Goal: Task Accomplishment & Management: Complete application form

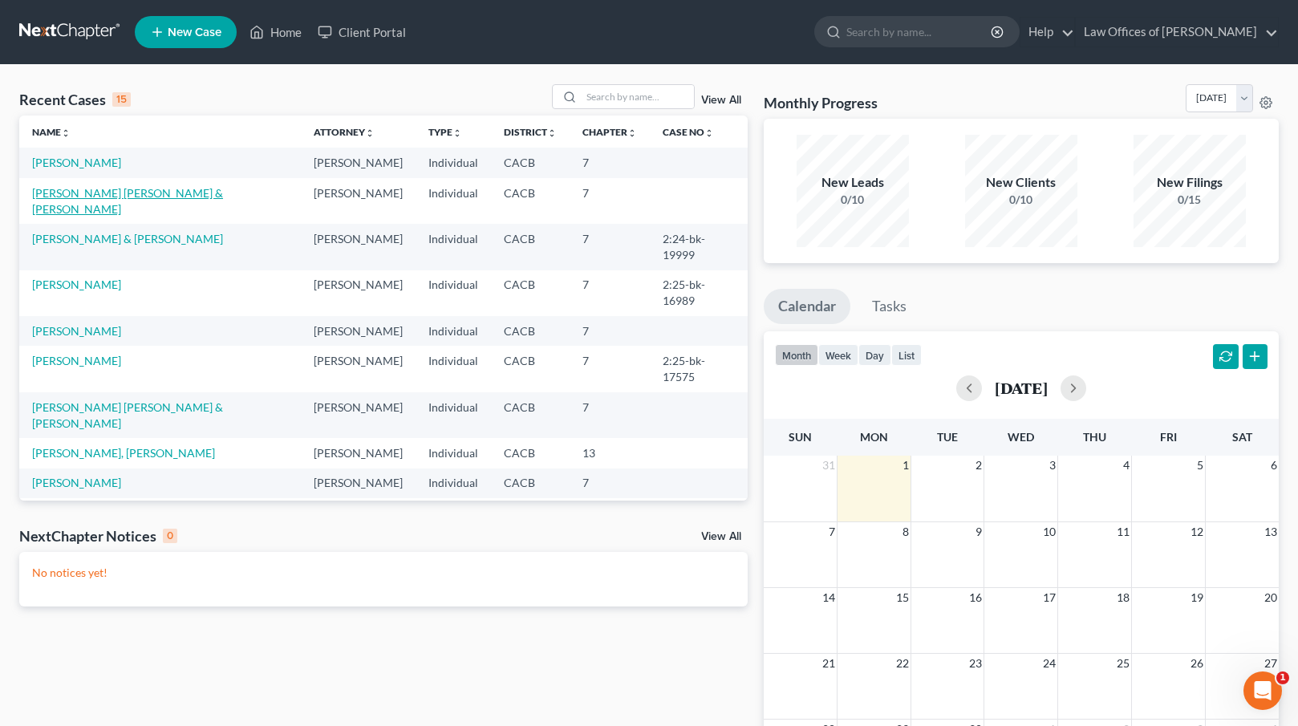
click at [66, 196] on link "[PERSON_NAME] [PERSON_NAME] & [PERSON_NAME]" at bounding box center [127, 201] width 191 height 30
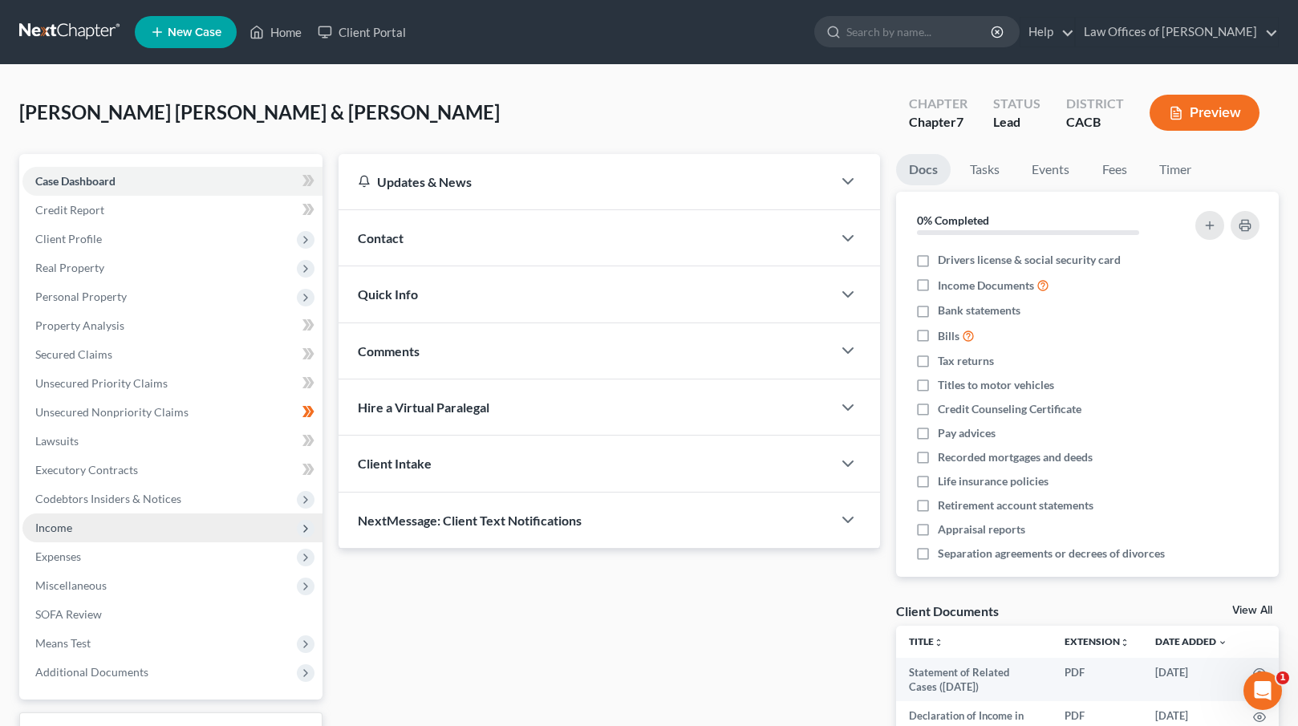
click at [65, 526] on span "Income" at bounding box center [53, 528] width 37 height 14
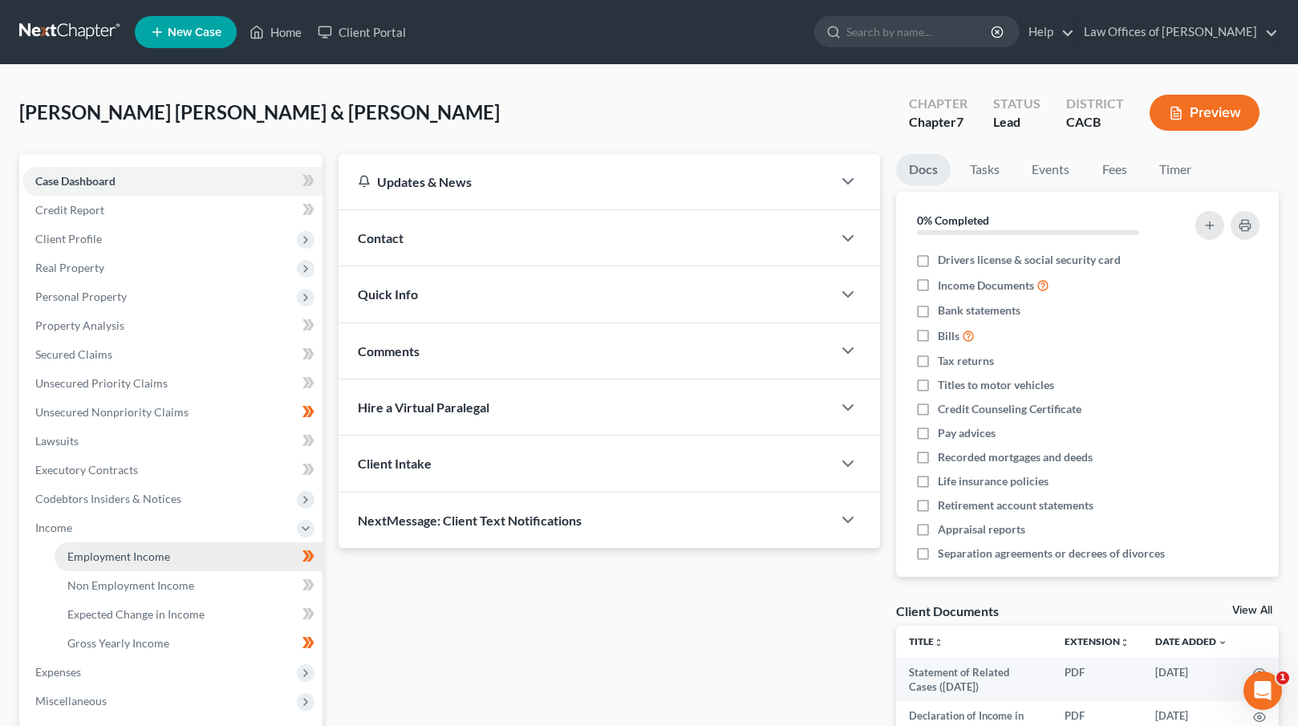
click at [91, 554] on span "Employment Income" at bounding box center [118, 557] width 103 height 14
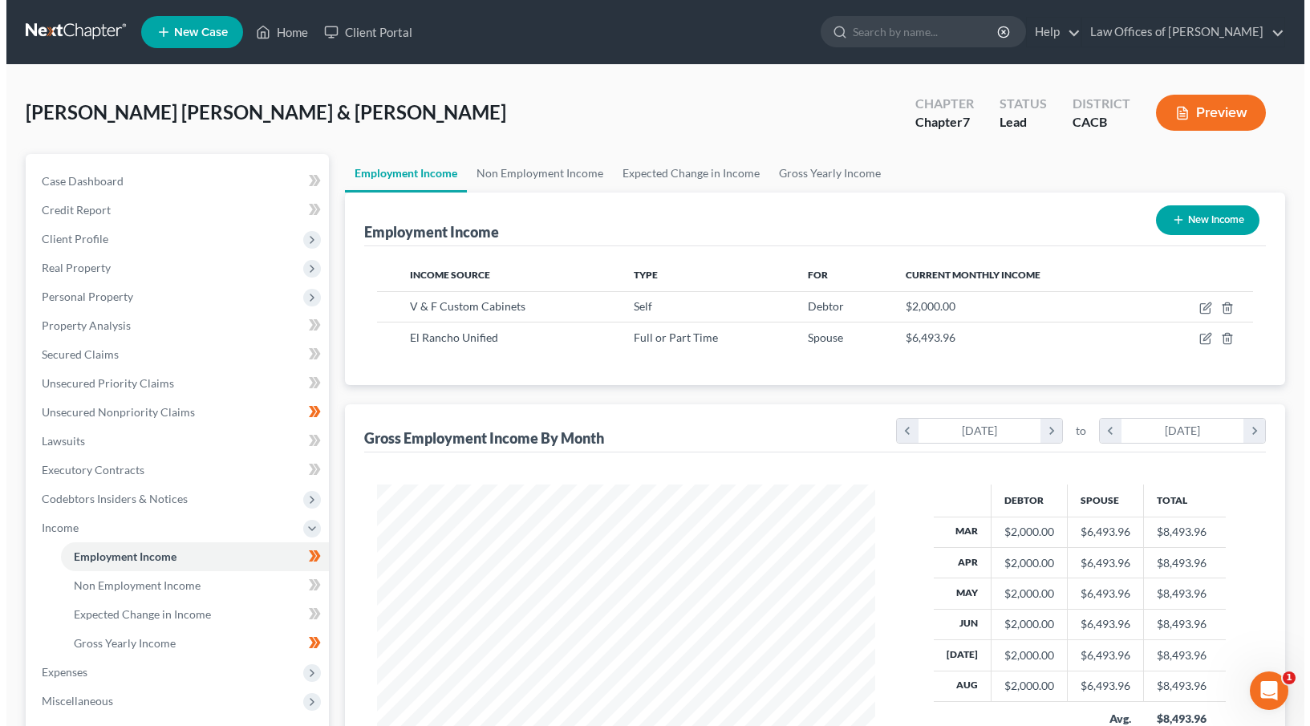
scroll to position [287, 530]
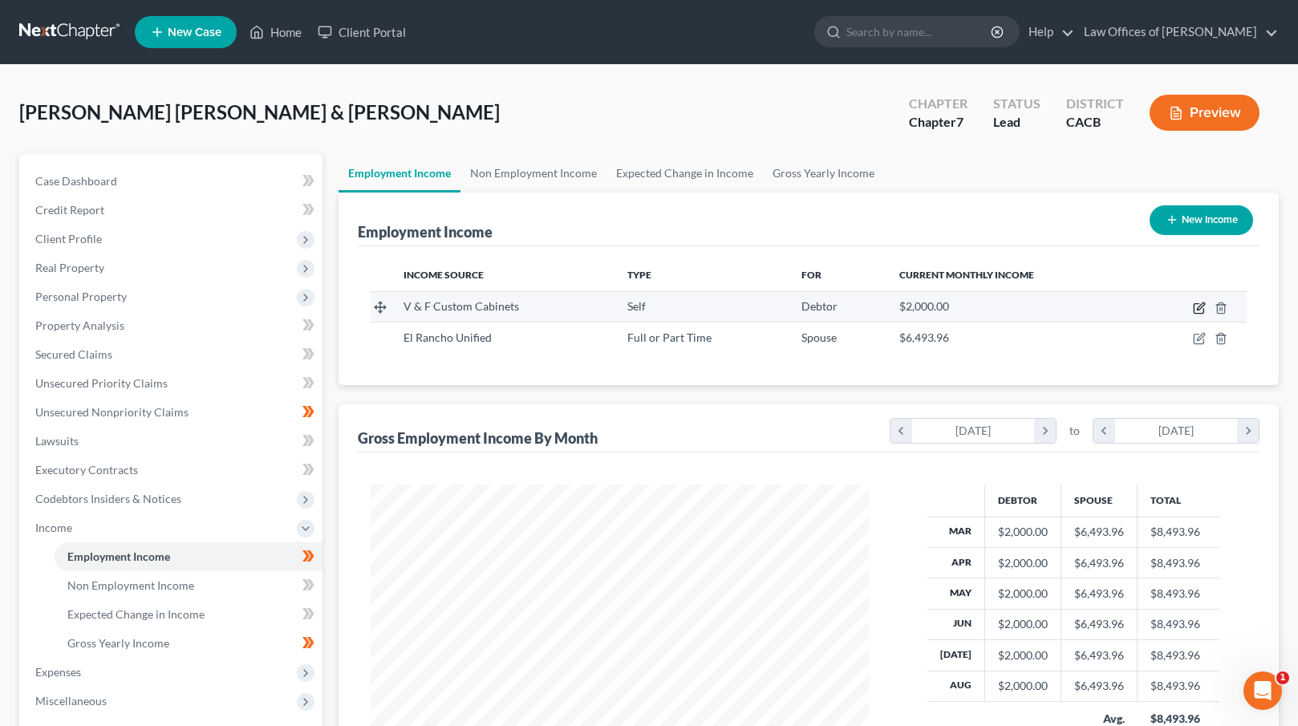
click at [1200, 308] on icon "button" at bounding box center [1200, 306] width 7 height 7
select select "1"
select select "4"
select select "0"
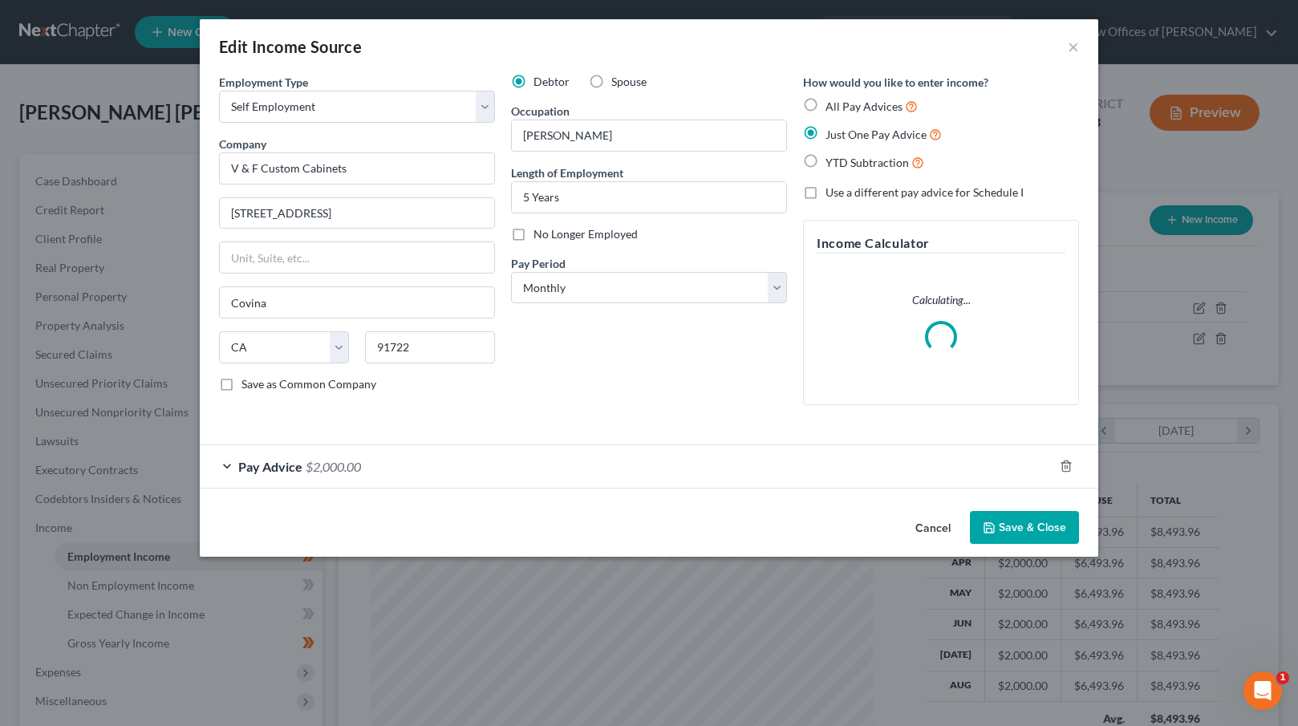
scroll to position [287, 535]
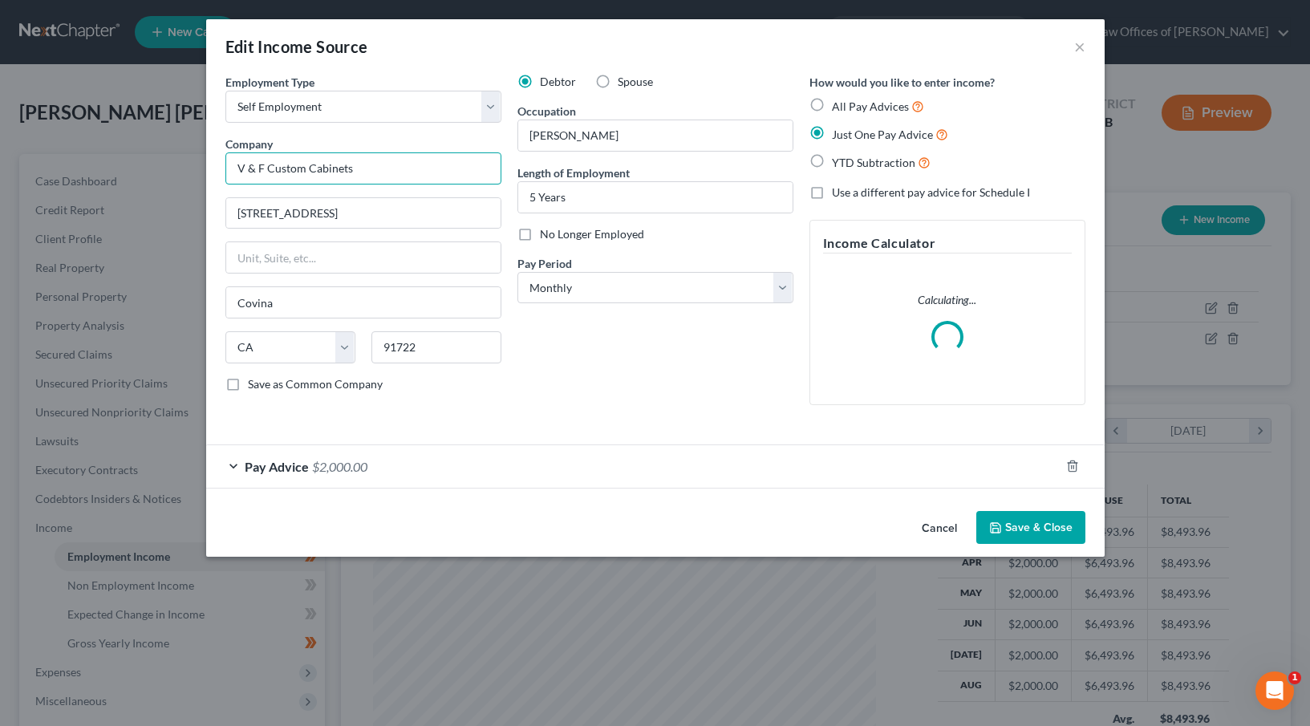
drag, startPoint x: 263, startPoint y: 167, endPoint x: 219, endPoint y: 168, distance: 44.1
click at [219, 168] on div "Employment Type * Select Full or [DEMOGRAPHIC_DATA] Employment Self Employment …" at bounding box center [363, 246] width 292 height 344
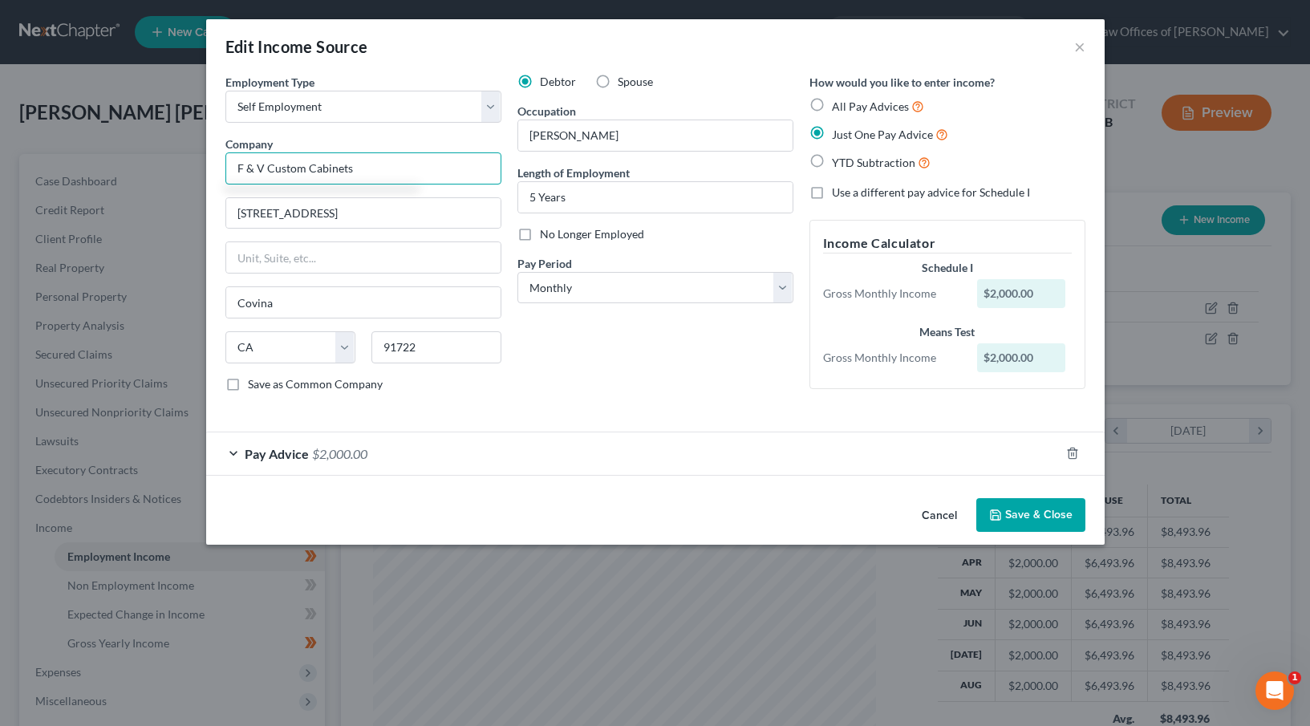
click at [386, 169] on input "F & V Custom Cabinets" at bounding box center [363, 168] width 276 height 32
type input "F & V Custom Cabinets, LLC"
click at [1041, 510] on button "Save & Close" at bounding box center [1031, 515] width 109 height 34
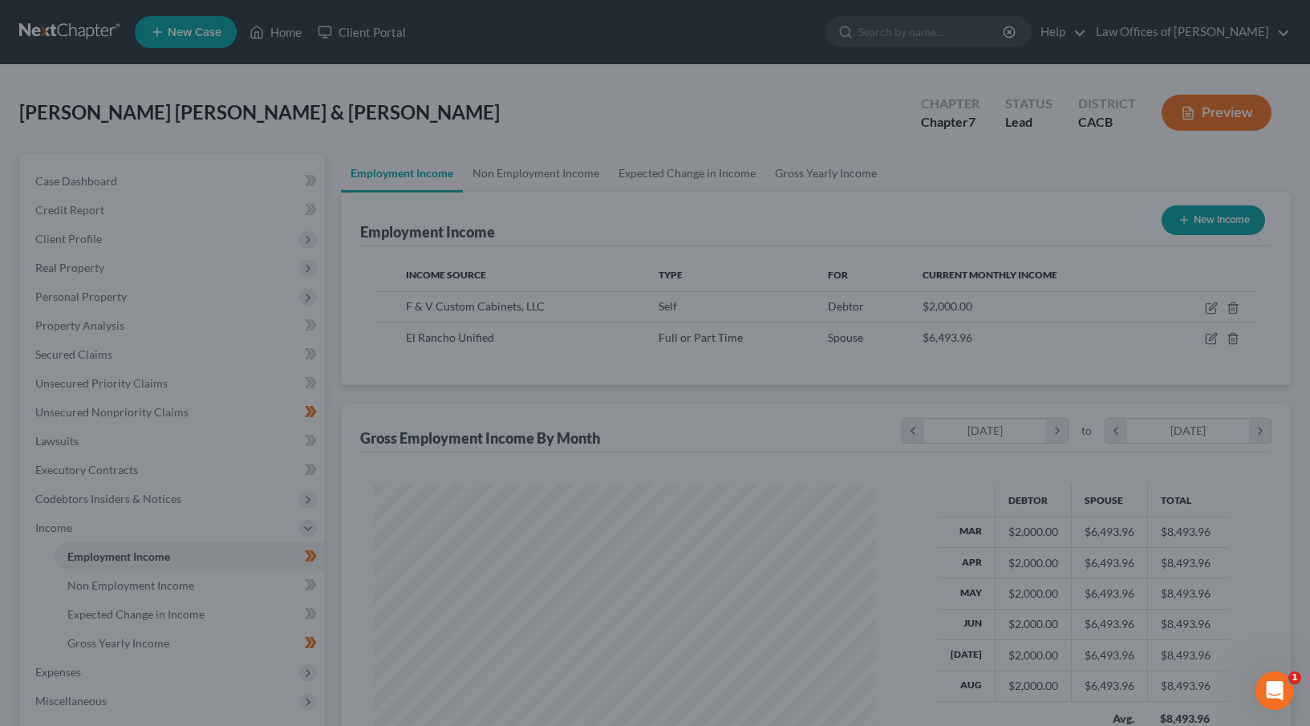
scroll to position [802156, 801913]
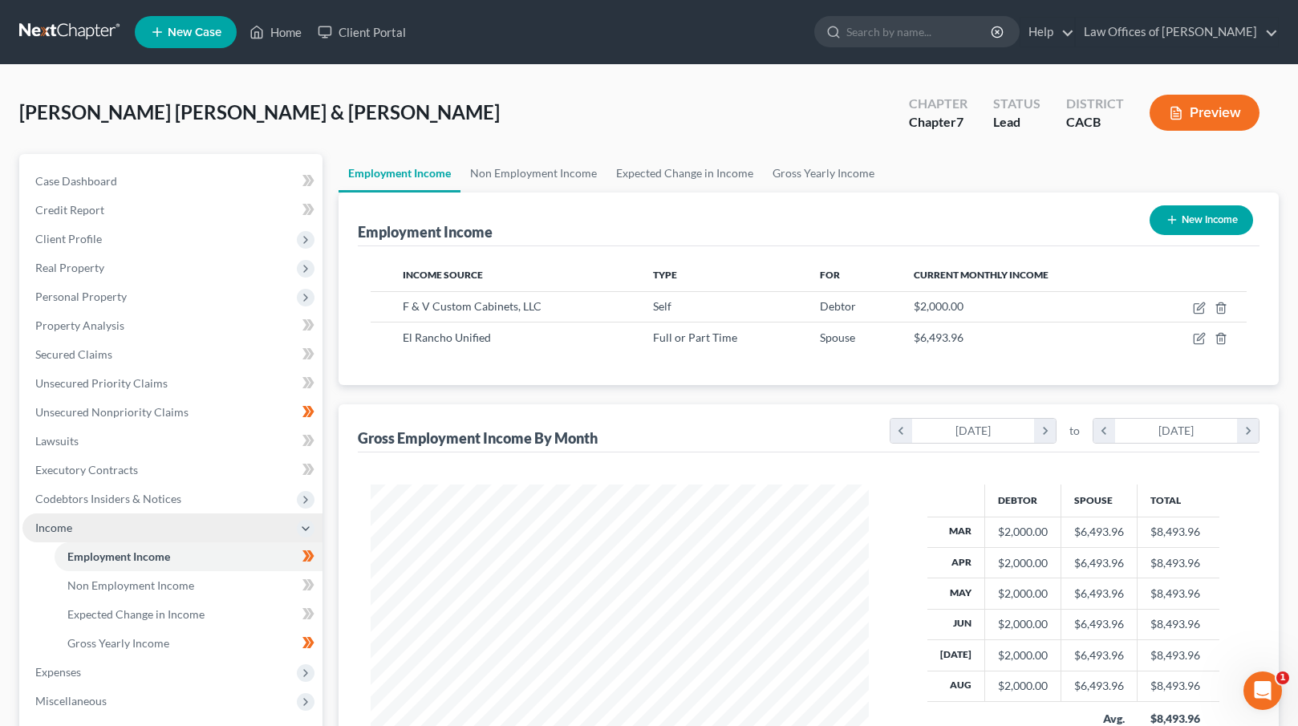
click at [61, 531] on span "Income" at bounding box center [53, 528] width 37 height 14
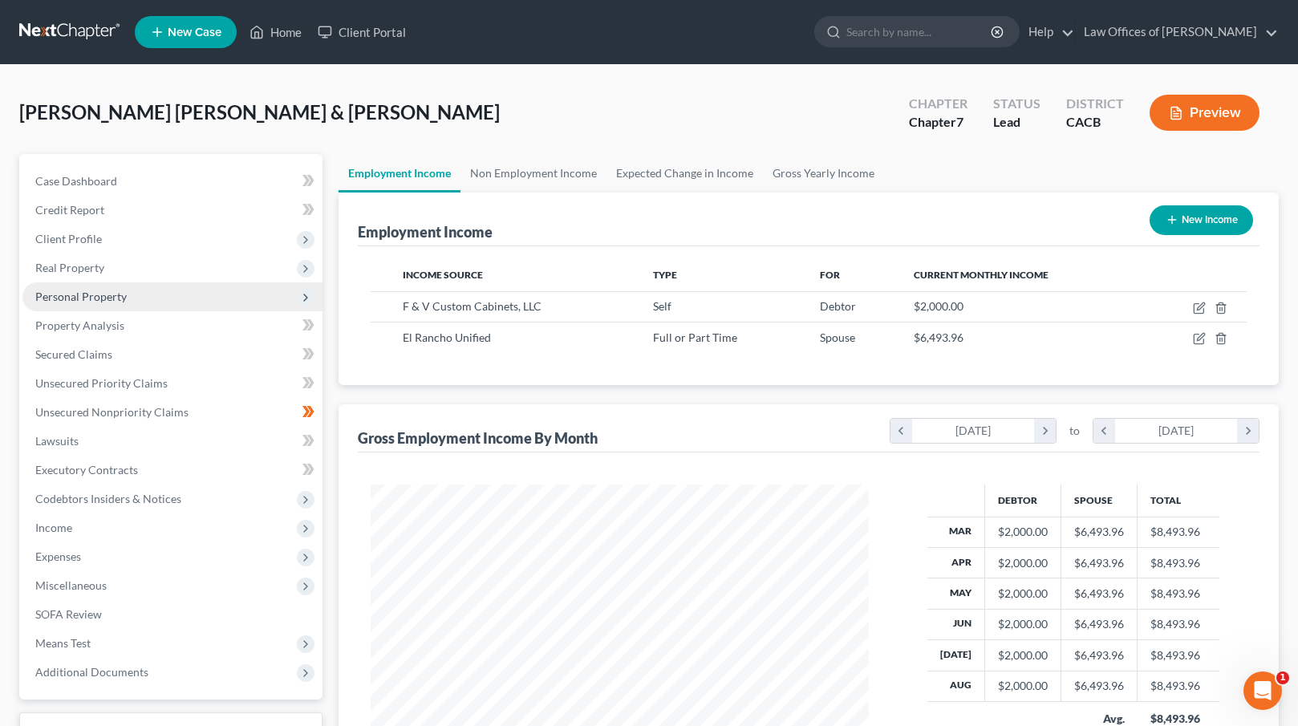
click at [95, 298] on span "Personal Property" at bounding box center [80, 297] width 91 height 14
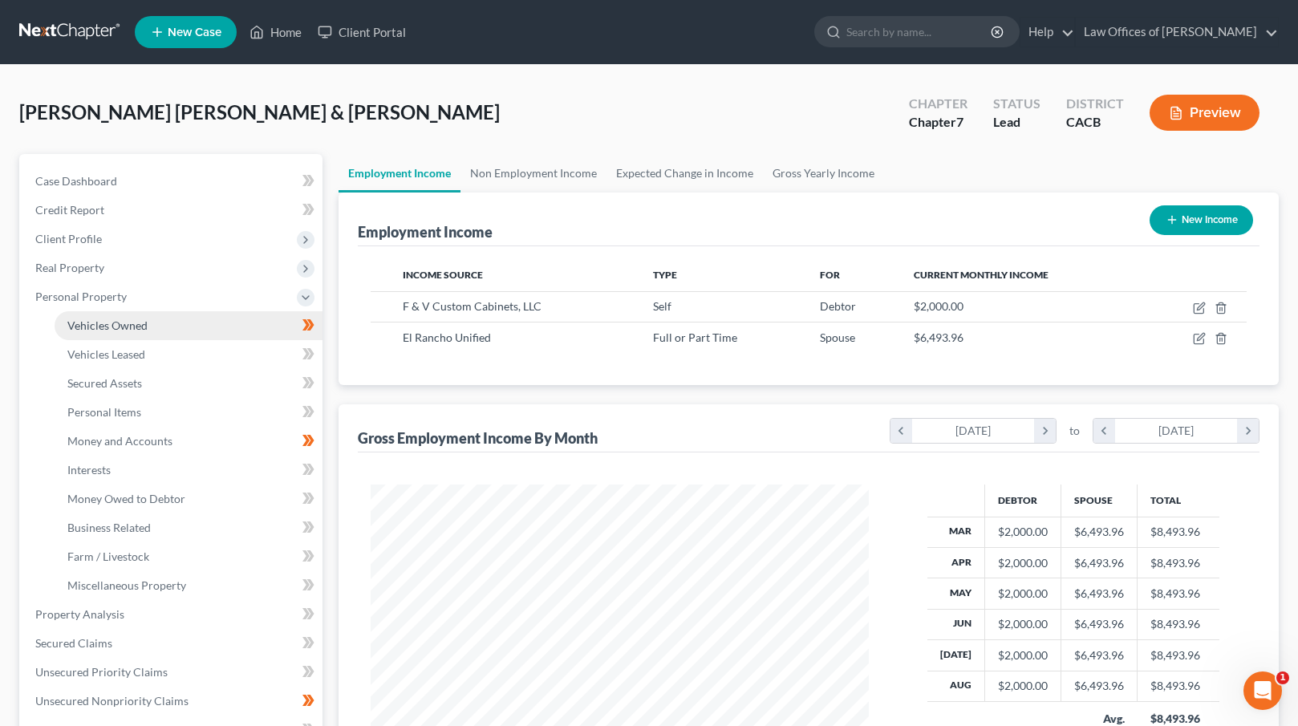
click at [160, 331] on link "Vehicles Owned" at bounding box center [189, 325] width 268 height 29
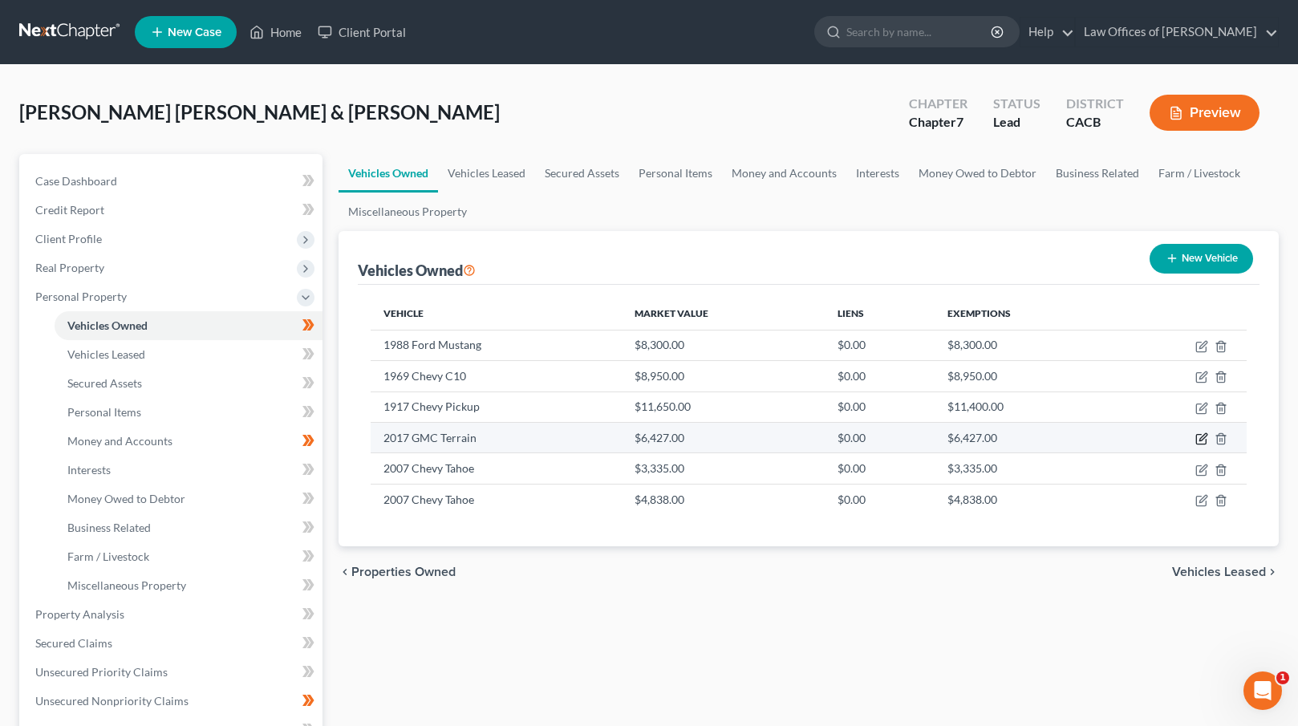
click at [1206, 437] on icon "button" at bounding box center [1202, 439] width 13 height 13
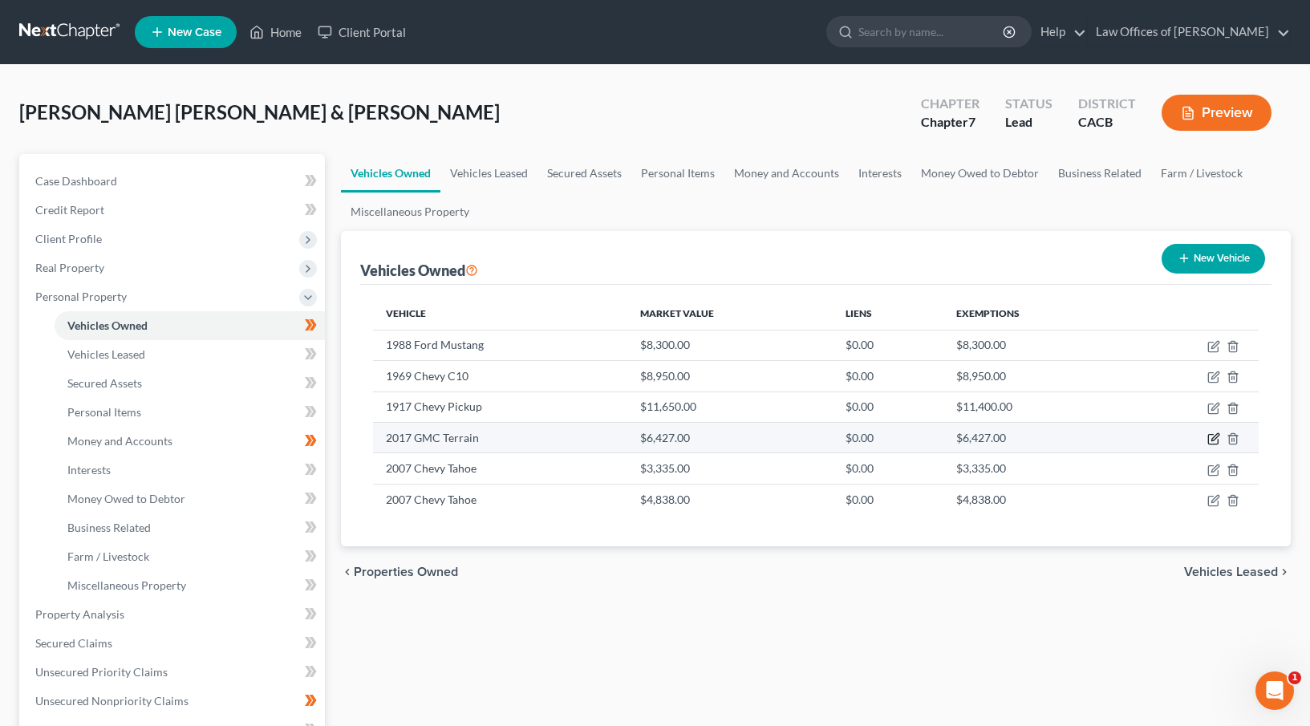
select select "0"
select select "9"
select select "2"
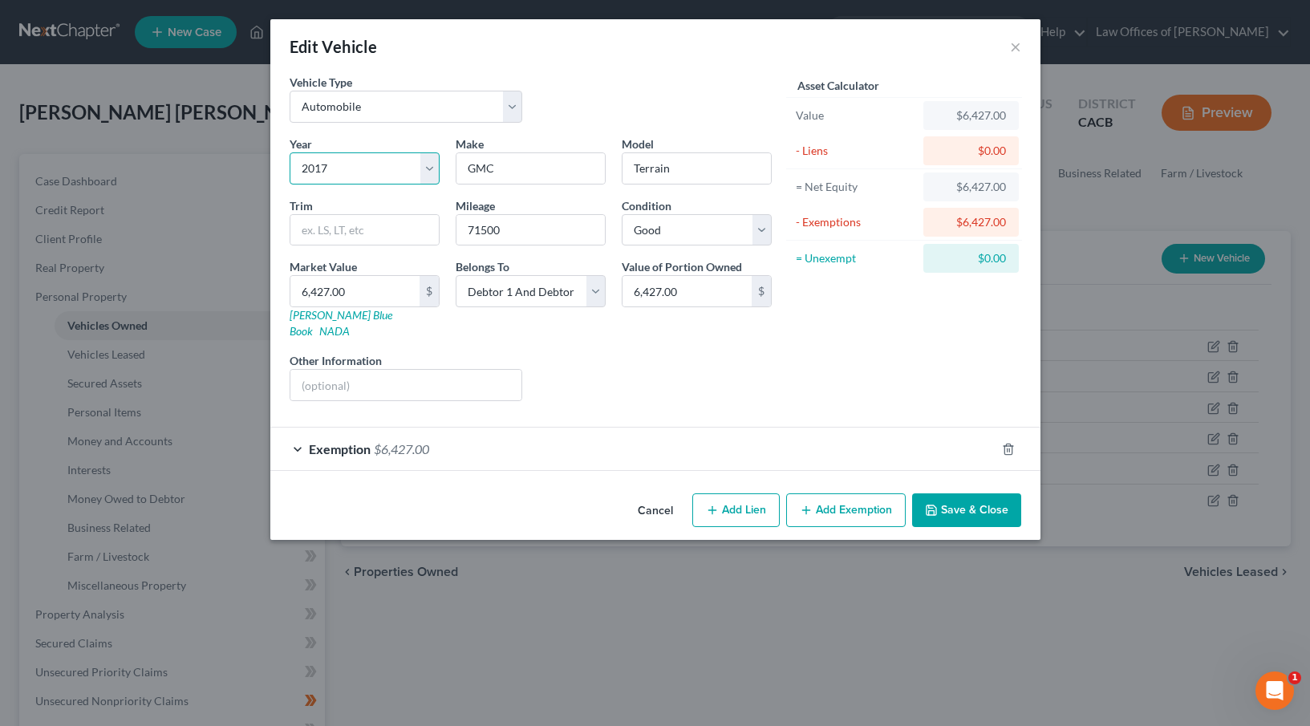
click at [392, 172] on select "Select 2026 2025 2024 2023 2022 2021 2020 2019 2018 2017 2016 2015 2014 2013 20…" at bounding box center [365, 168] width 150 height 32
select select "11"
click at [290, 152] on select "Select 2026 2025 2024 2023 2022 2021 2020 2019 2018 2017 2016 2015 2014 2013 20…" at bounding box center [365, 168] width 150 height 32
drag, startPoint x: 536, startPoint y: 224, endPoint x: 433, endPoint y: 228, distance: 103.6
click at [432, 228] on div "Year Select 2026 2025 2024 2023 2022 2021 2020 2019 2018 2017 2016 2015 2014 20…" at bounding box center [531, 275] width 498 height 278
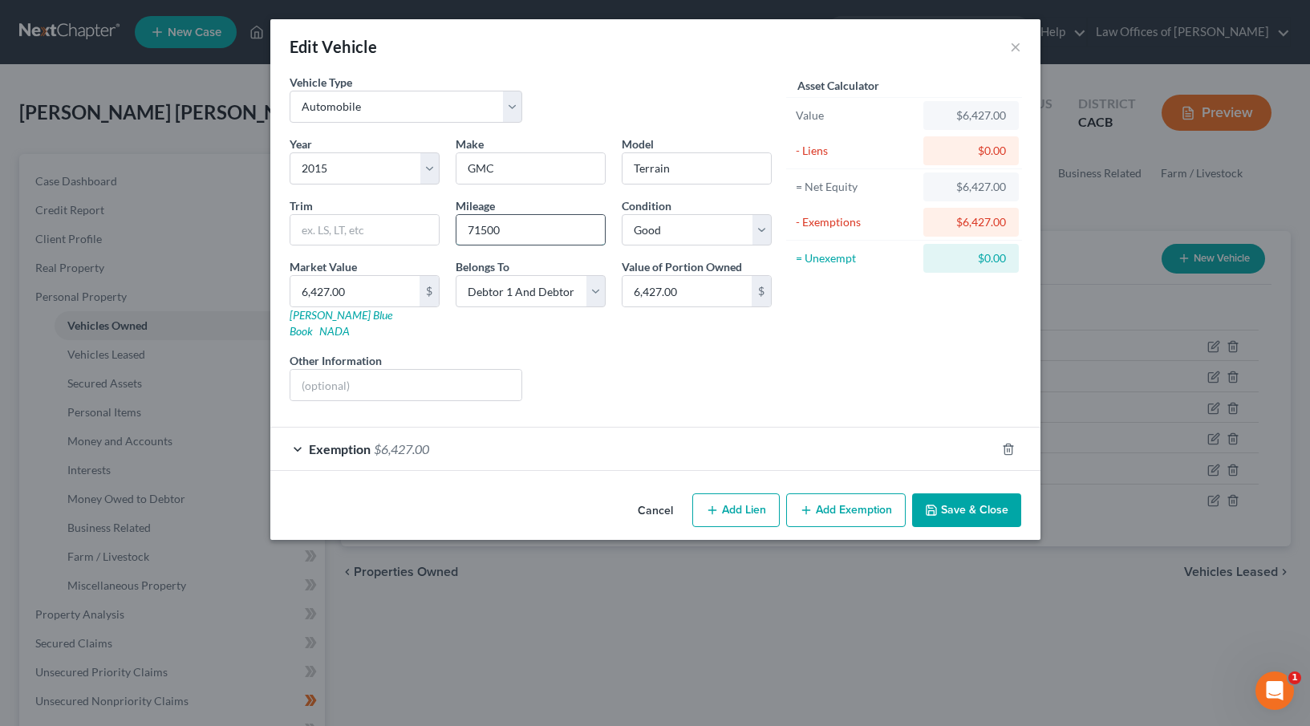
click at [530, 221] on input "71500" at bounding box center [531, 230] width 148 height 30
click at [473, 229] on input "71500" at bounding box center [531, 230] width 148 height 30
drag, startPoint x: 518, startPoint y: 229, endPoint x: 466, endPoint y: 228, distance: 51.4
click at [466, 228] on input "91500" at bounding box center [531, 230] width 148 height 30
type input "91500"
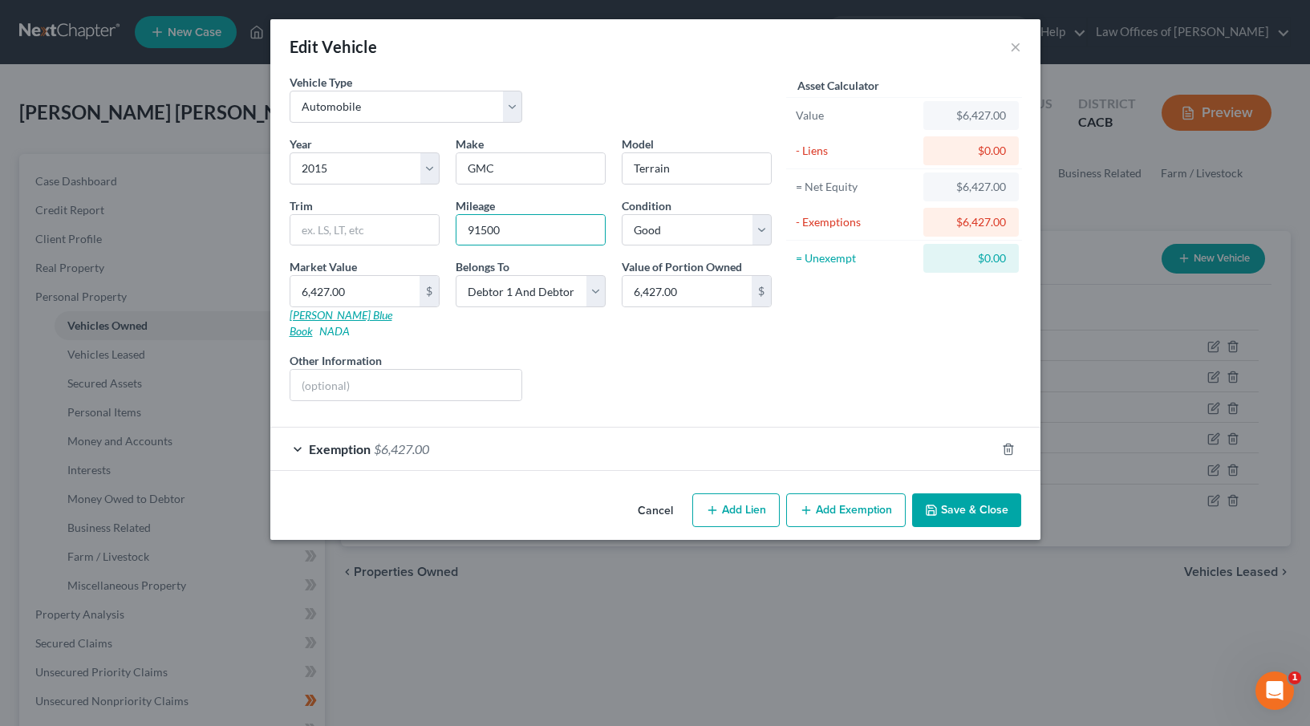
click at [321, 319] on link "[PERSON_NAME] Blue Book" at bounding box center [341, 323] width 103 height 30
click at [372, 290] on input "6,427.00" at bounding box center [354, 291] width 129 height 30
type input "5"
type input "5.00"
type input "59"
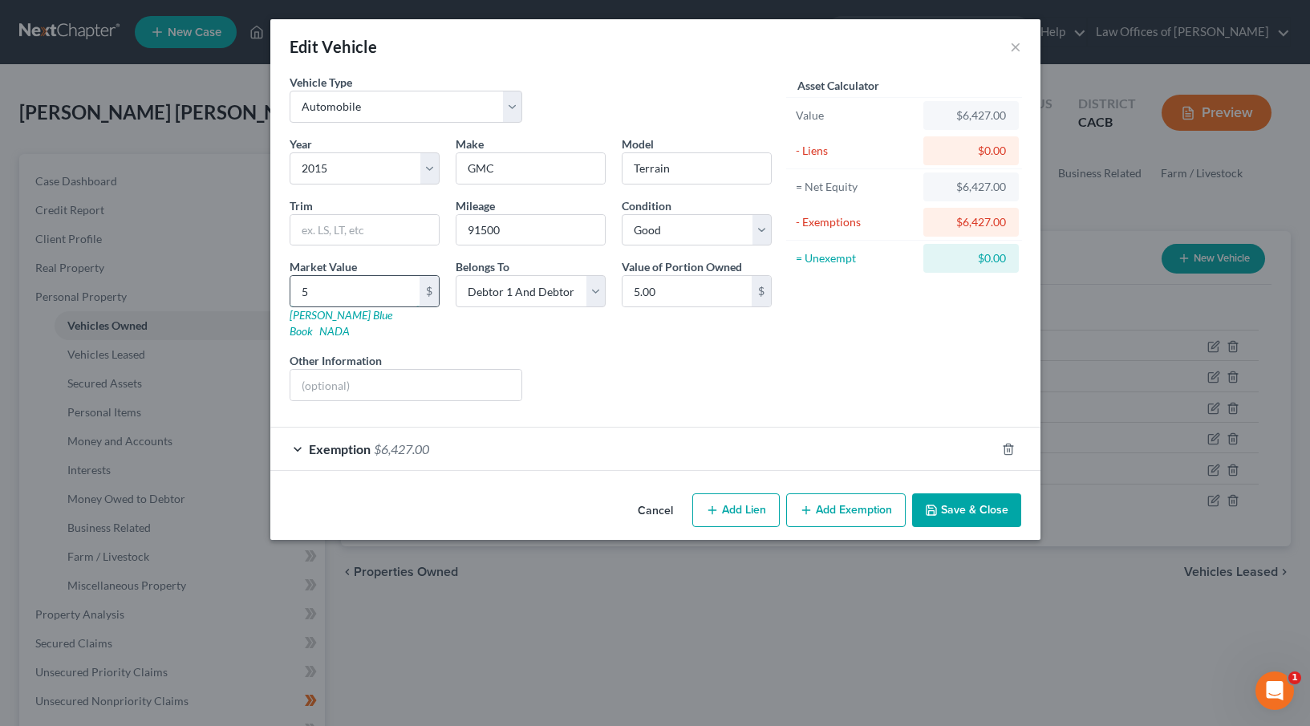
type input "59.00"
type input "599"
type input "599.00"
type input "5997"
type input "5,997.00"
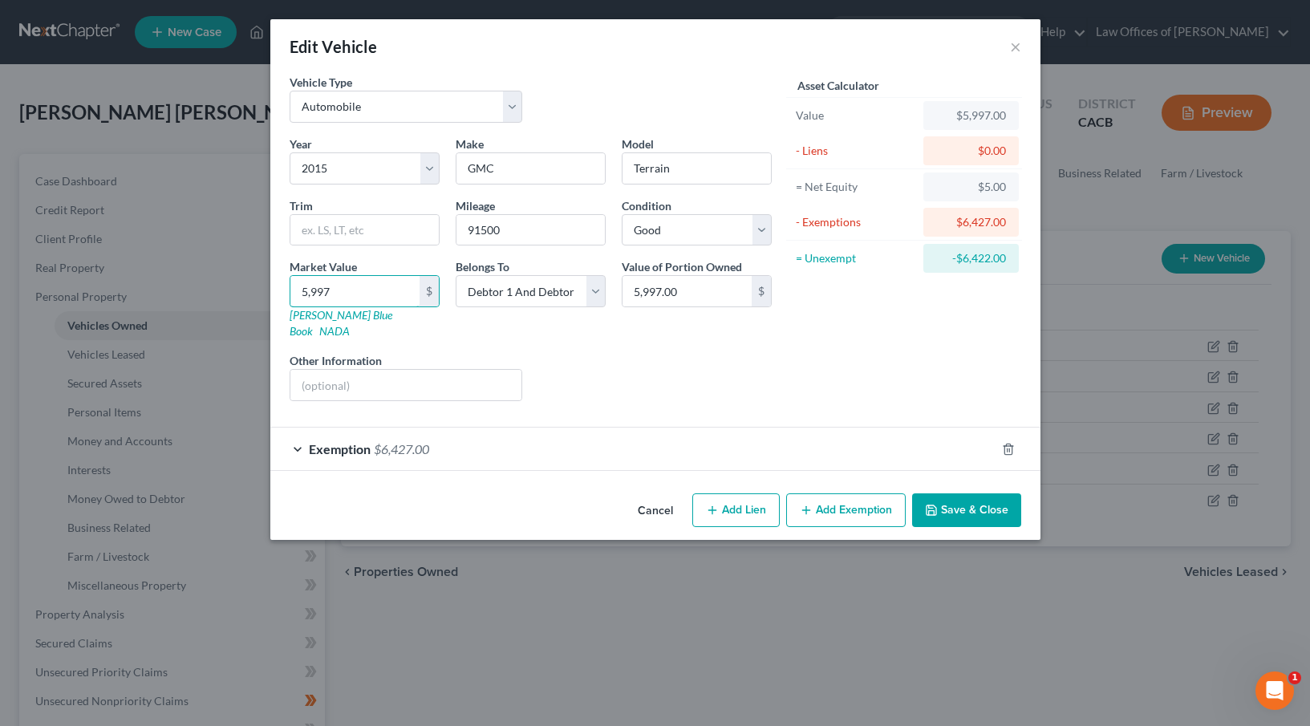
type input "5,997"
click at [872, 437] on div "Exemption $6,427.00" at bounding box center [632, 449] width 725 height 43
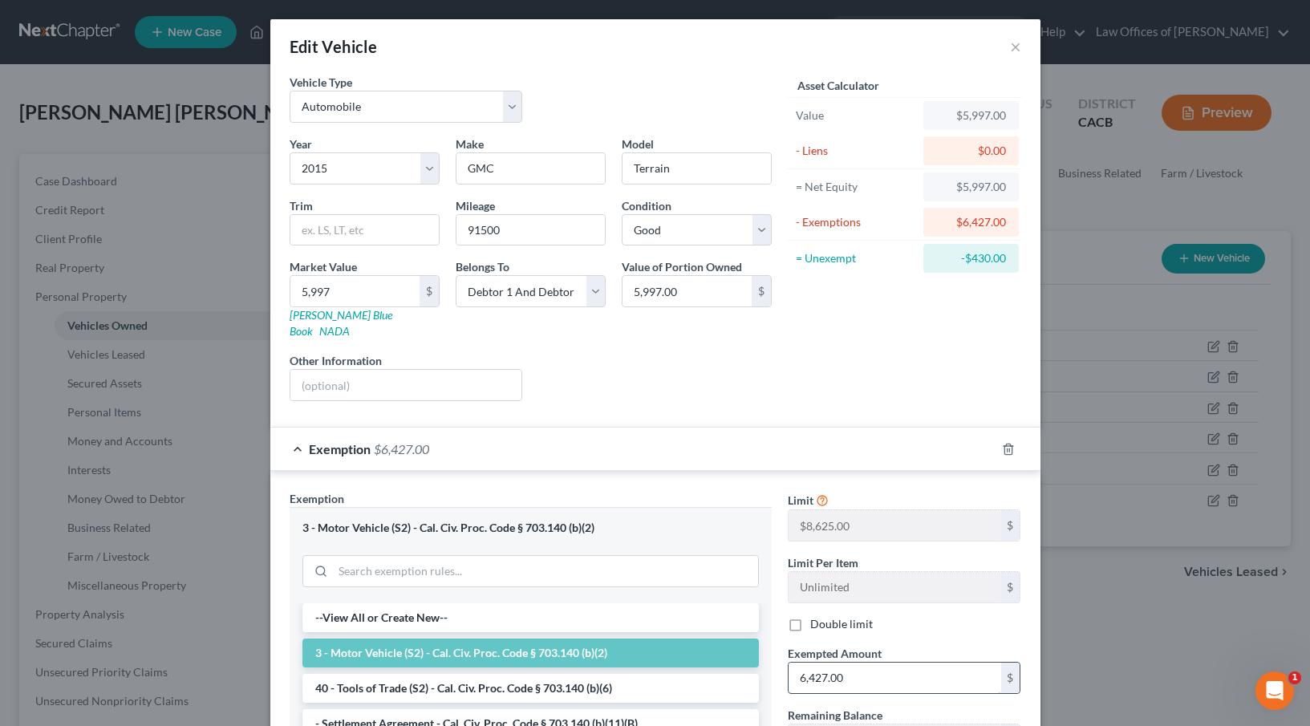
click at [857, 663] on input "6,427.00" at bounding box center [895, 678] width 213 height 30
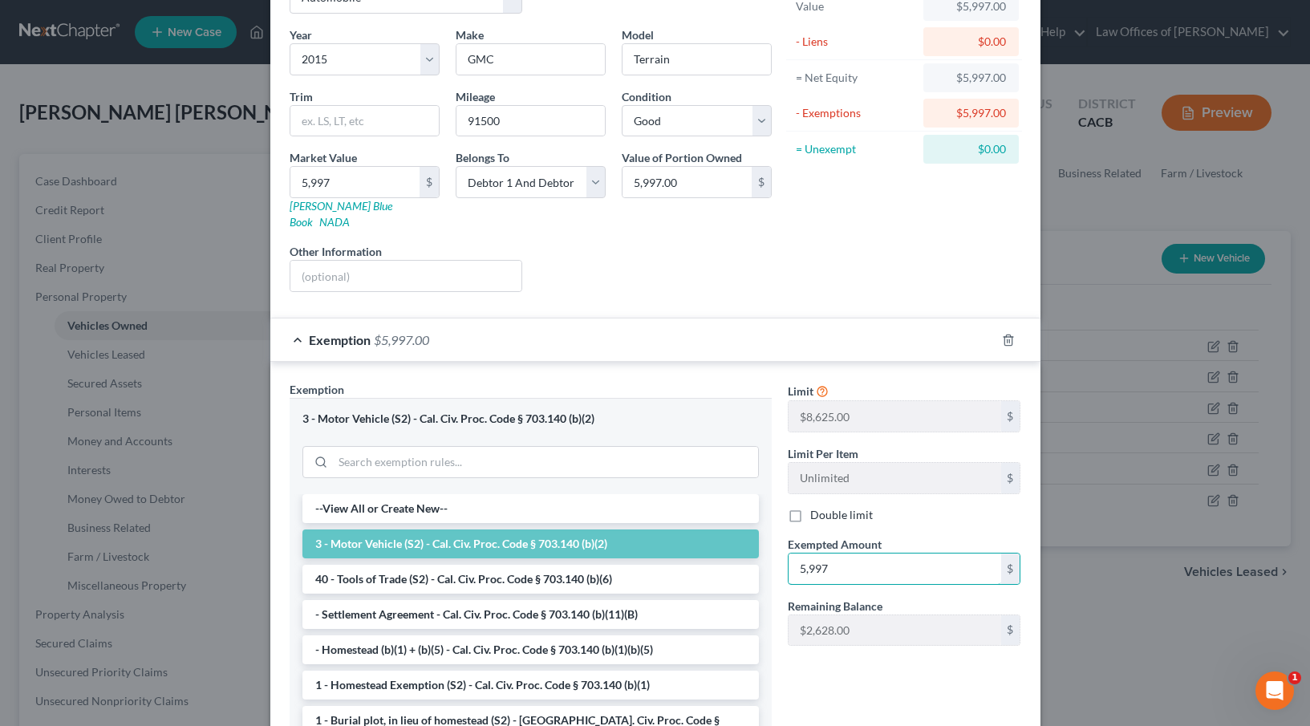
scroll to position [217, 0]
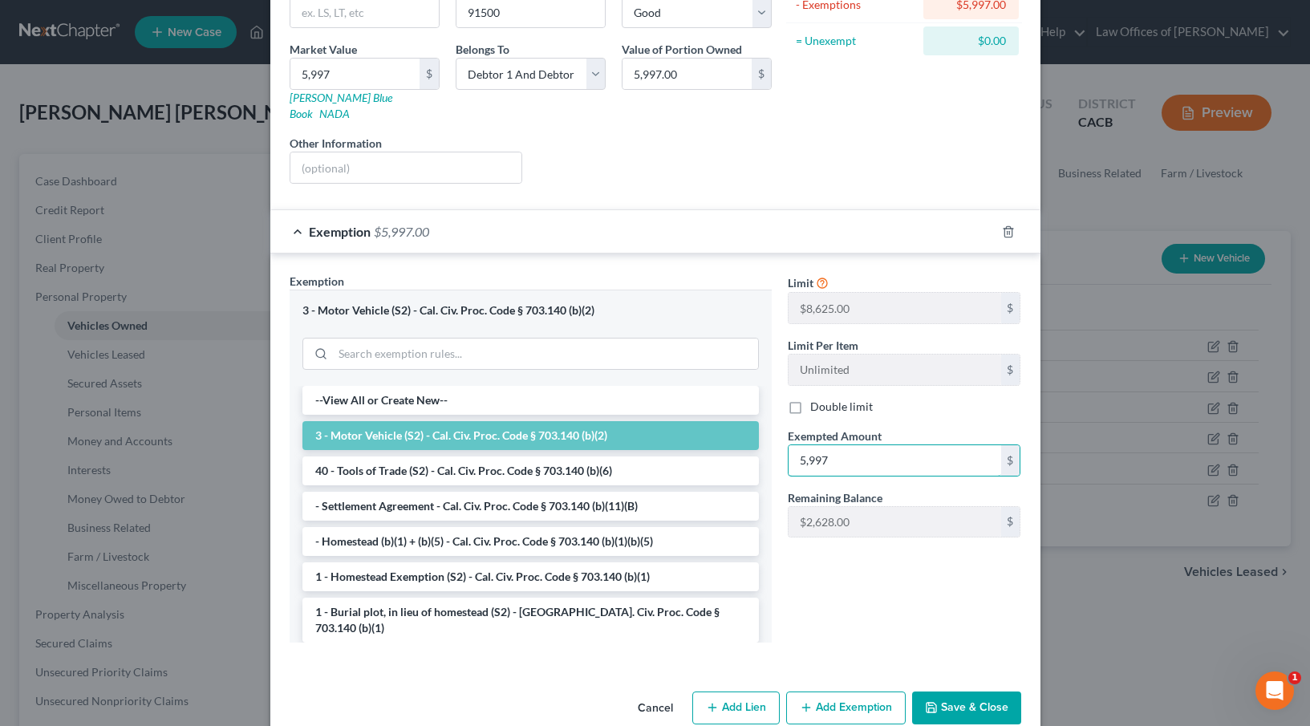
type input "5,997"
click at [967, 692] on button "Save & Close" at bounding box center [966, 709] width 109 height 34
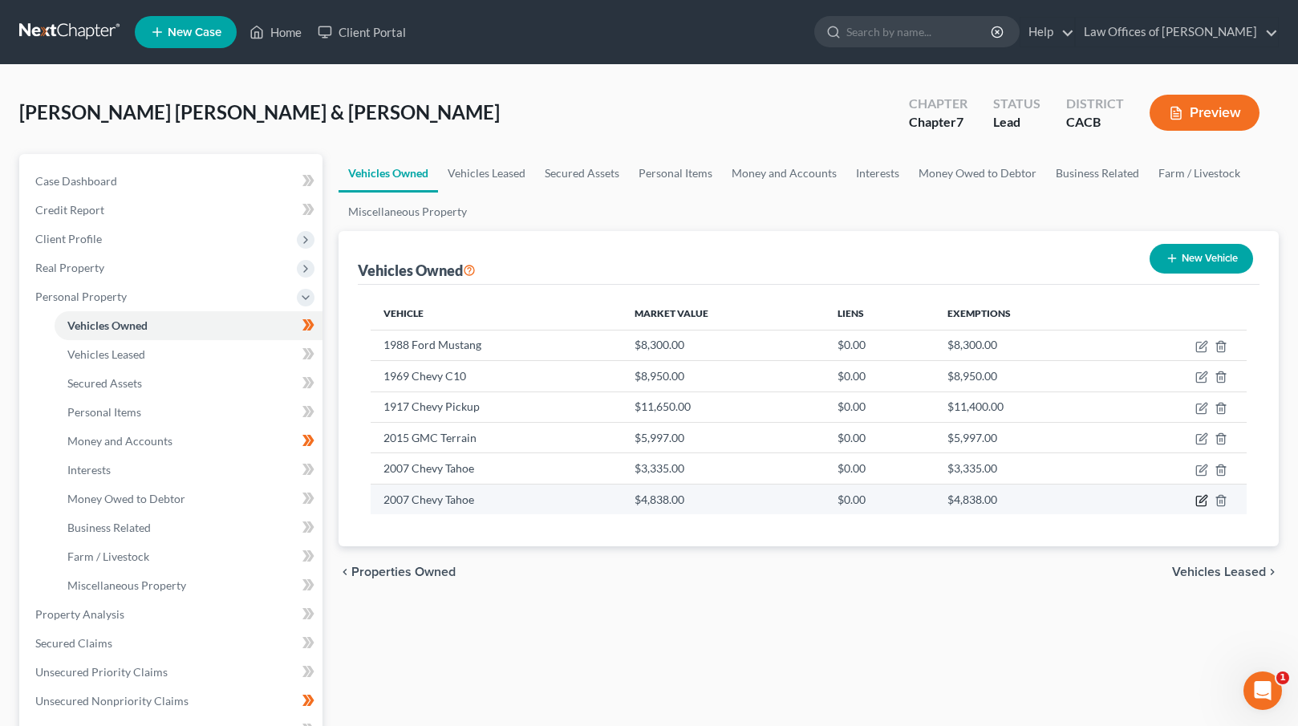
click at [1199, 499] on icon "button" at bounding box center [1202, 500] width 13 height 13
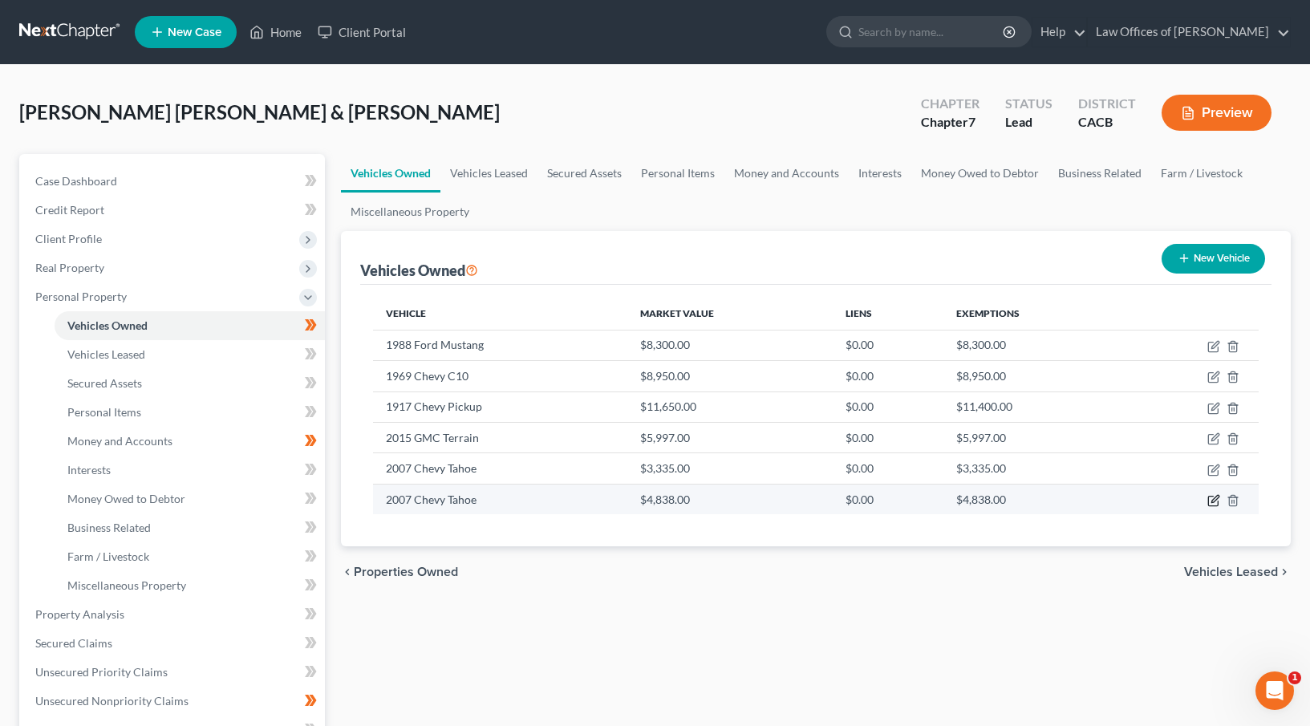
select select "0"
select select "19"
select select "3"
select select "2"
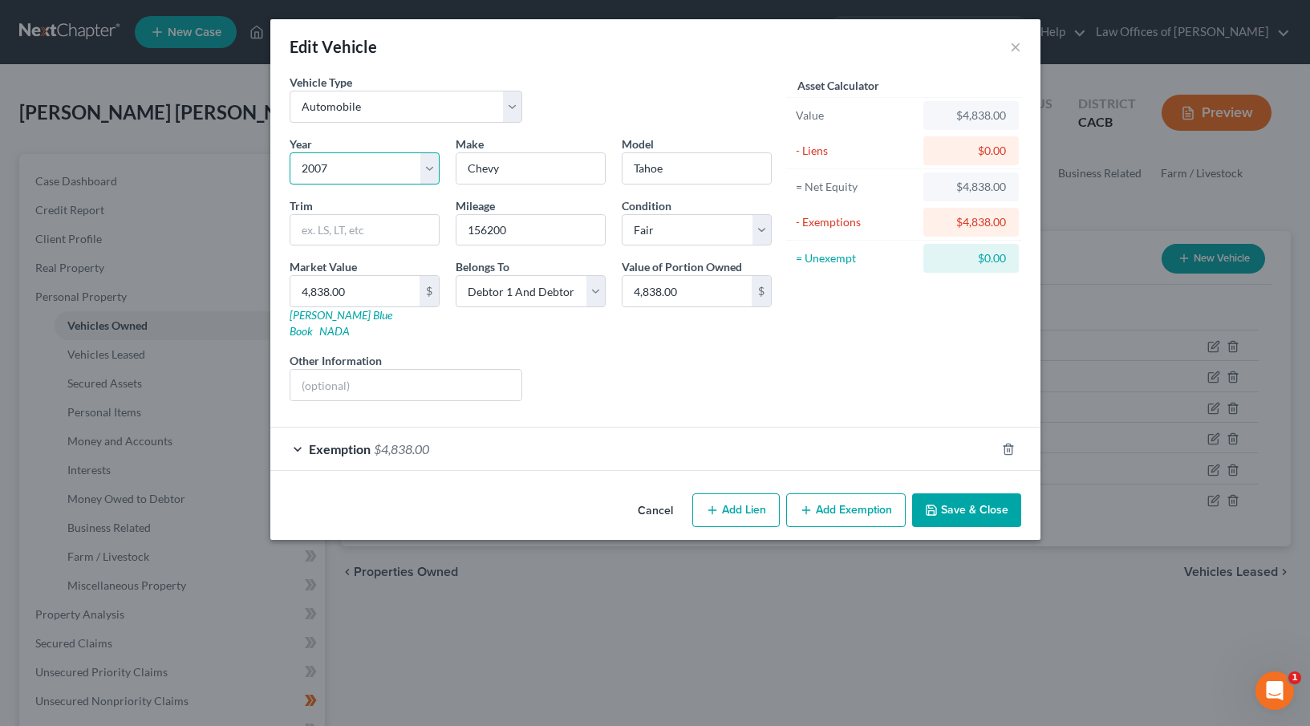
click at [427, 167] on select "Select 2026 2025 2024 2023 2022 2021 2020 2019 2018 2017 2016 2015 2014 2013 20…" at bounding box center [365, 168] width 150 height 32
select select "9"
click at [290, 152] on select "Select 2026 2025 2024 2023 2022 2021 2020 2019 2018 2017 2016 2015 2014 2013 20…" at bounding box center [365, 168] width 150 height 32
click at [678, 168] on input "Tahoe" at bounding box center [697, 168] width 148 height 30
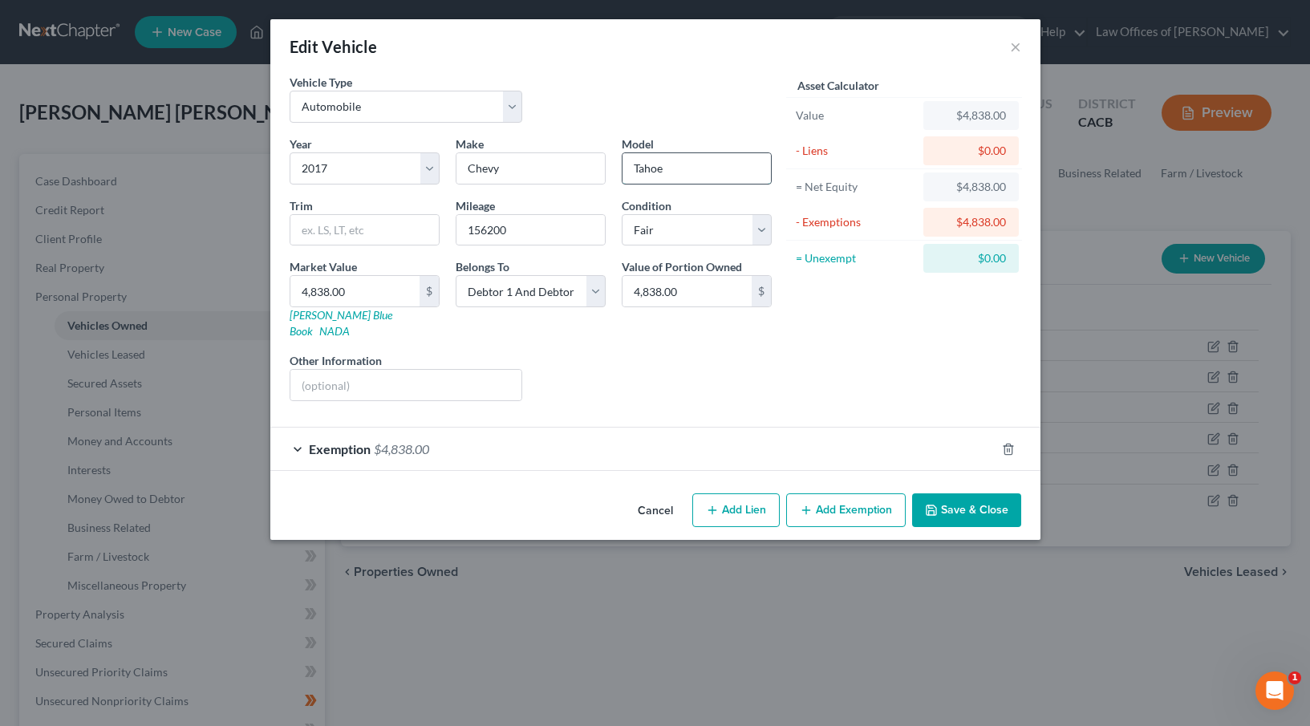
click at [678, 168] on input "Tahoe" at bounding box center [697, 168] width 148 height 30
type input "SIlverado"
click at [328, 315] on link "[PERSON_NAME] Blue Book" at bounding box center [341, 323] width 103 height 30
click at [368, 288] on input "4,838.00" at bounding box center [354, 291] width 129 height 30
type input "8"
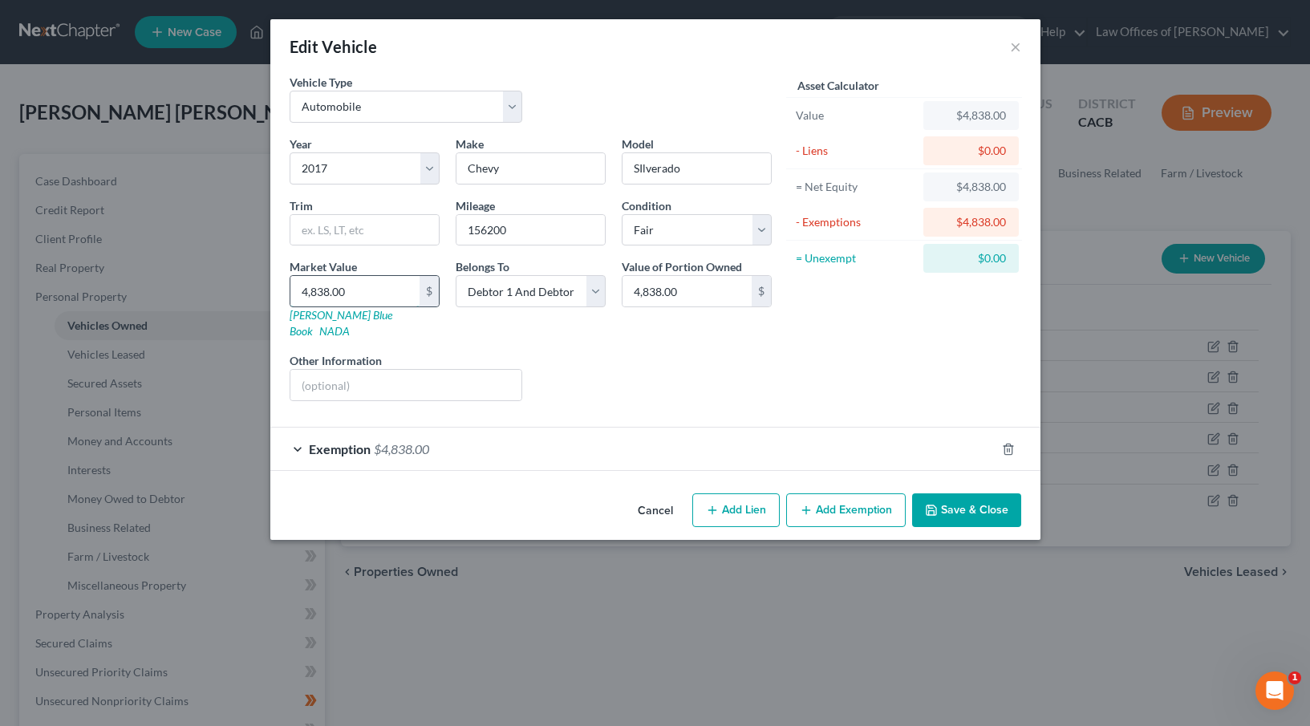
type input "8.00"
type input "83"
type input "83.00"
type input "836"
type input "836.00"
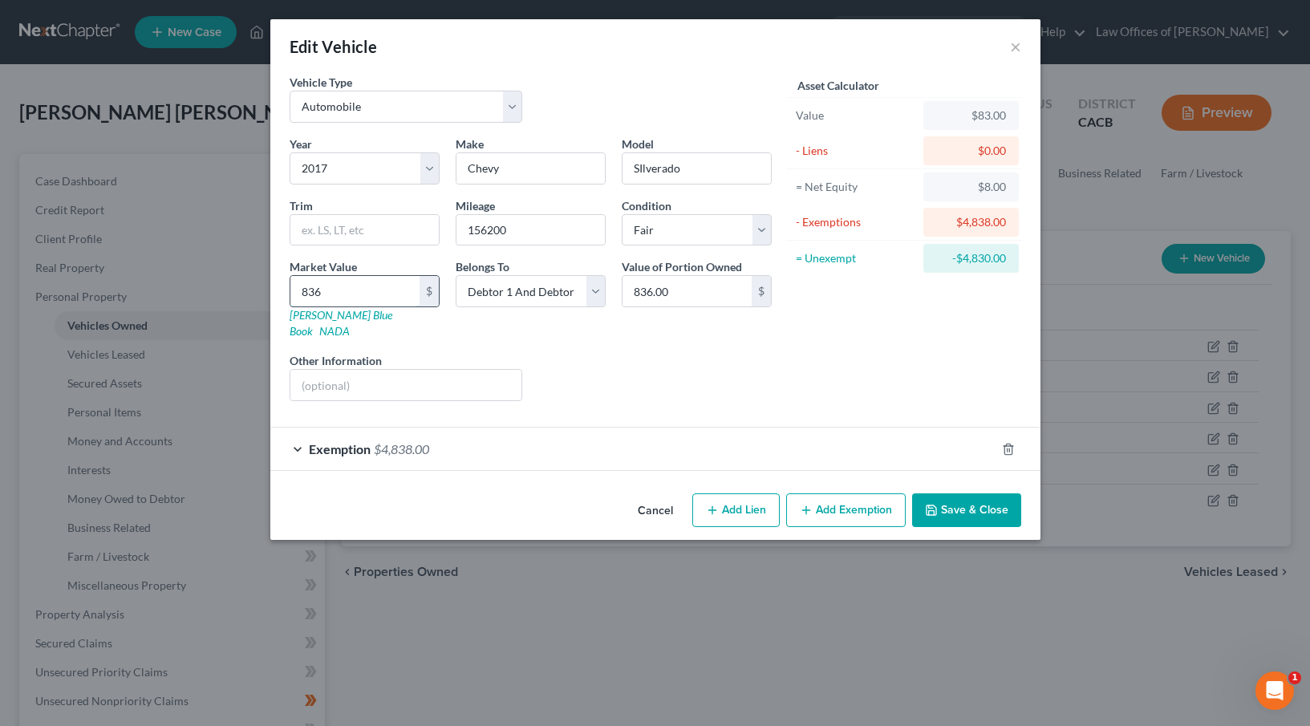
type input "8362"
type input "8,362.00"
type input "8,362"
click at [862, 431] on div "Exemption $4,838.00" at bounding box center [632, 449] width 725 height 43
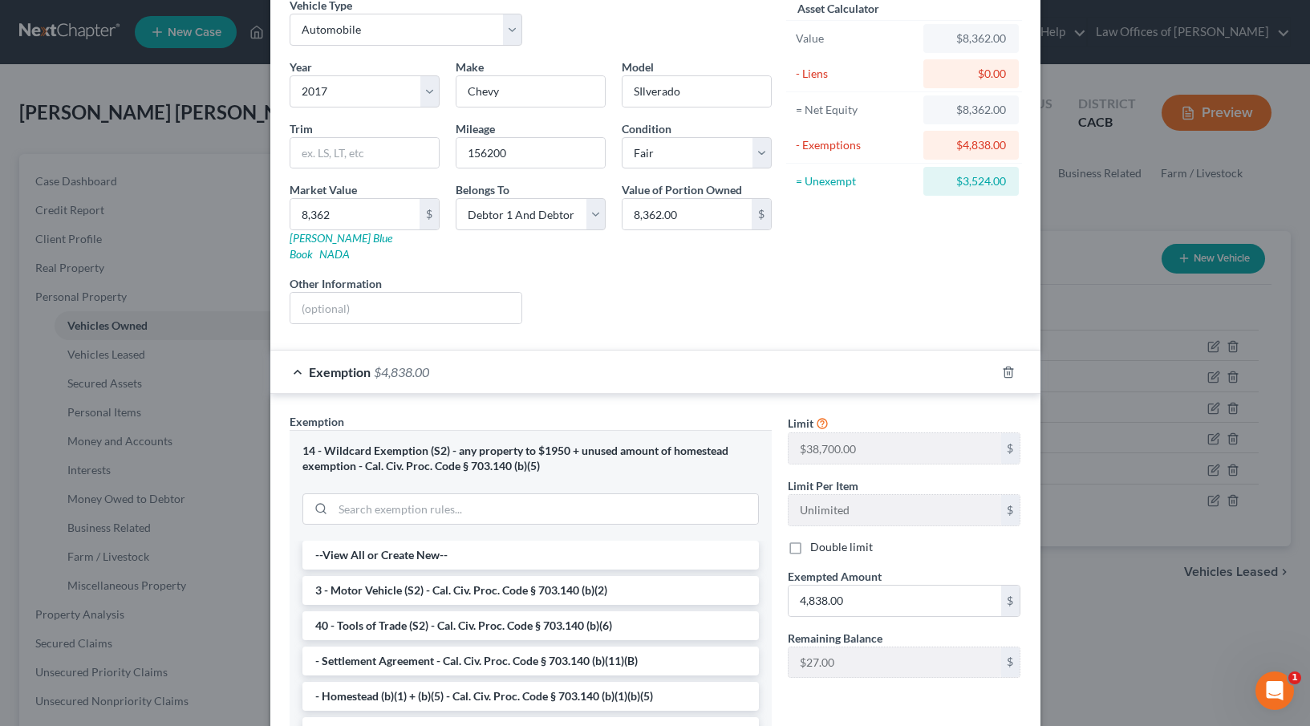
scroll to position [0, 0]
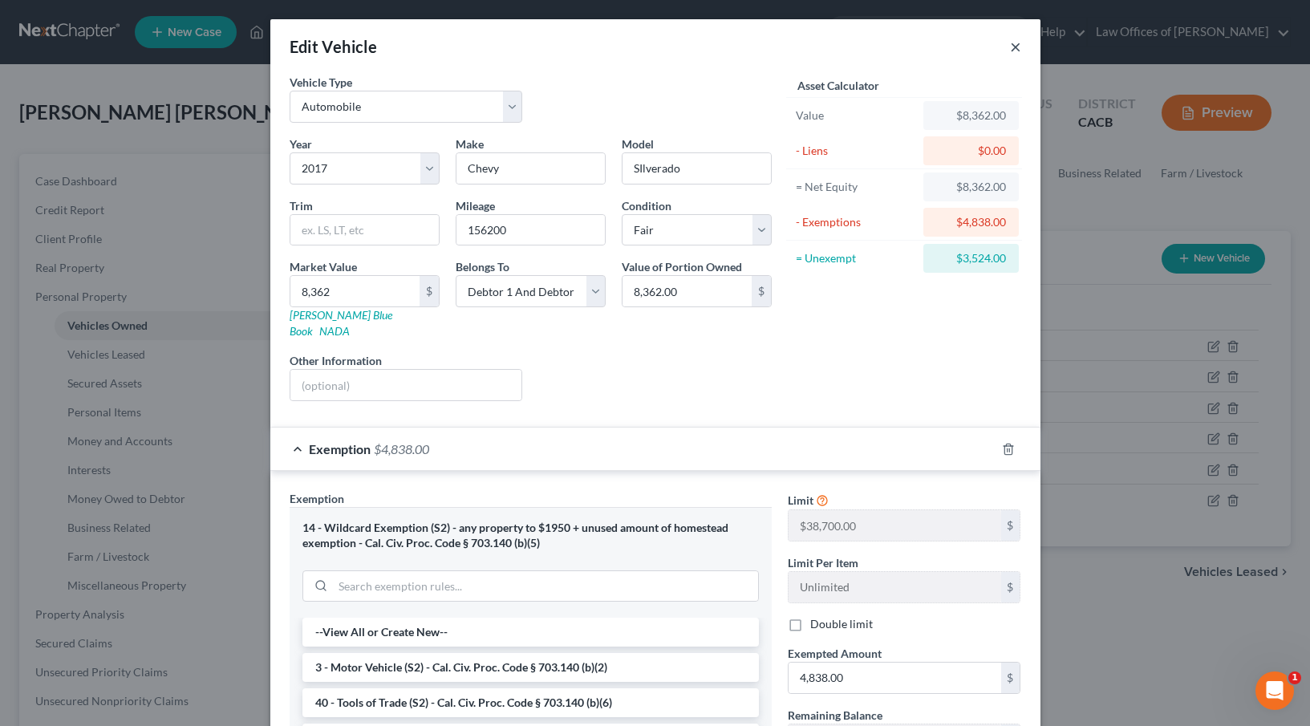
click at [1012, 50] on button "×" at bounding box center [1015, 46] width 11 height 19
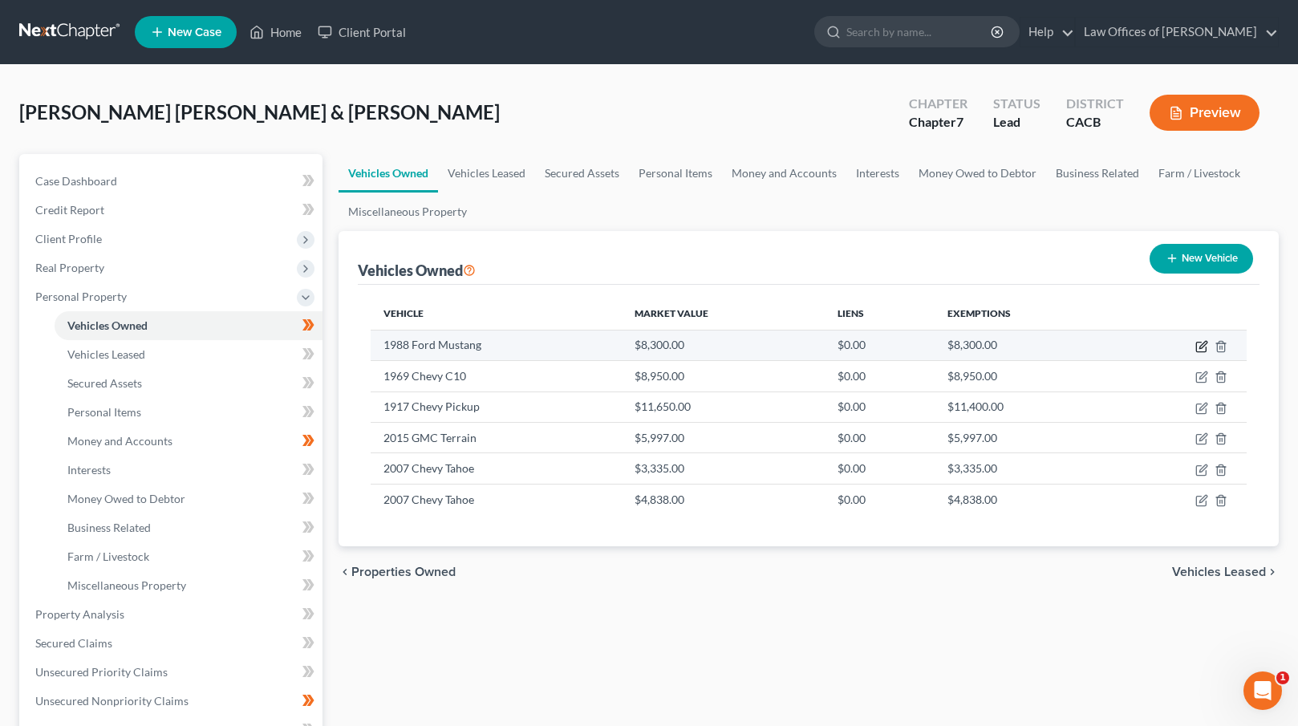
click at [1204, 343] on icon "button" at bounding box center [1203, 344] width 7 height 7
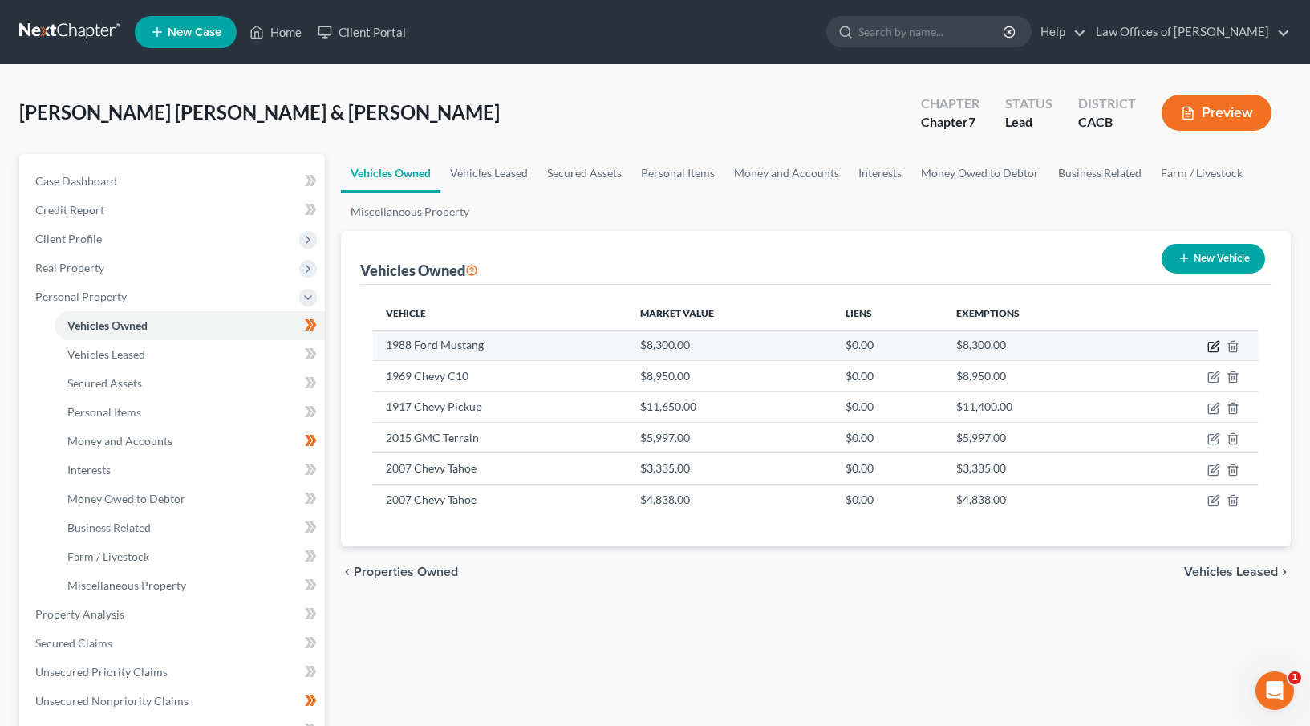
select select "0"
select select "38"
select select "3"
select select "2"
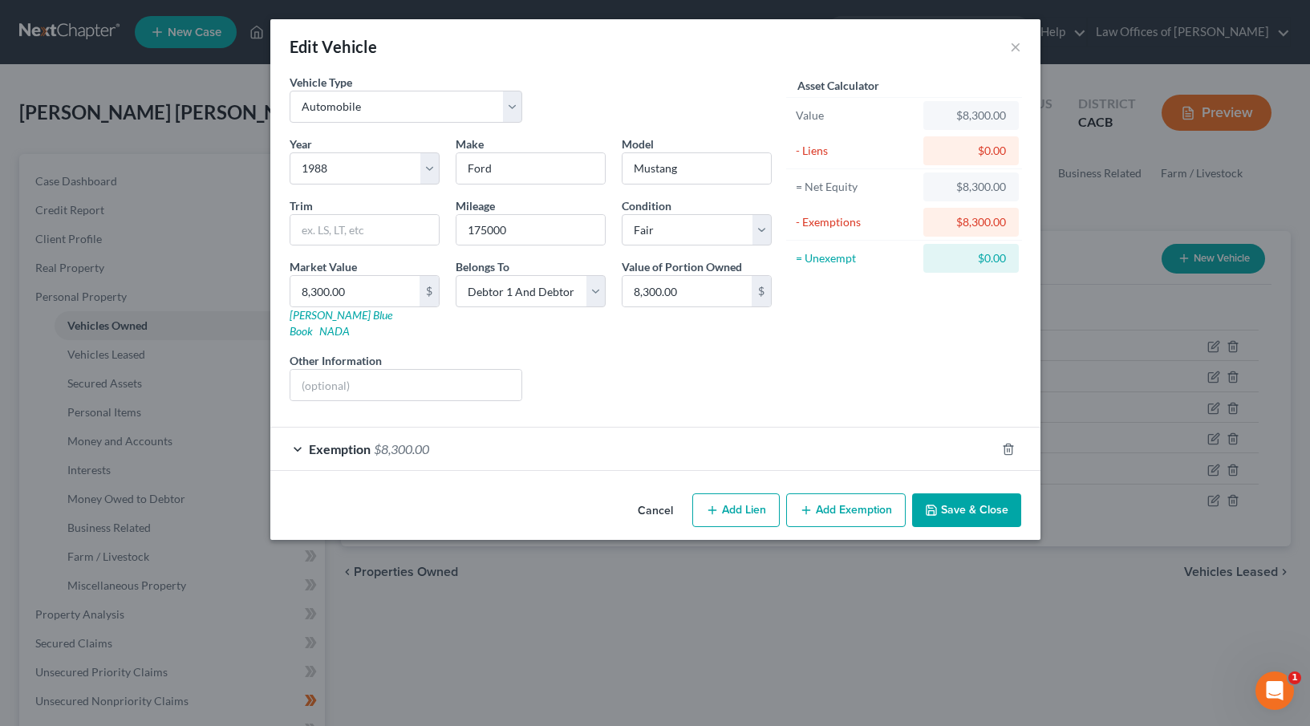
click at [543, 429] on div "Exemption $8,300.00" at bounding box center [632, 449] width 725 height 43
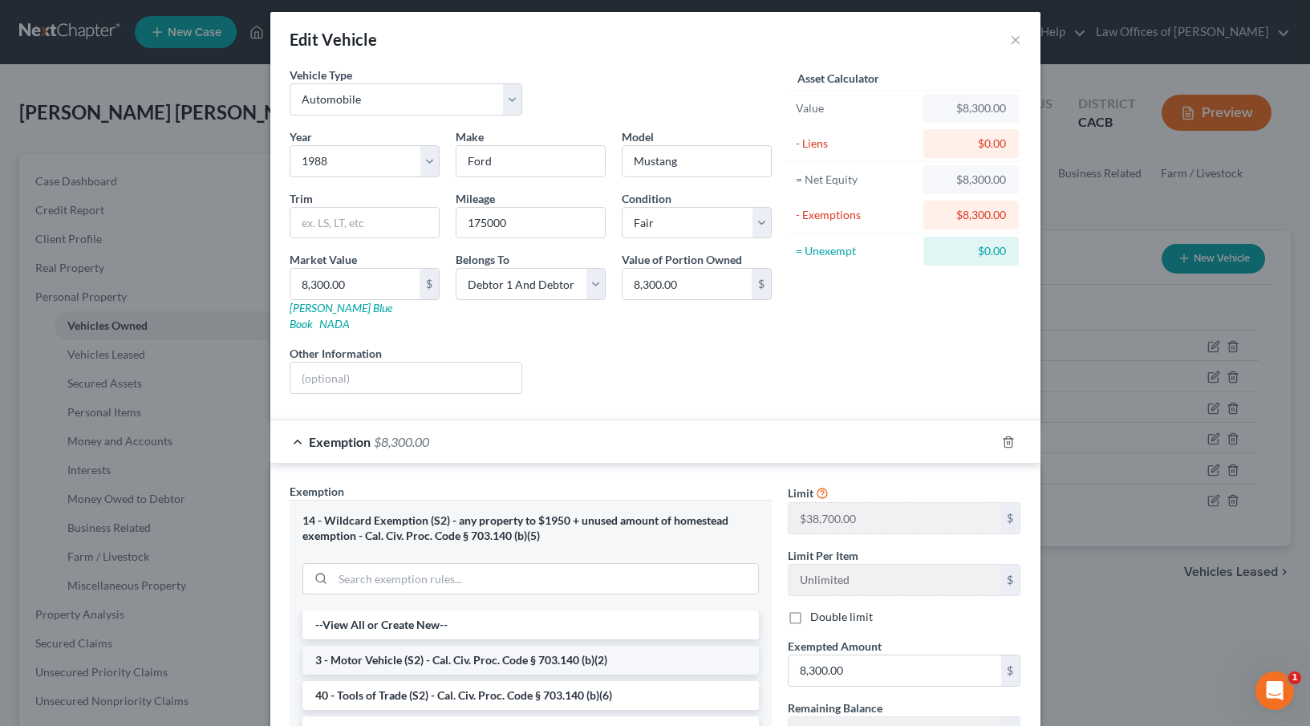
scroll to position [11, 0]
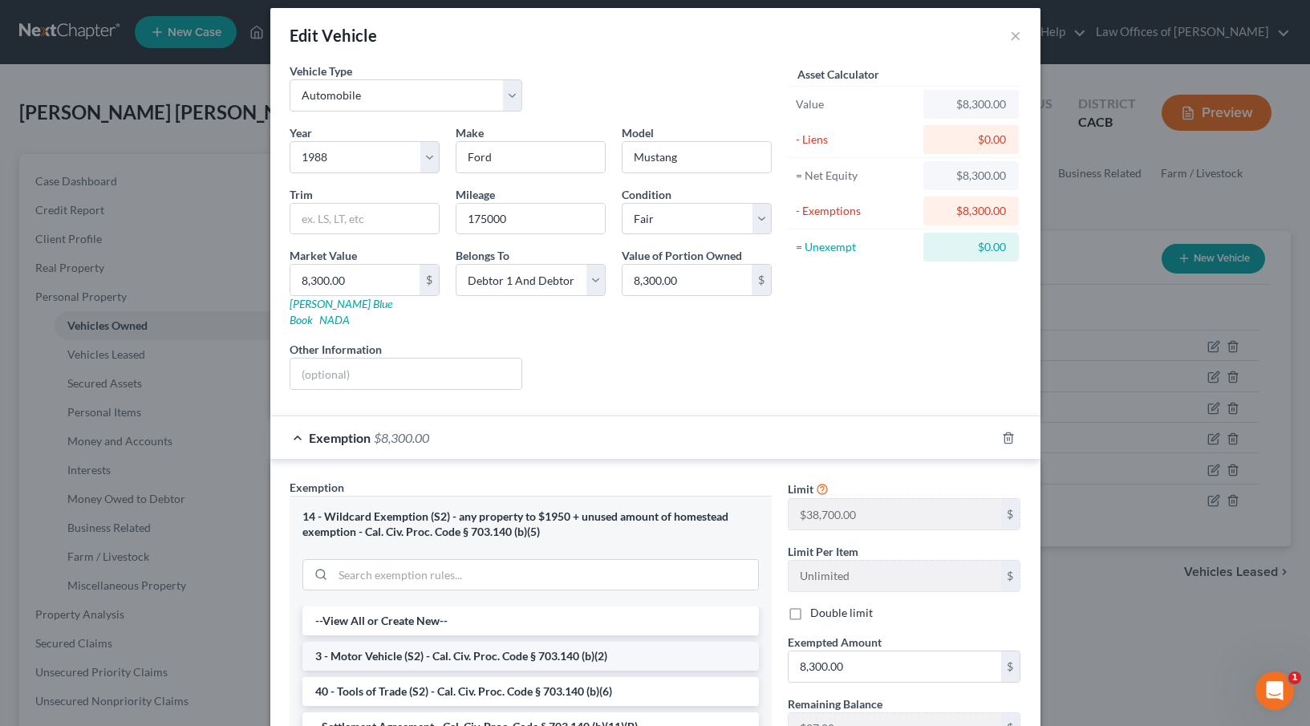
click at [480, 642] on li "3 - Motor Vehicle (S2) - Cal. Civ. Proc. Code § 703.140 (b)(2)" at bounding box center [531, 656] width 457 height 29
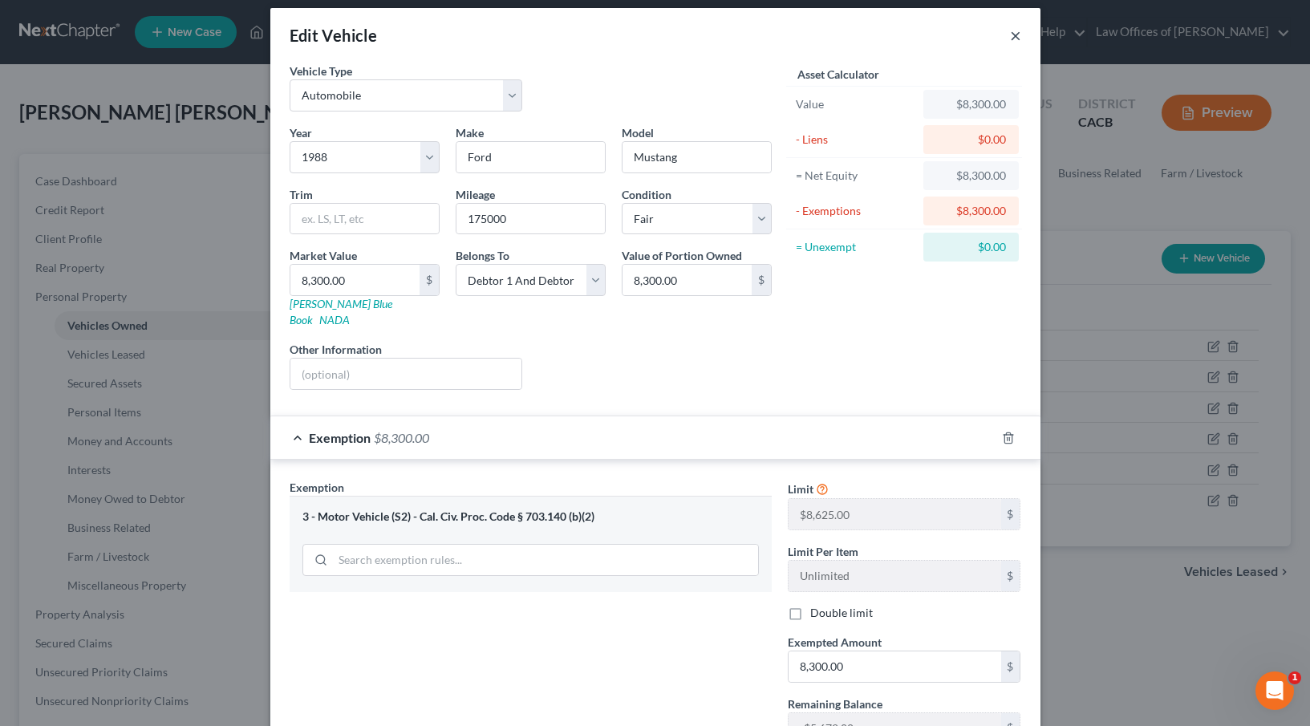
click at [1013, 39] on button "×" at bounding box center [1015, 35] width 11 height 19
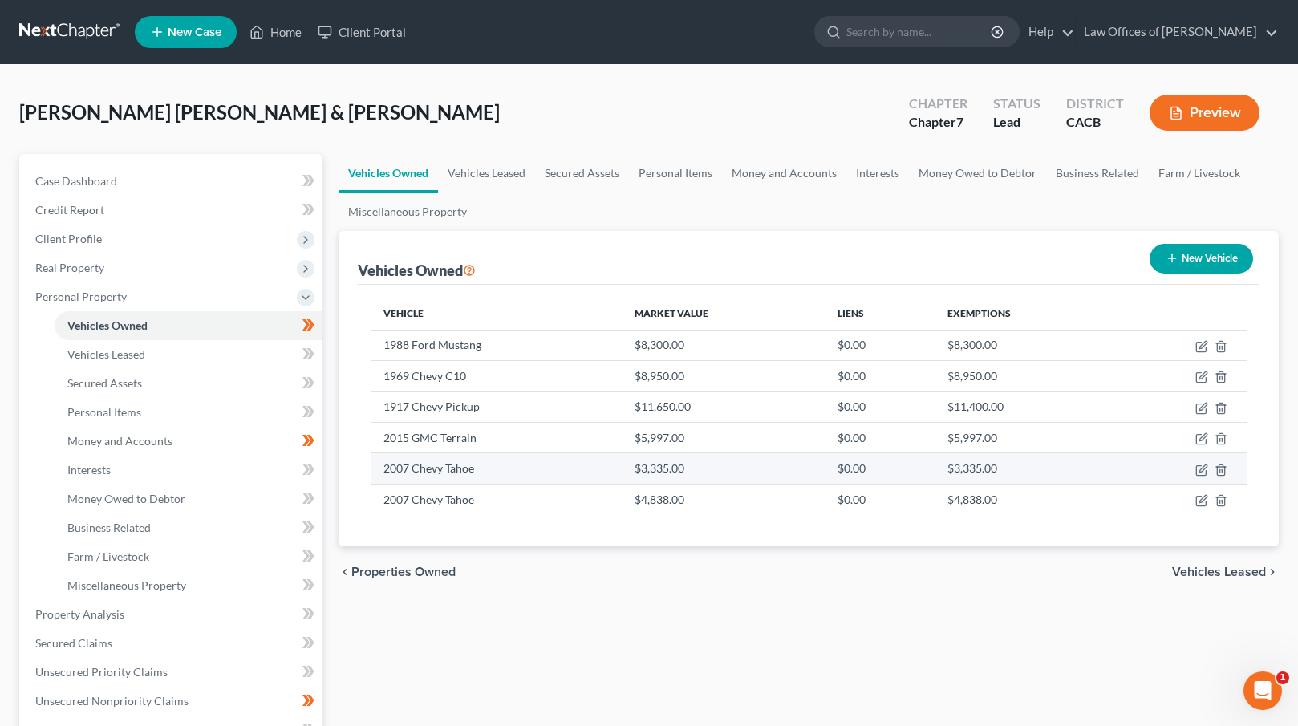
click at [518, 463] on td "2007 Chevy Tahoe" at bounding box center [497, 468] width 252 height 30
click at [1199, 468] on icon "button" at bounding box center [1202, 470] width 13 height 13
select select "0"
select select "19"
select select "3"
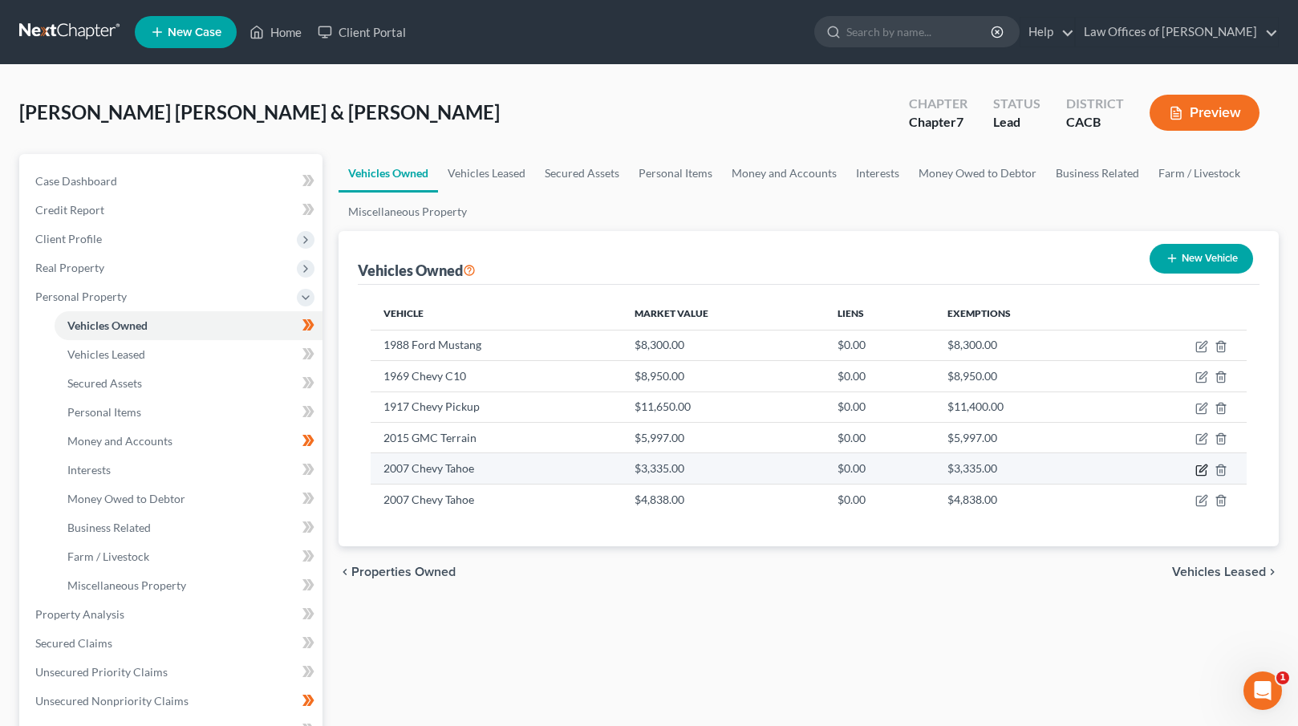
select select "2"
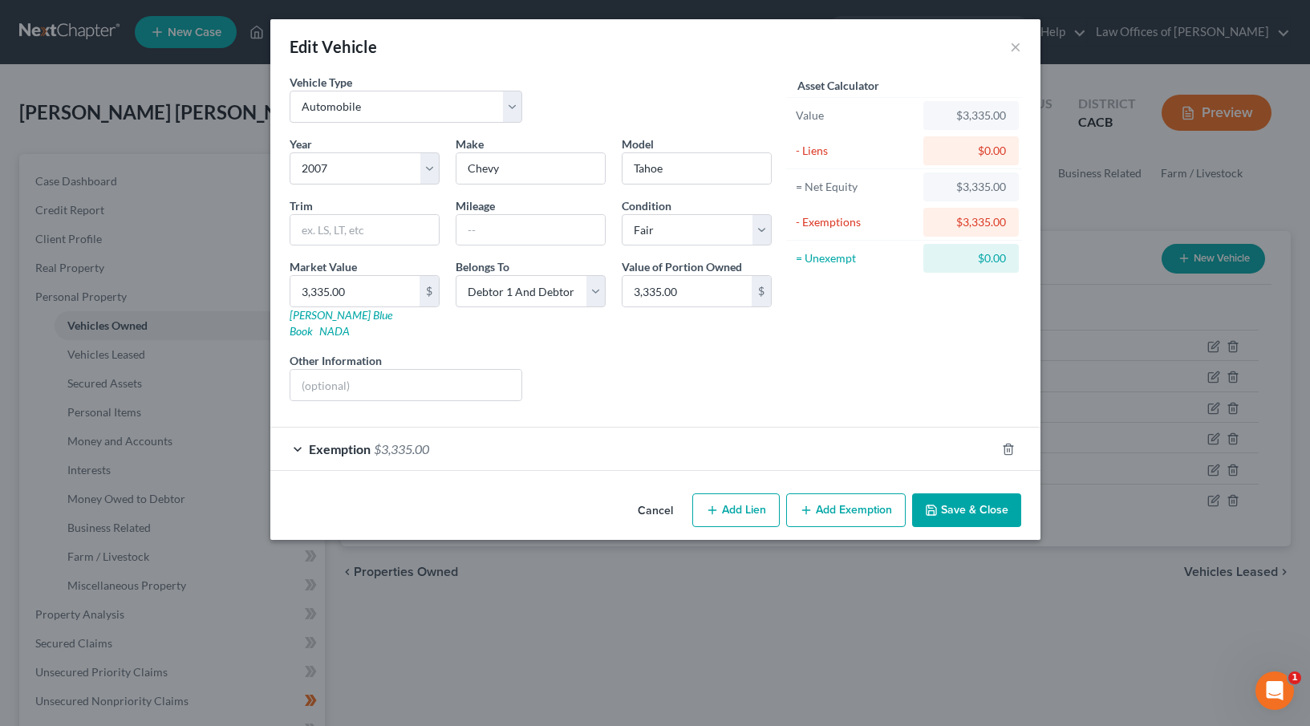
click at [628, 428] on div "Exemption $3,335.00" at bounding box center [632, 449] width 725 height 43
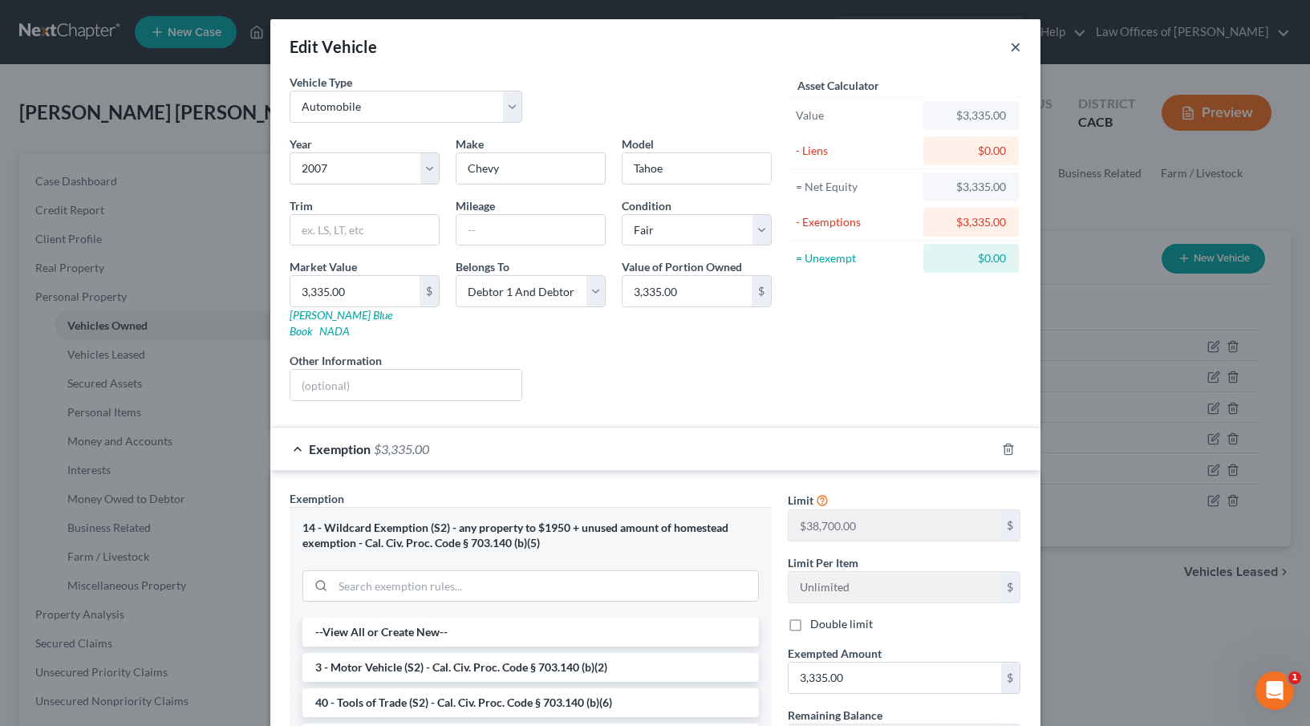
click at [1012, 48] on button "×" at bounding box center [1015, 46] width 11 height 19
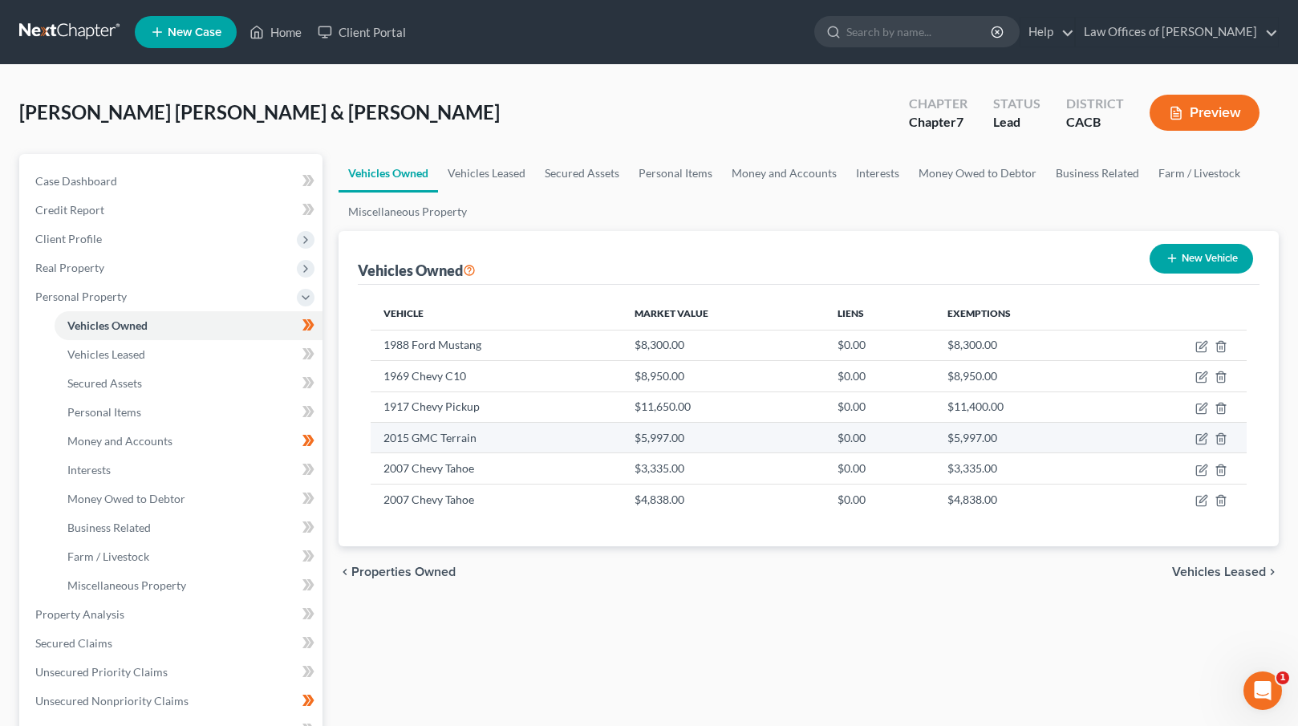
click at [723, 434] on td "$5,997.00" at bounding box center [723, 437] width 203 height 30
click at [1206, 441] on icon "button" at bounding box center [1201, 440] width 10 height 10
select select "0"
select select "11"
select select "2"
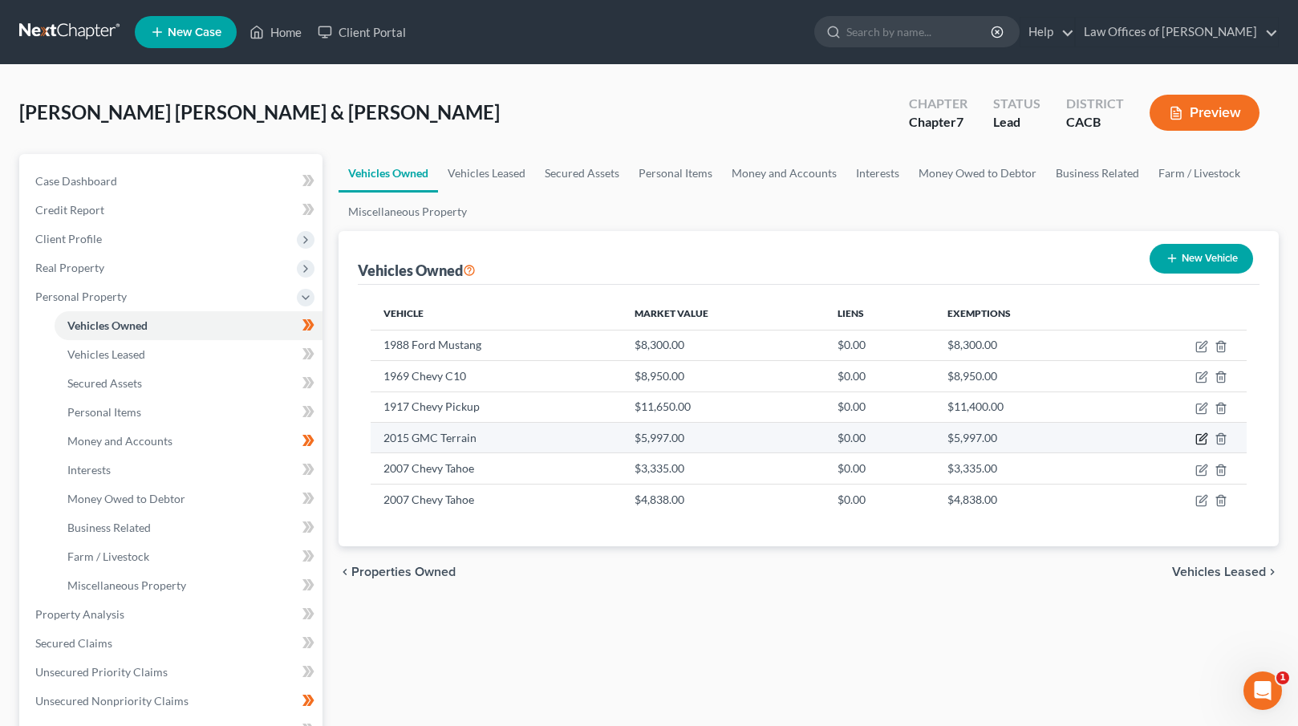
select select "2"
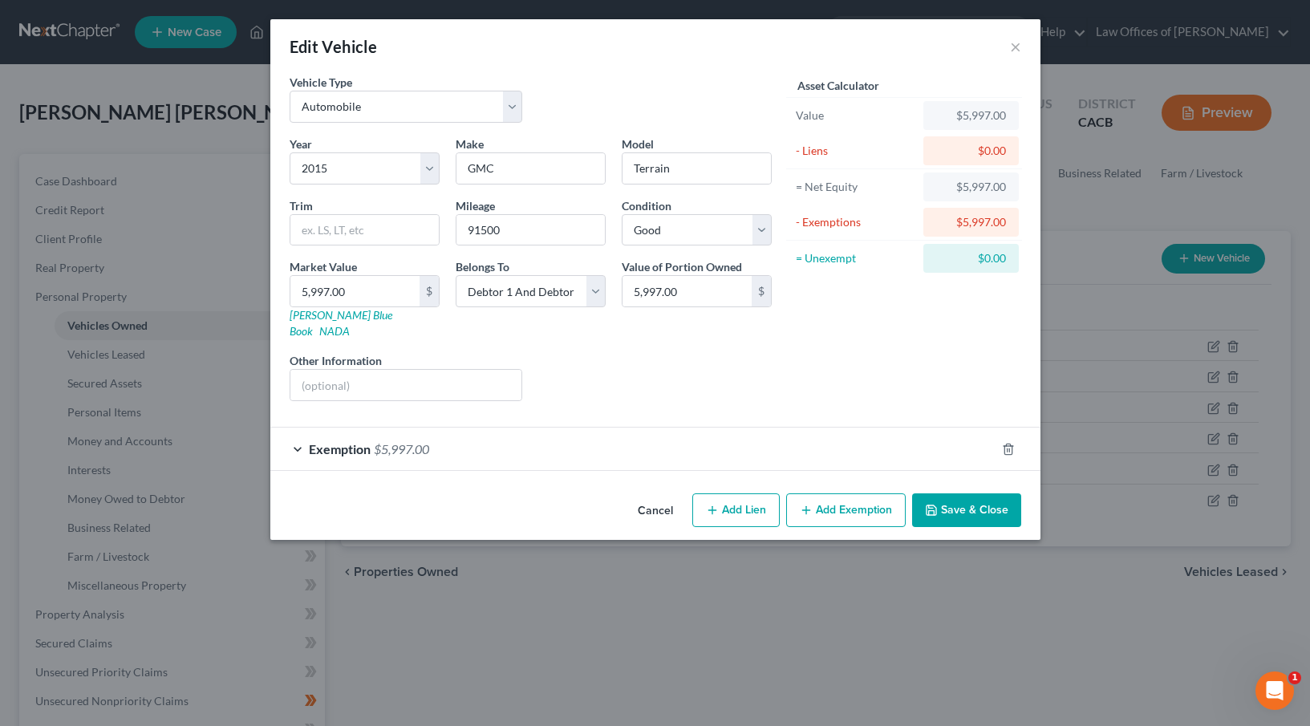
click at [715, 449] on div "Exemption $5,997.00" at bounding box center [632, 449] width 725 height 43
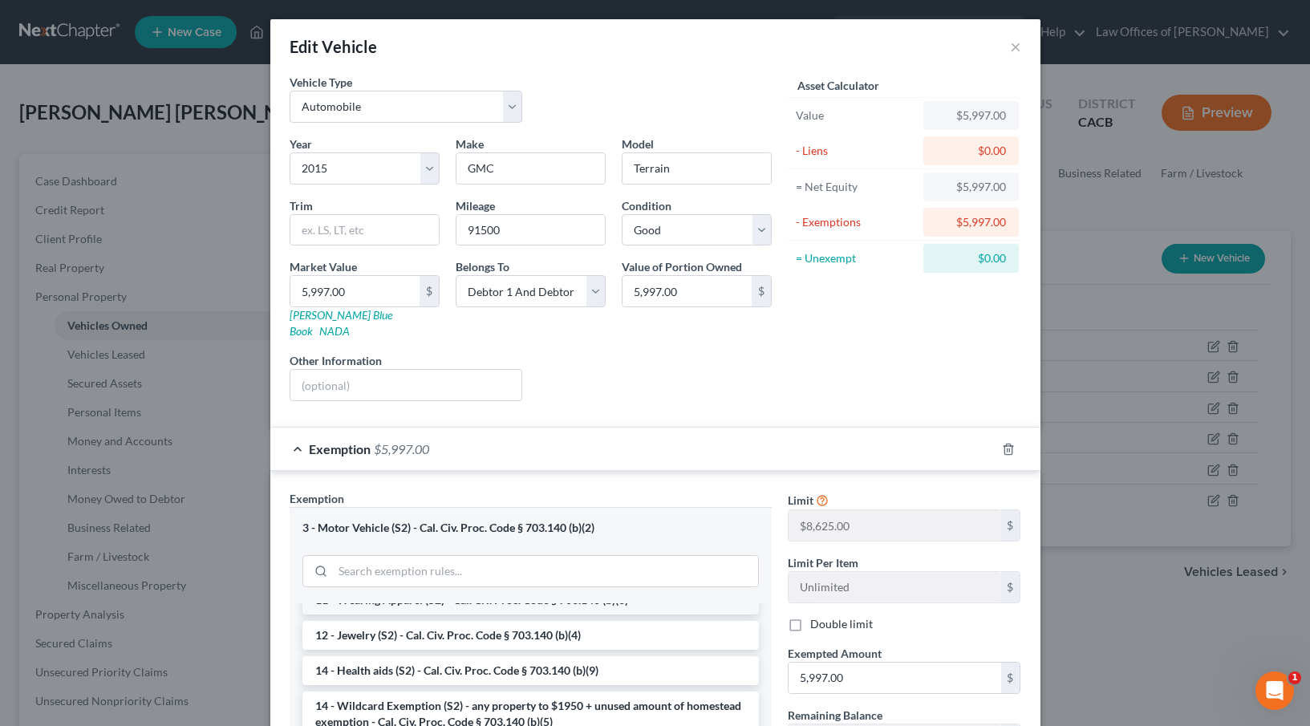
scroll to position [315, 0]
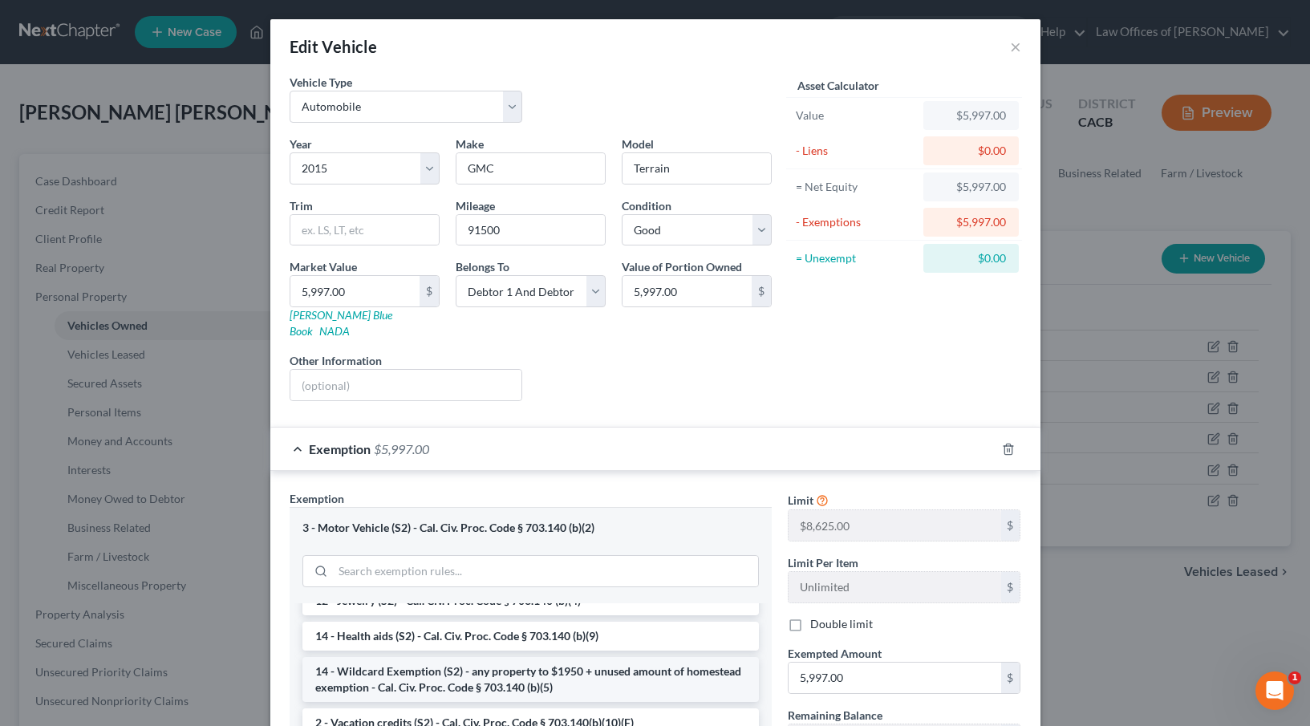
click at [429, 657] on li "14 - Wildcard Exemption (S2) - any property to $1950 + unused amount of homeste…" at bounding box center [531, 679] width 457 height 45
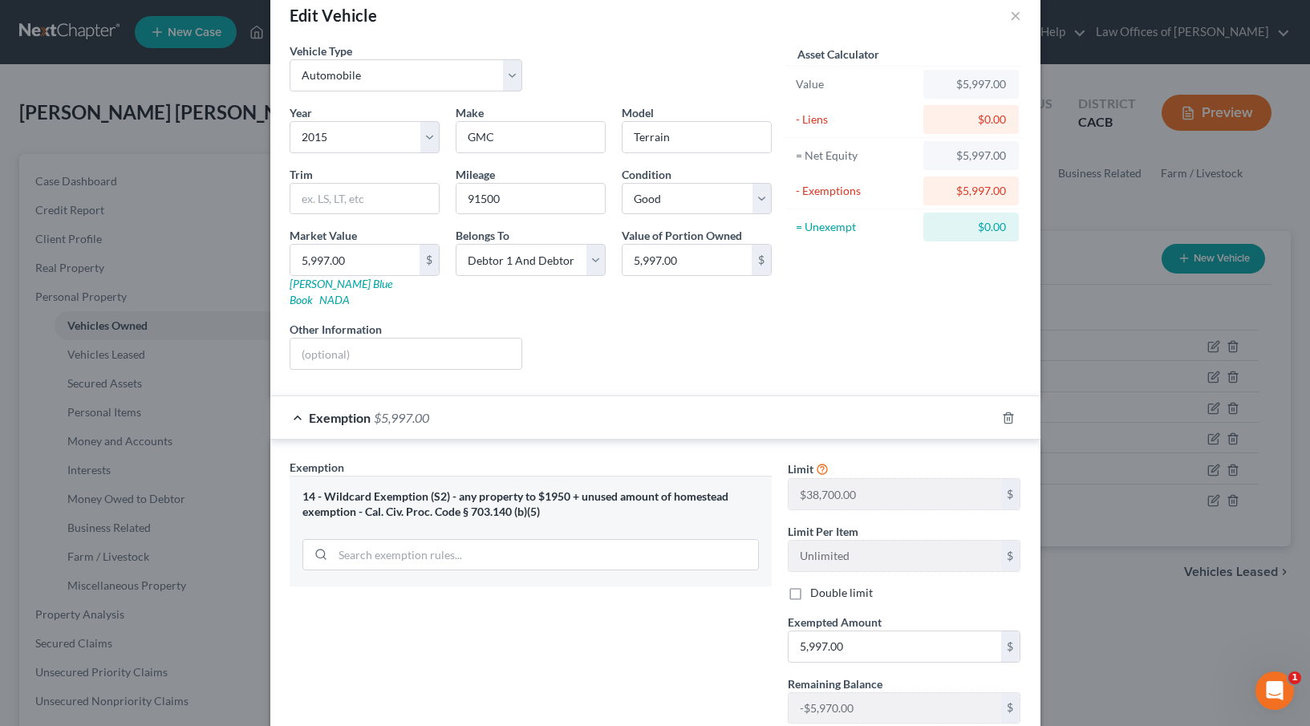
scroll to position [128, 0]
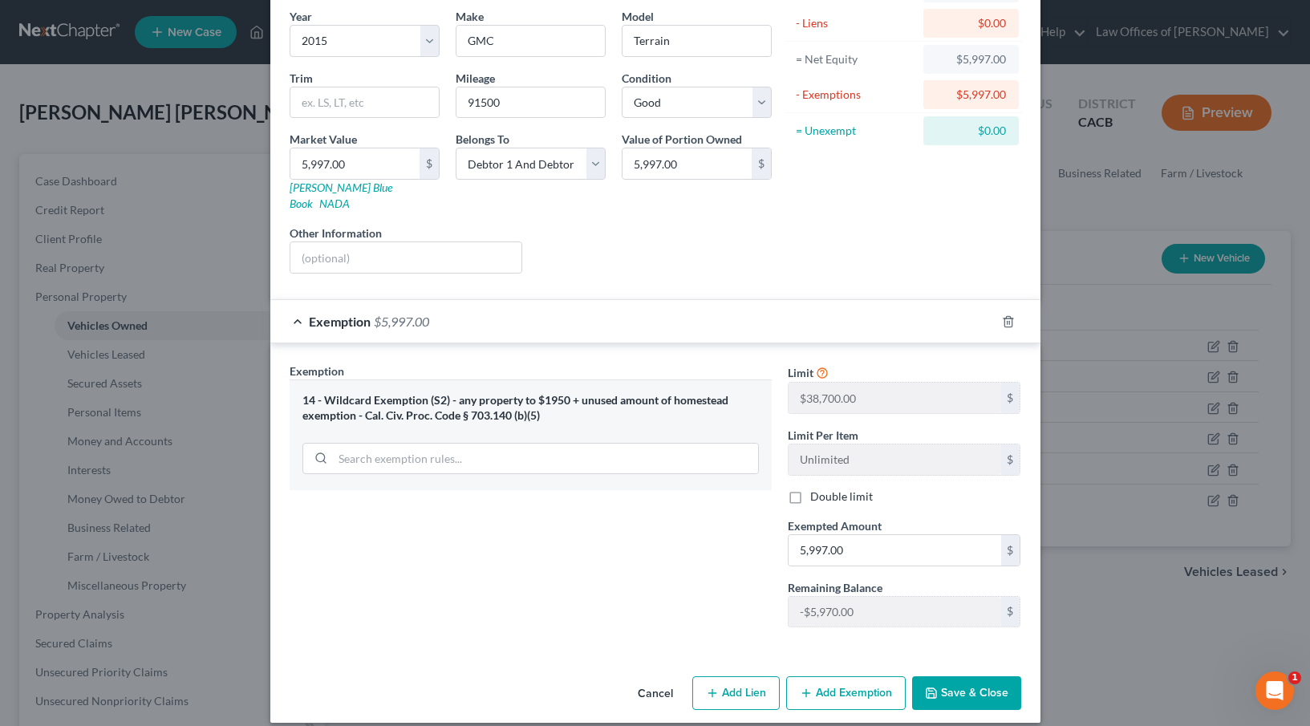
click at [965, 676] on button "Save & Close" at bounding box center [966, 693] width 109 height 34
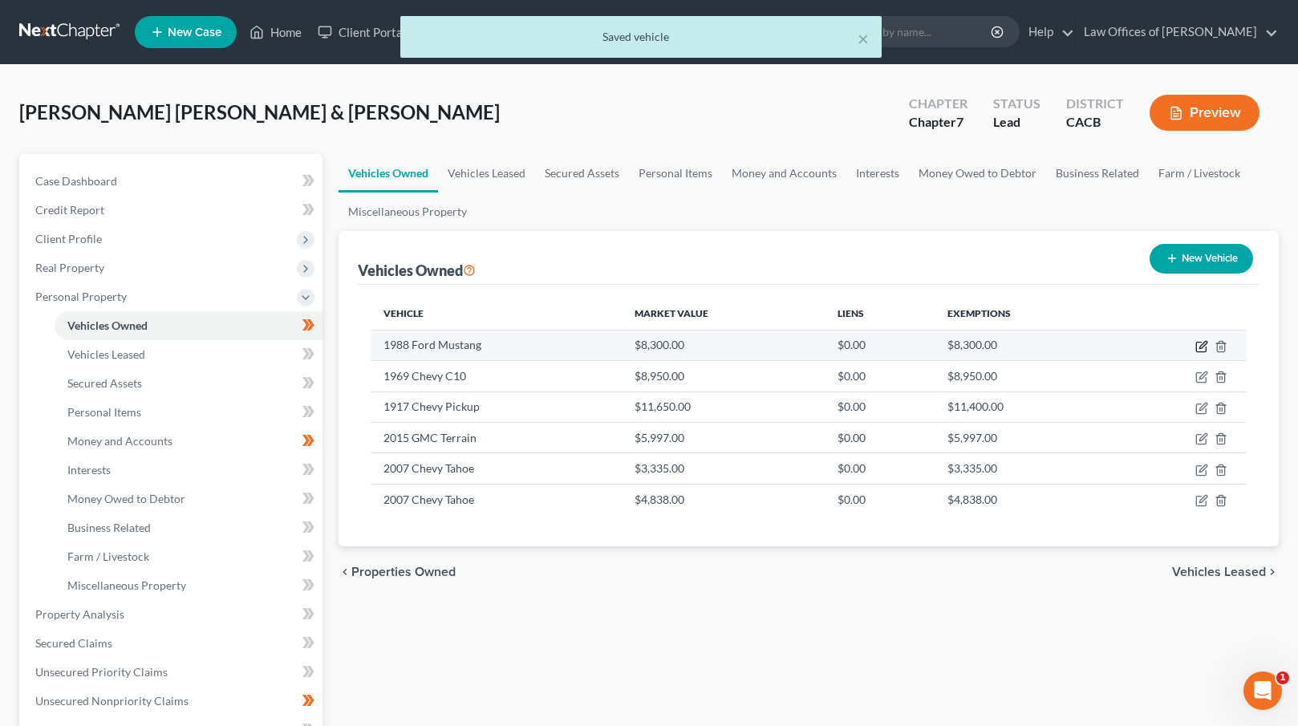
click at [1202, 343] on icon "button" at bounding box center [1202, 346] width 13 height 13
select select "0"
select select "38"
select select "3"
select select "2"
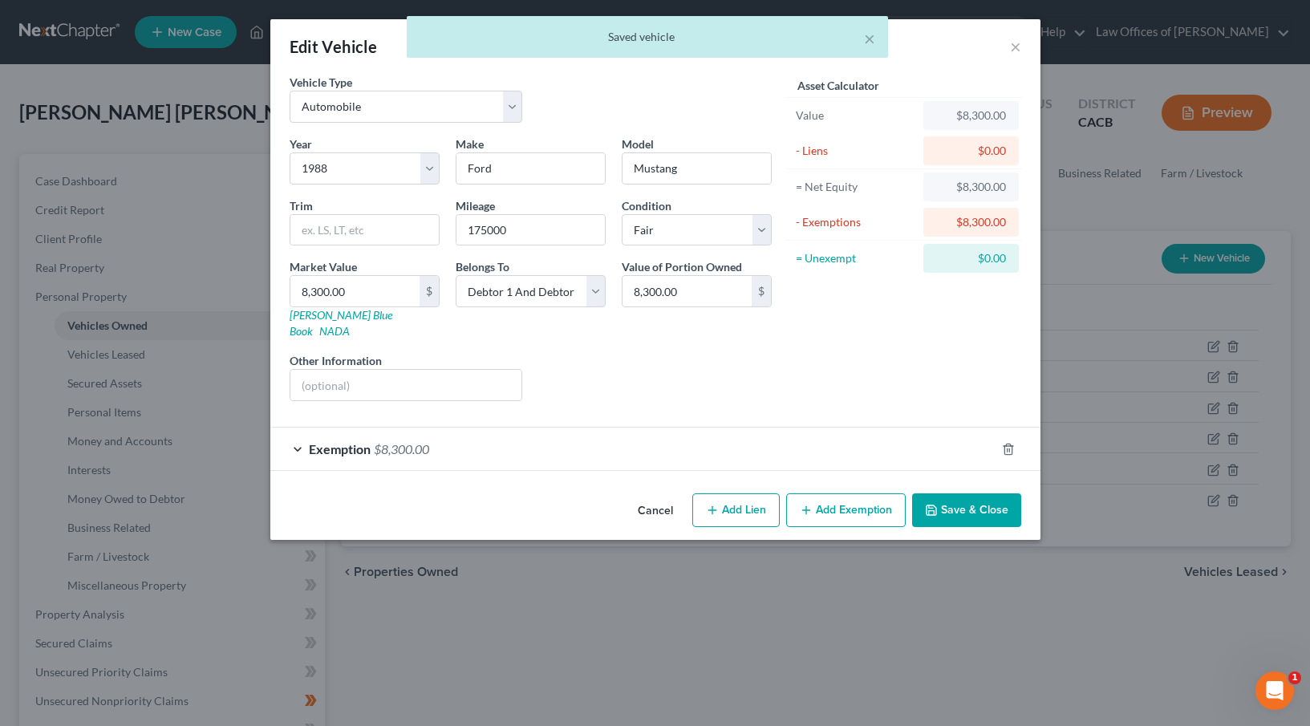
drag, startPoint x: 428, startPoint y: 428, endPoint x: 437, endPoint y: 429, distance: 8.9
click at [428, 441] on span "$8,300.00" at bounding box center [401, 448] width 55 height 15
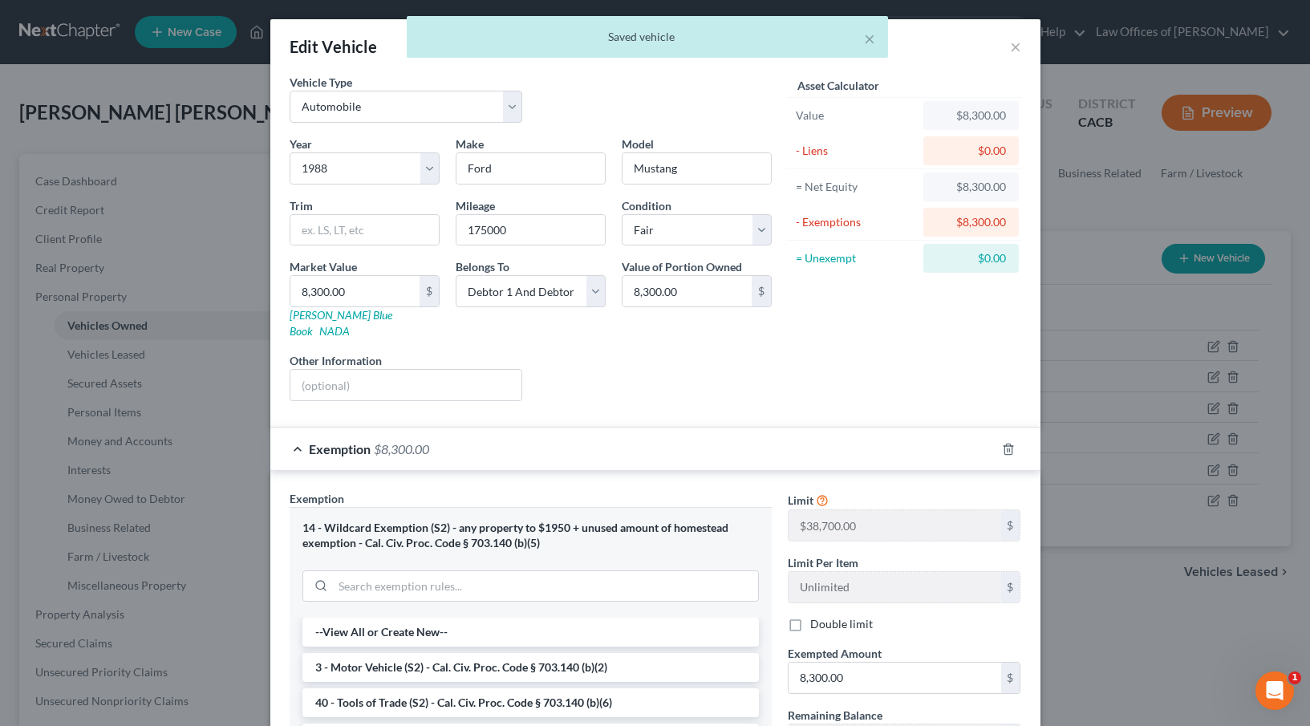
click at [429, 653] on li "3 - Motor Vehicle (S2) - Cal. Civ. Proc. Code § 703.140 (b)(2)" at bounding box center [531, 667] width 457 height 29
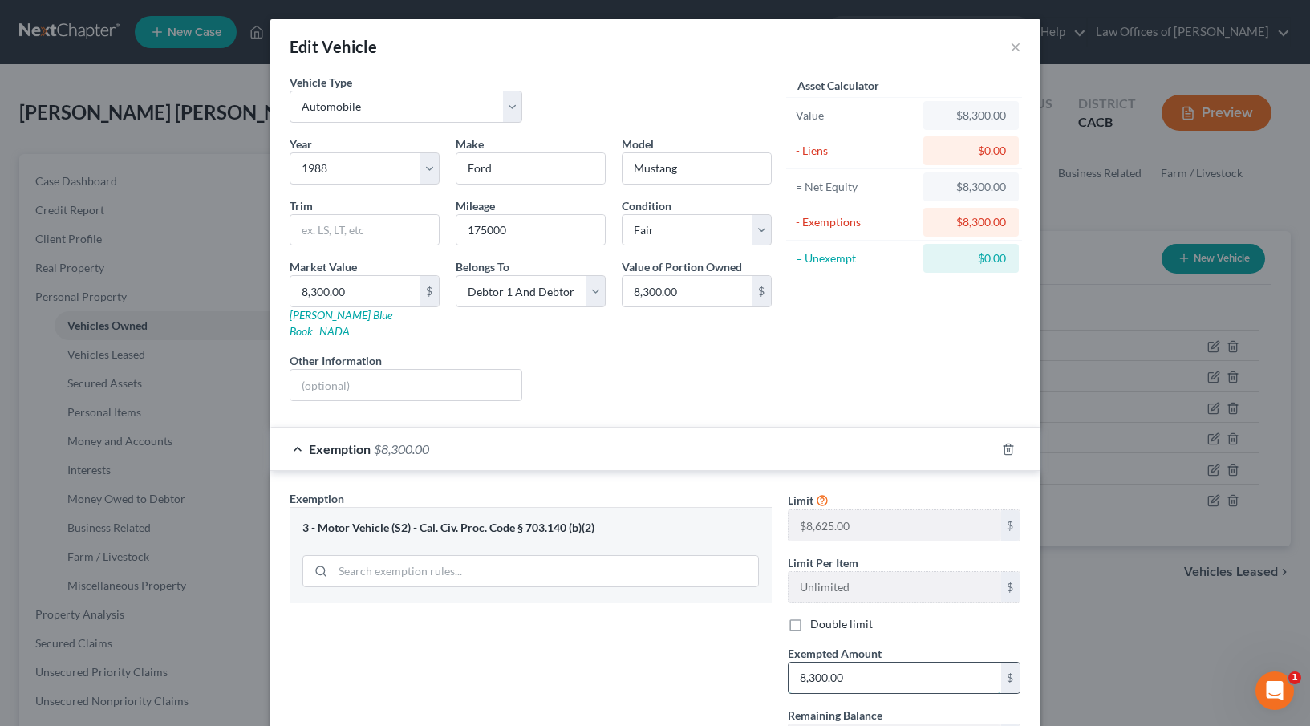
click at [858, 668] on input "8,300.00" at bounding box center [895, 678] width 213 height 30
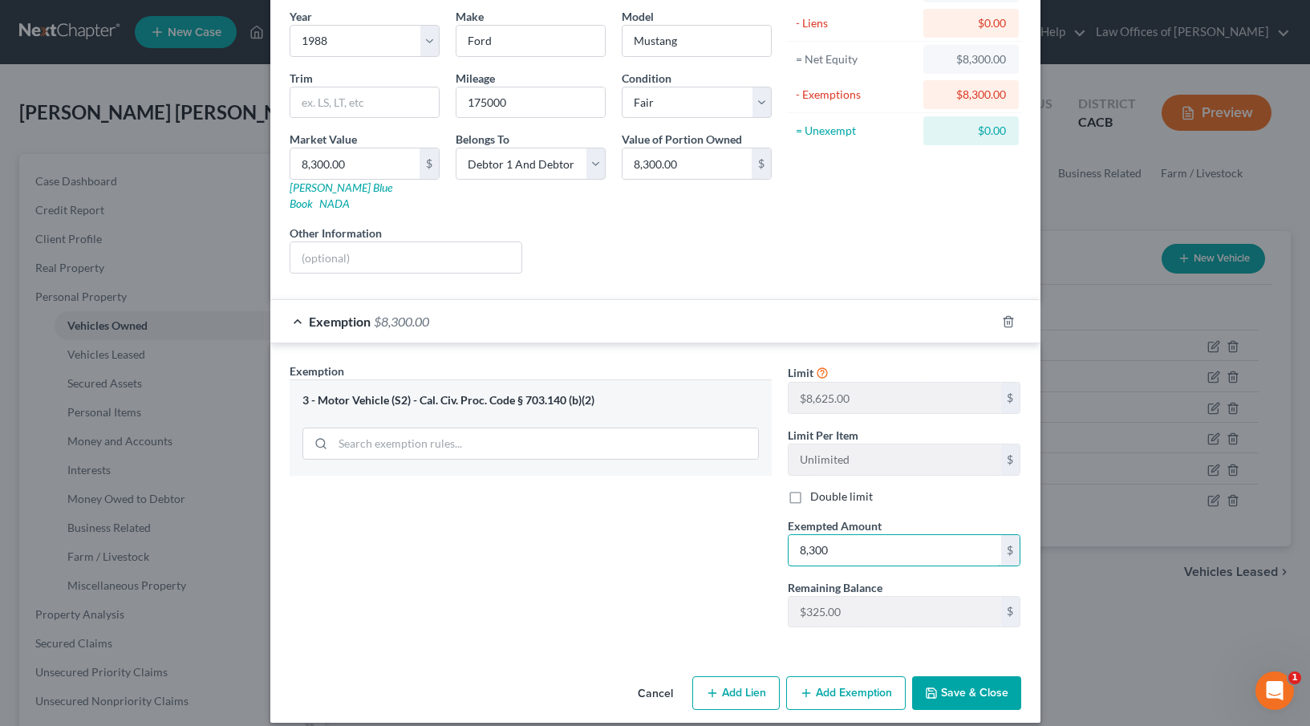
type input "8,300"
click at [953, 676] on button "Save & Close" at bounding box center [966, 693] width 109 height 34
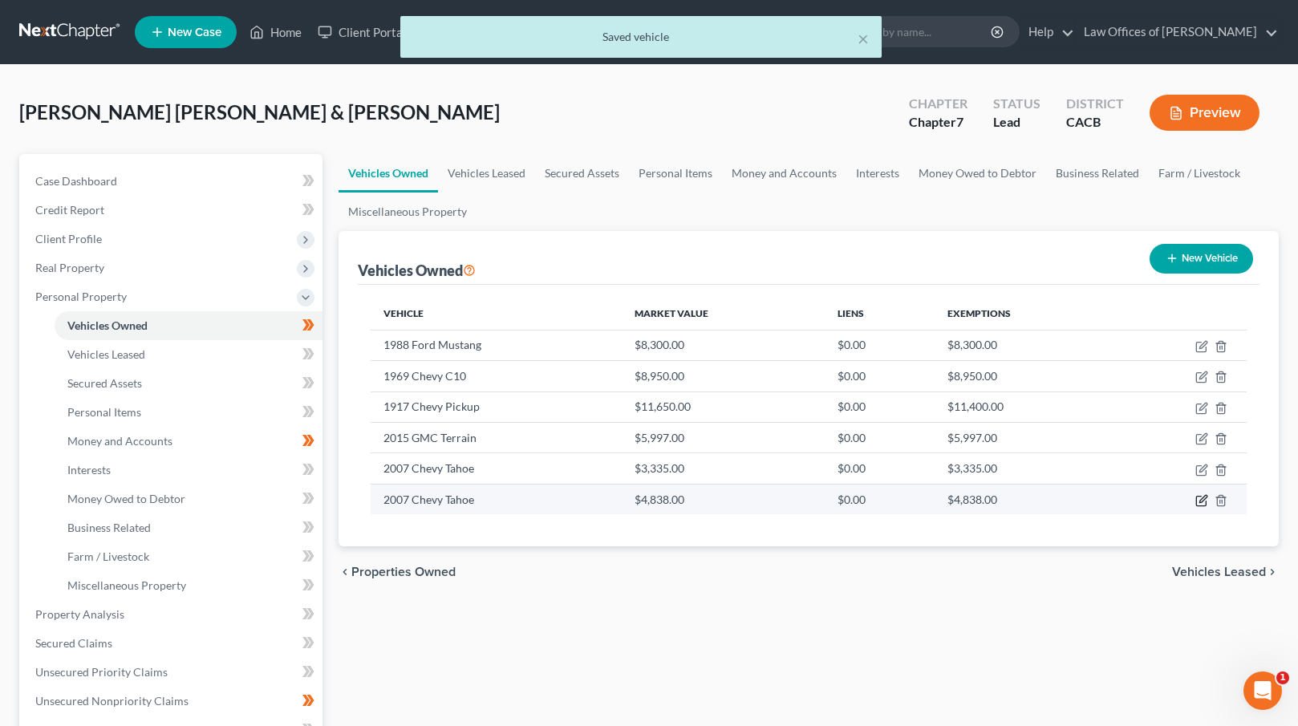
click at [1204, 502] on icon "button" at bounding box center [1202, 500] width 13 height 13
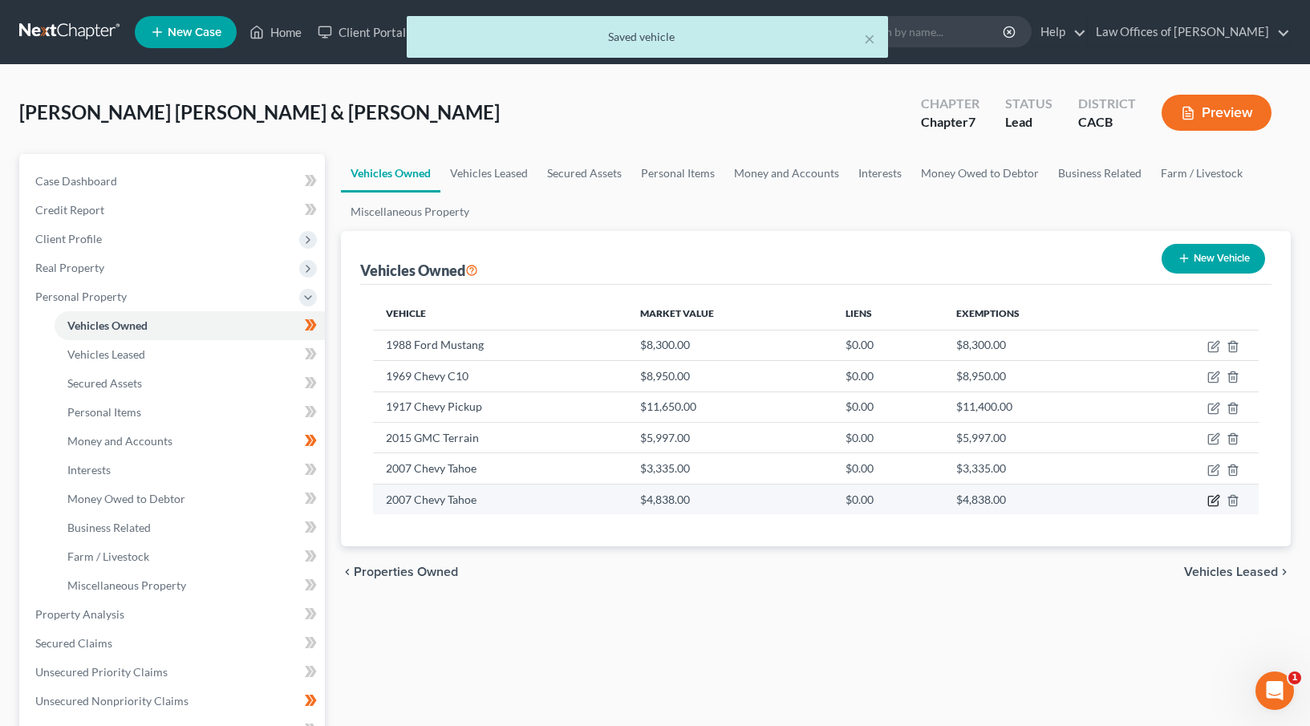
select select "0"
select select "19"
select select "3"
select select "2"
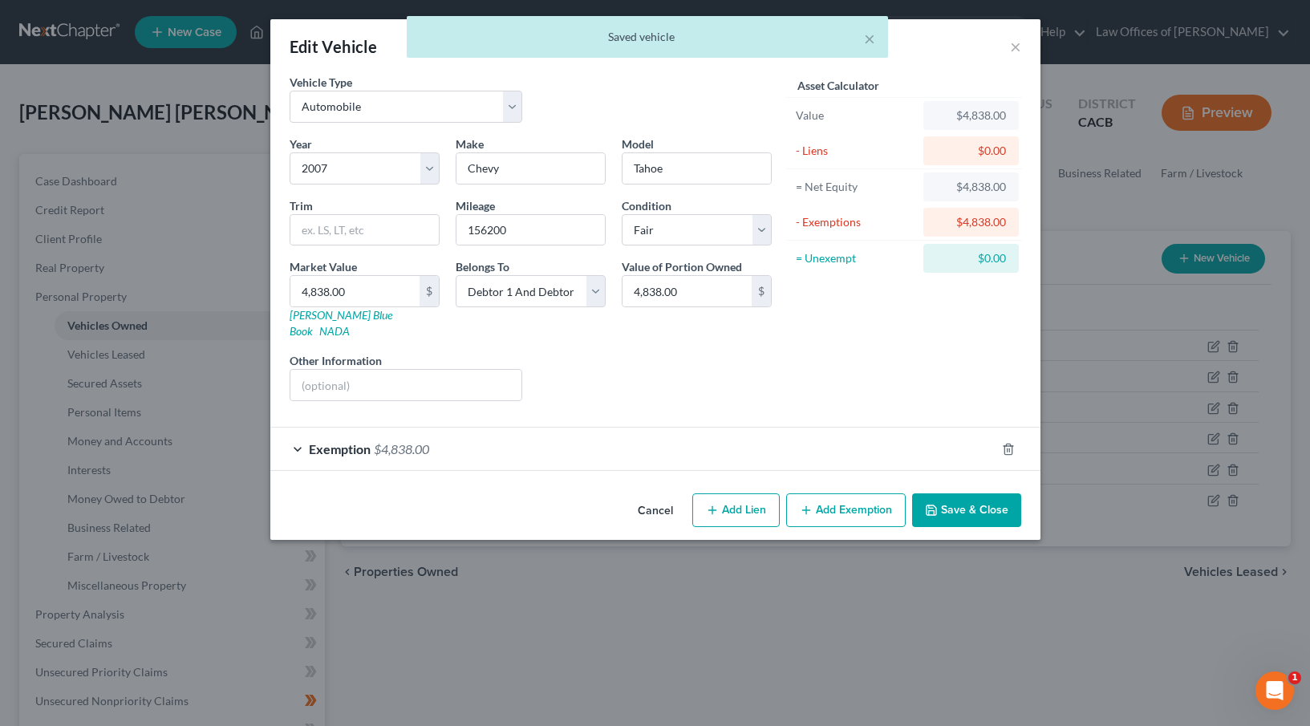
click at [693, 428] on div "Exemption $4,838.00" at bounding box center [632, 449] width 725 height 43
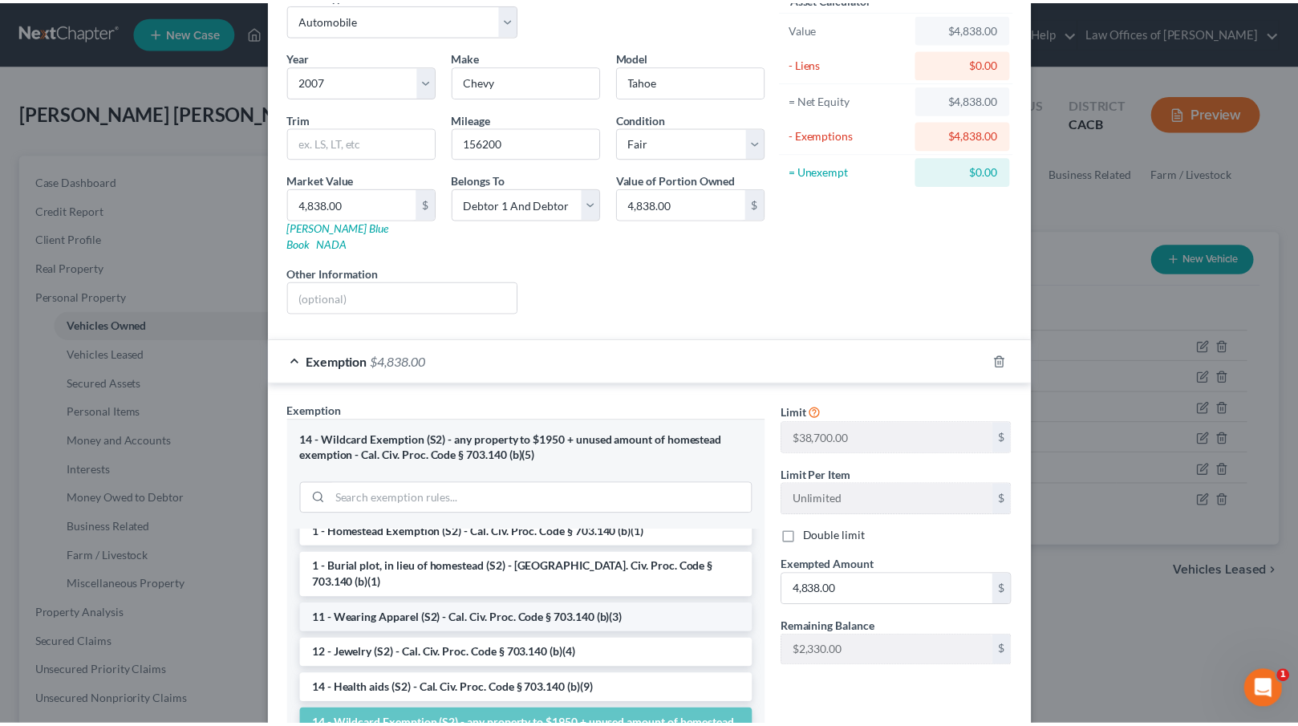
scroll to position [189, 0]
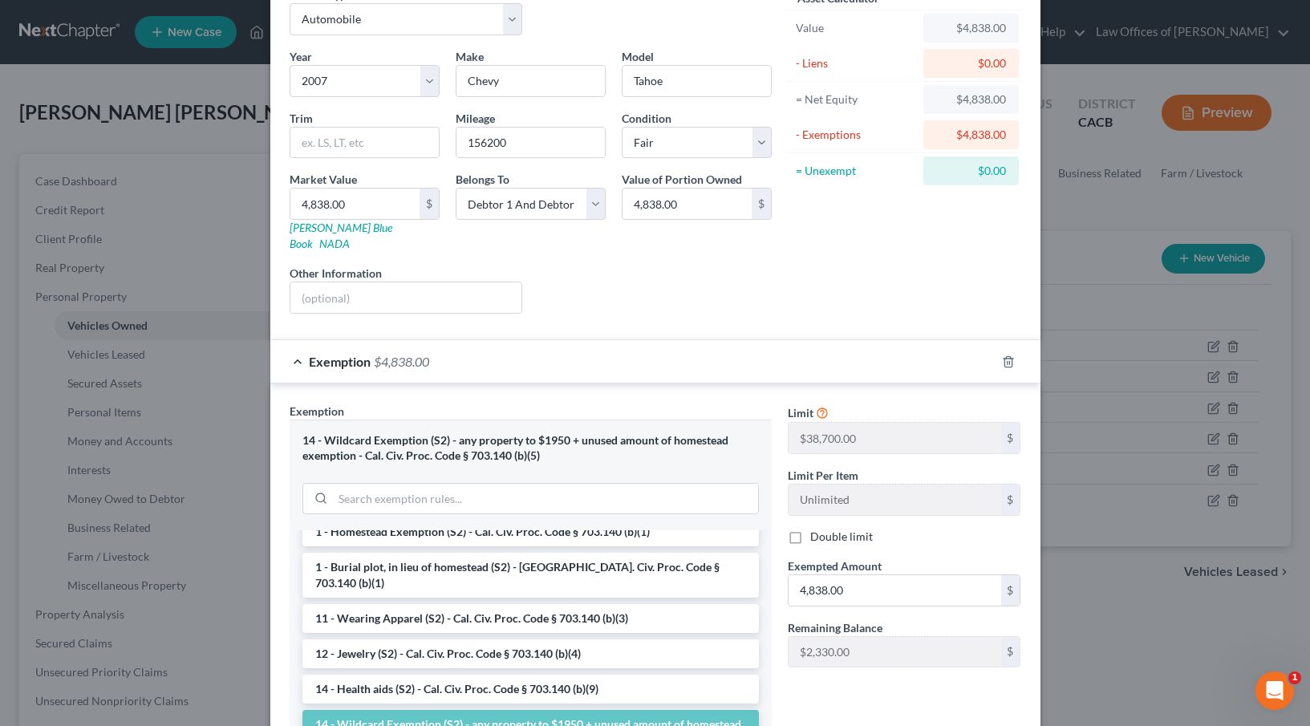
click at [400, 710] on li "14 - Wildcard Exemption (S2) - any property to $1950 + unused amount of homeste…" at bounding box center [531, 732] width 457 height 45
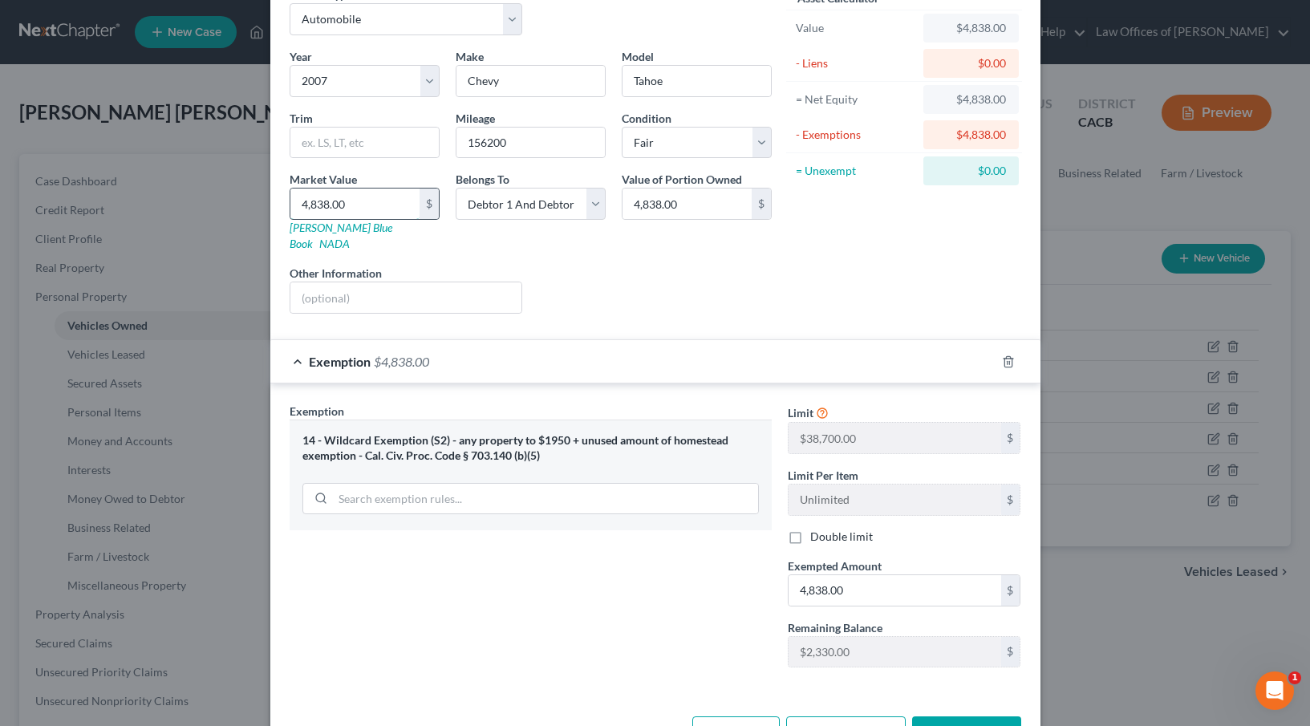
click at [310, 203] on input "4,838.00" at bounding box center [354, 204] width 129 height 30
type input "7"
type input "7.00"
type input "71"
type input "71.00"
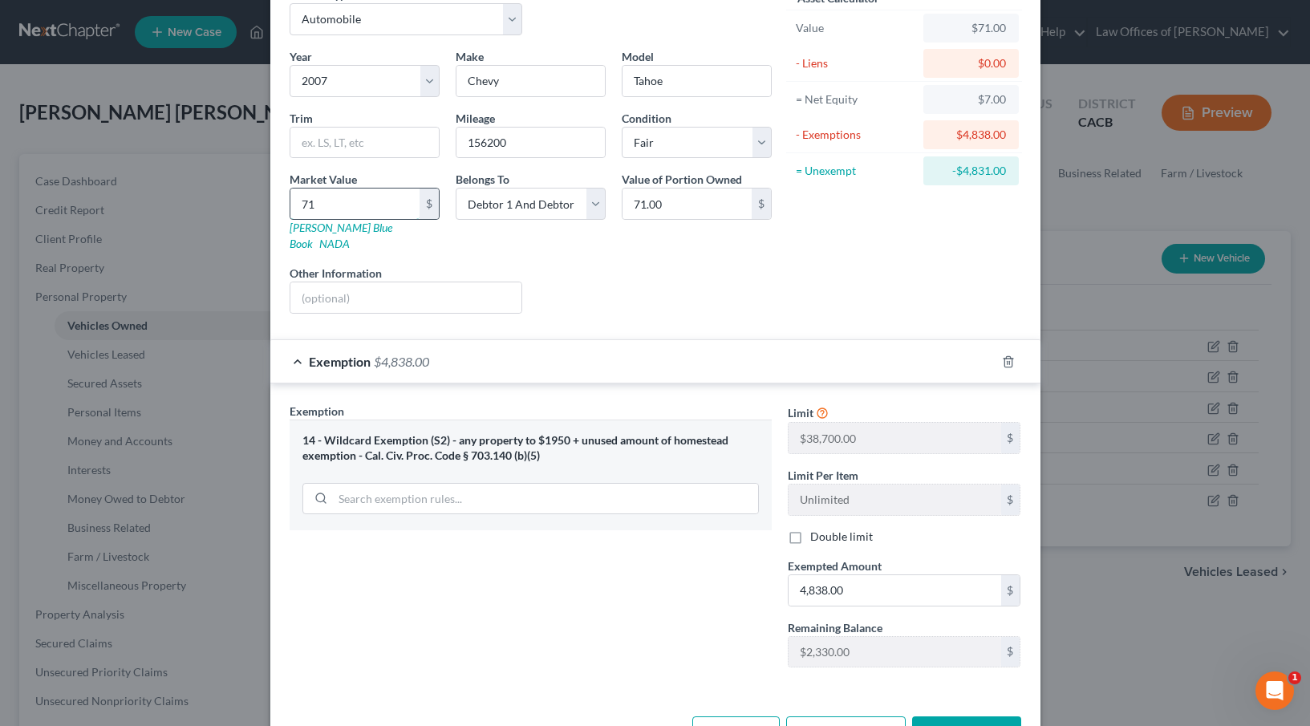
type input "713"
type input "713.00"
type input "7138"
type input "7,138.00"
type input "7,138"
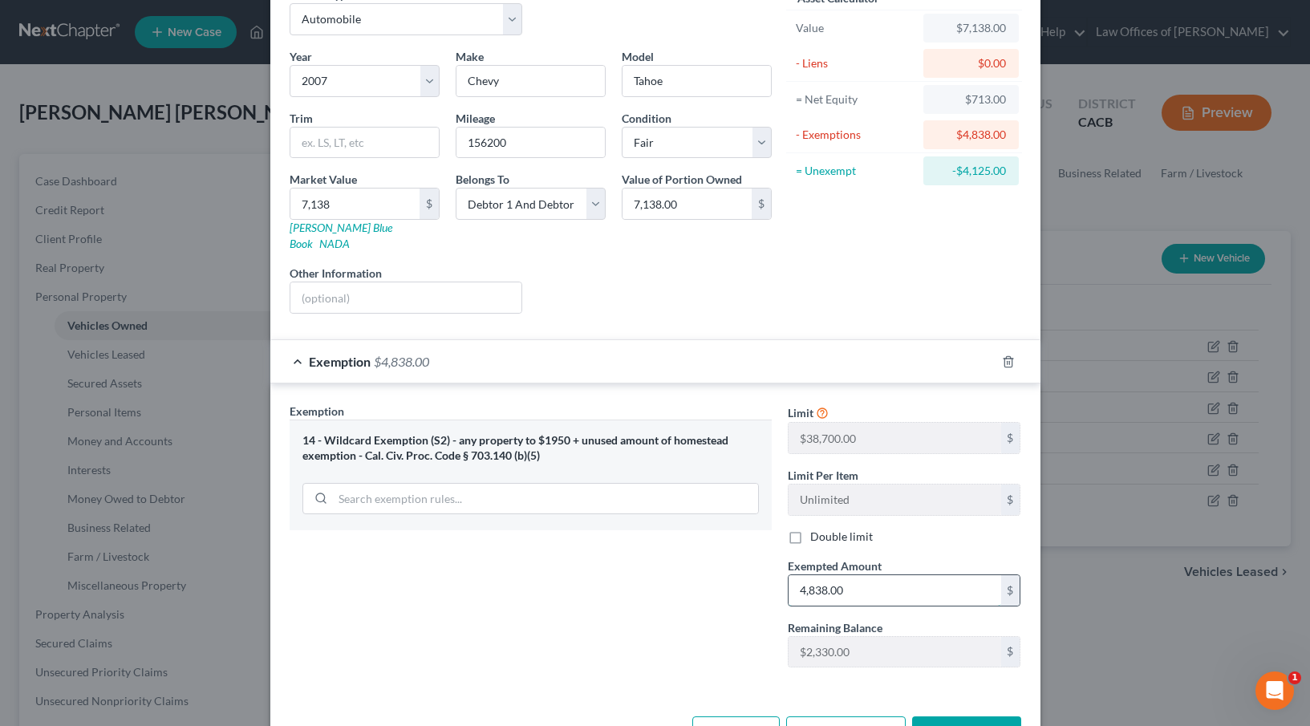
click at [860, 582] on input "4,838.00" at bounding box center [895, 590] width 213 height 30
type input "7,138"
click at [936, 717] on button "Save & Close" at bounding box center [966, 734] width 109 height 34
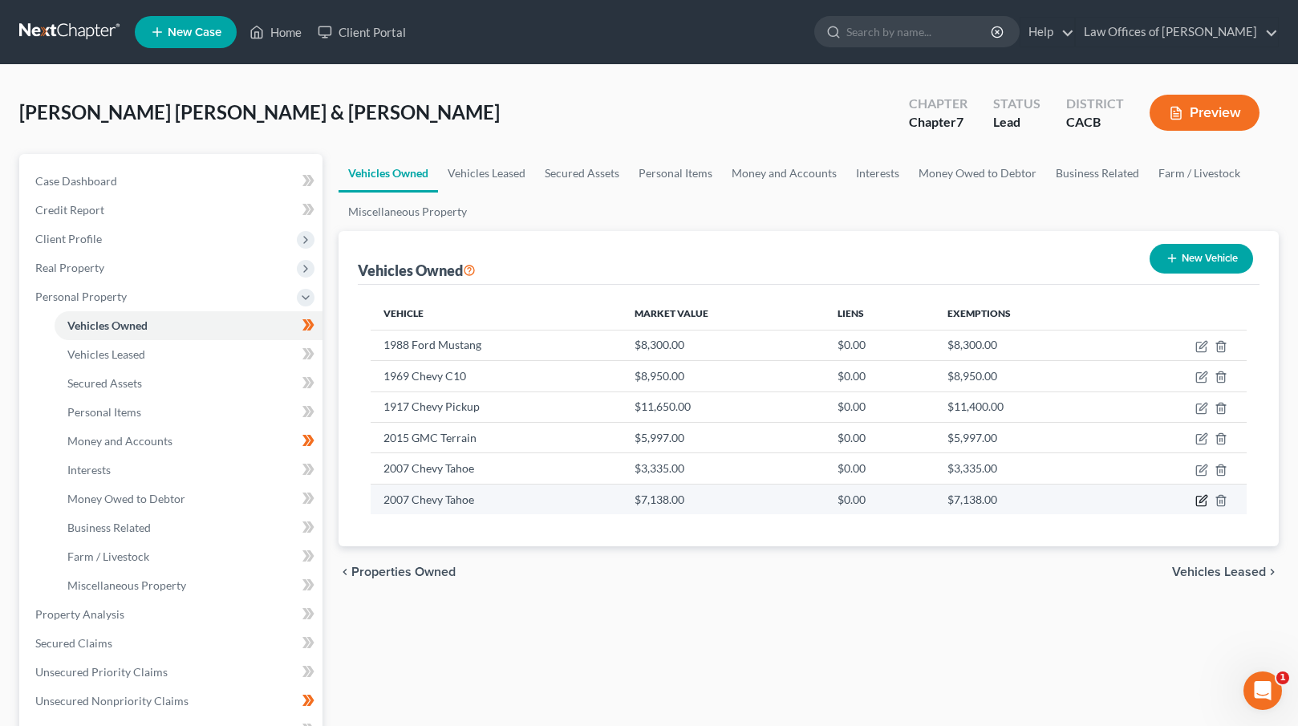
click at [1200, 503] on icon "button" at bounding box center [1202, 500] width 13 height 13
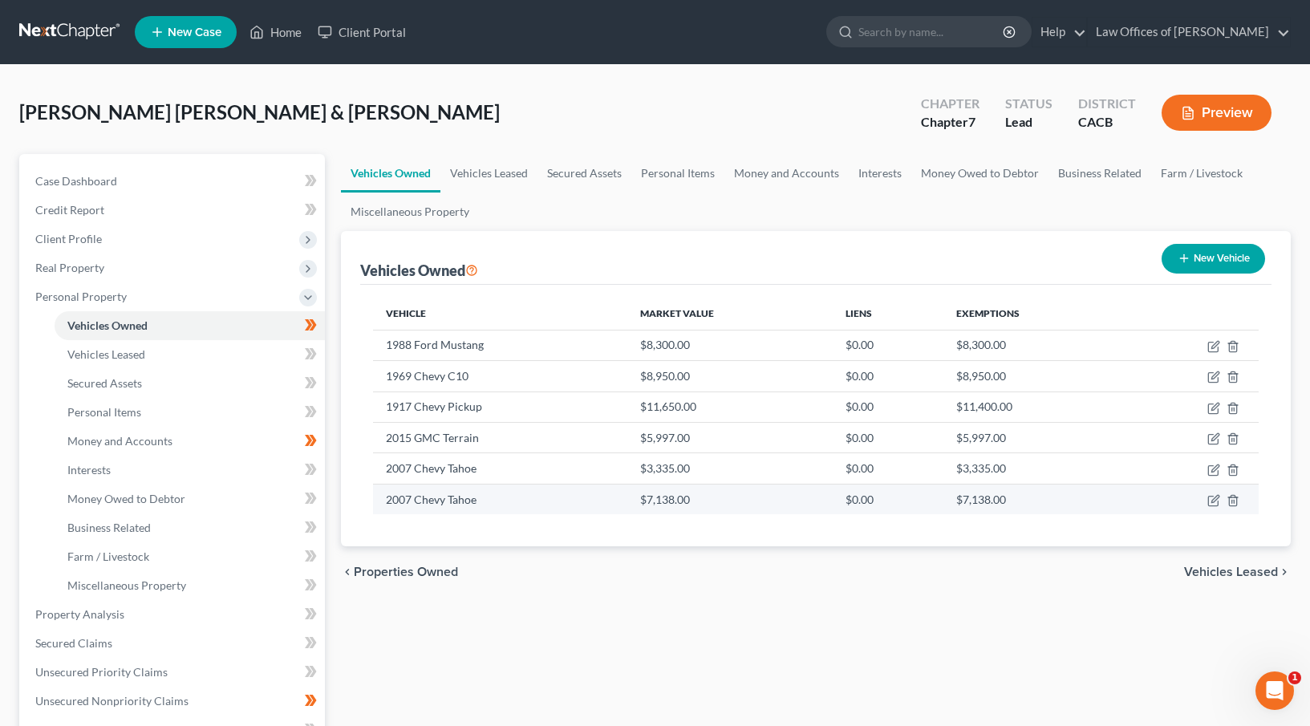
select select "0"
select select "19"
select select "3"
select select "2"
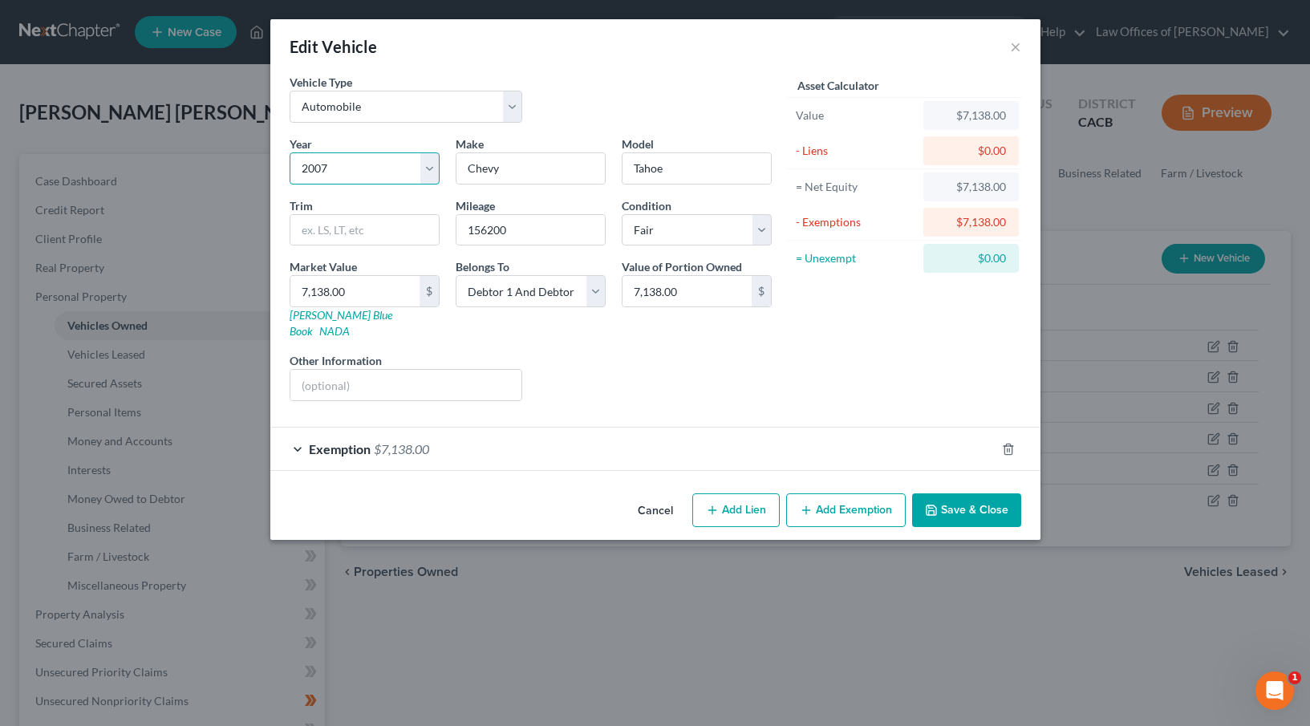
click at [364, 168] on select "Select 2026 2025 2024 2023 2022 2021 2020 2019 2018 2017 2016 2015 2014 2013 20…" at bounding box center [365, 168] width 150 height 32
select select "9"
click at [290, 152] on select "Select 2026 2025 2024 2023 2022 2021 2020 2019 2018 2017 2016 2015 2014 2013 20…" at bounding box center [365, 168] width 150 height 32
click at [708, 168] on input "Tahoe" at bounding box center [697, 168] width 148 height 30
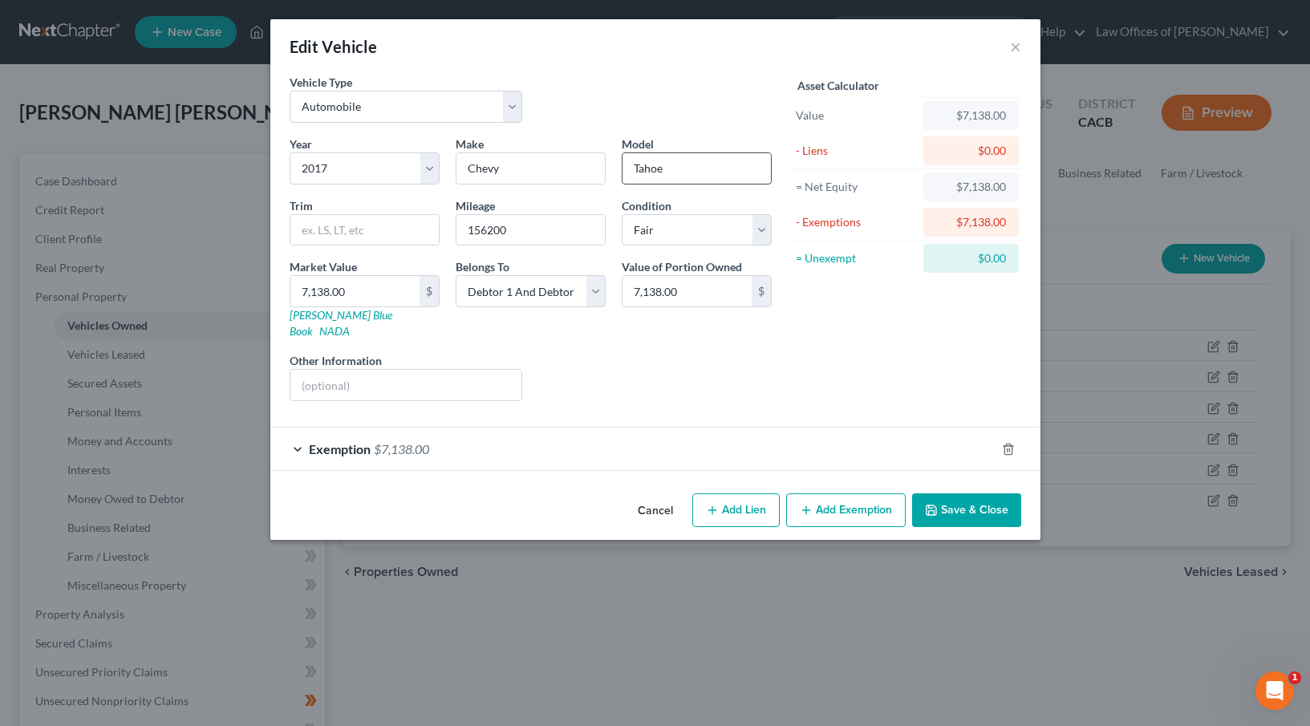
click at [708, 168] on input "Tahoe" at bounding box center [697, 168] width 148 height 30
type input "SIlverado"
click at [976, 494] on button "Save & Close" at bounding box center [966, 511] width 109 height 34
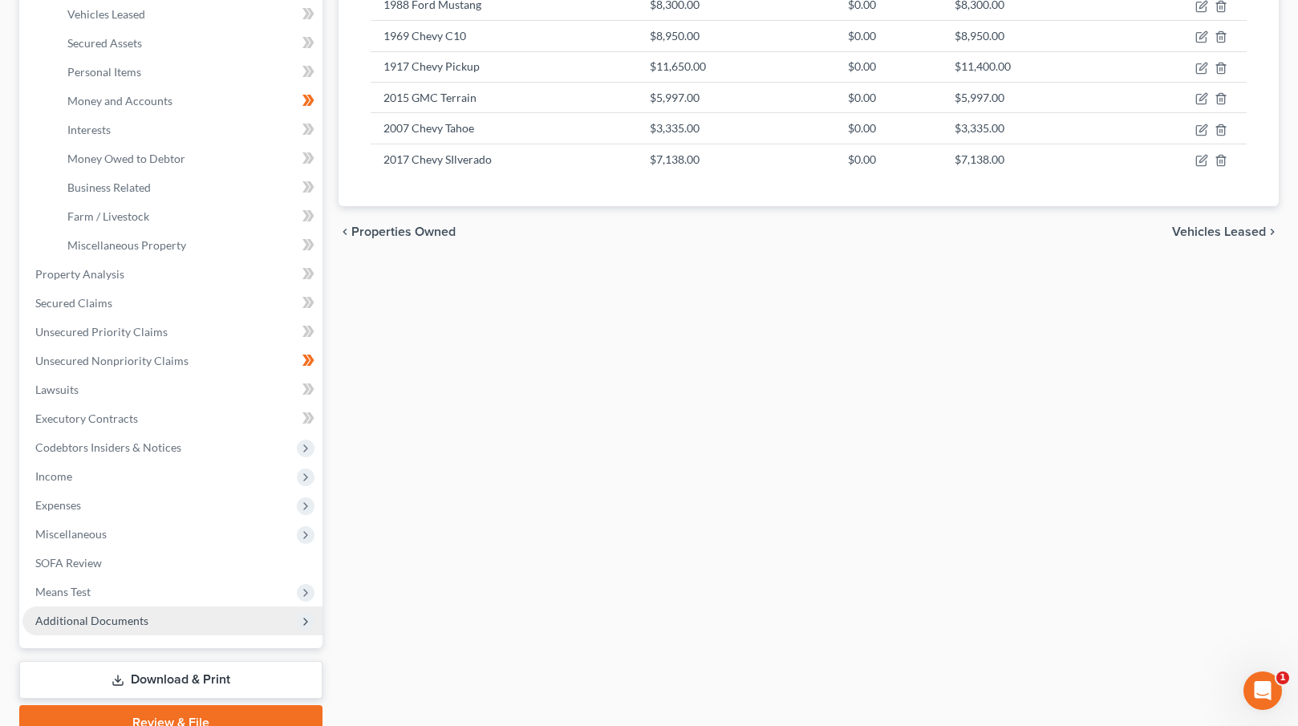
scroll to position [414, 0]
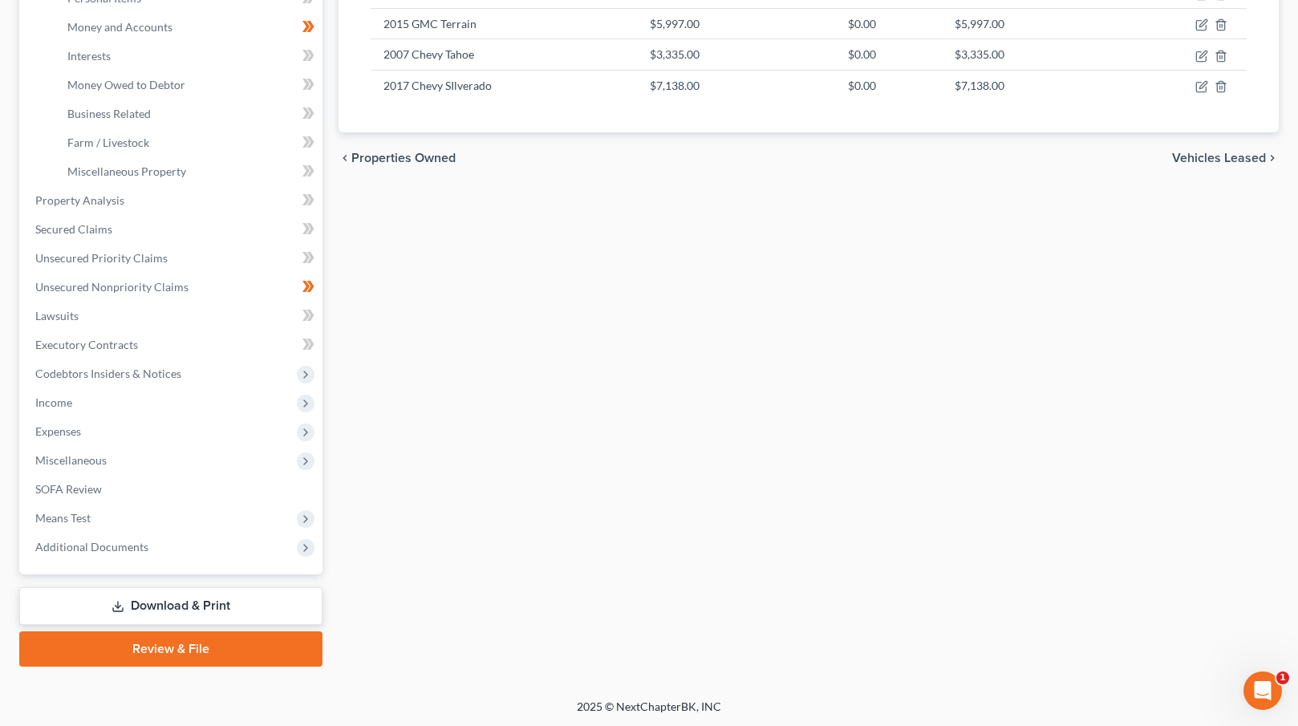
click at [204, 608] on link "Download & Print" at bounding box center [170, 606] width 303 height 38
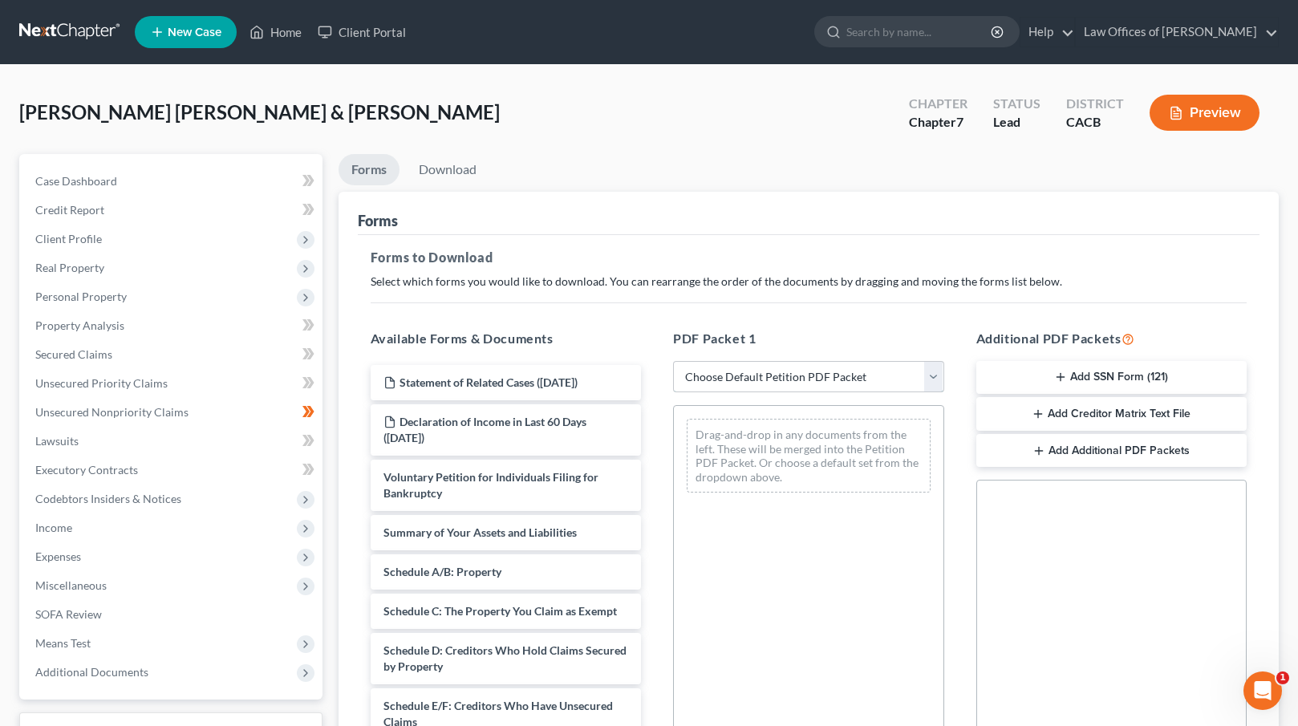
click at [774, 380] on select "Choose Default Petition PDF Packet Complete Bankruptcy Petition (all forms and …" at bounding box center [808, 377] width 271 height 32
select select "0"
click at [673, 361] on select "Choose Default Petition PDF Packet Complete Bankruptcy Petition (all forms and …" at bounding box center [808, 377] width 271 height 32
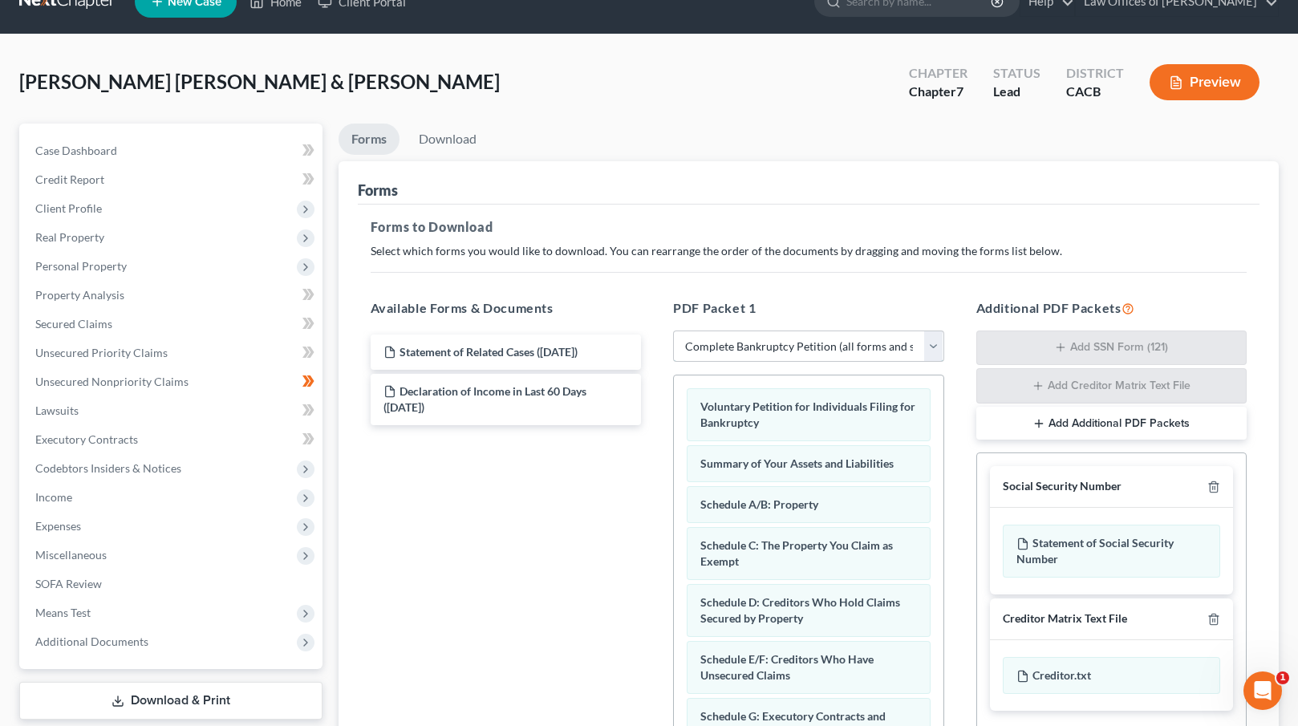
scroll to position [45, 0]
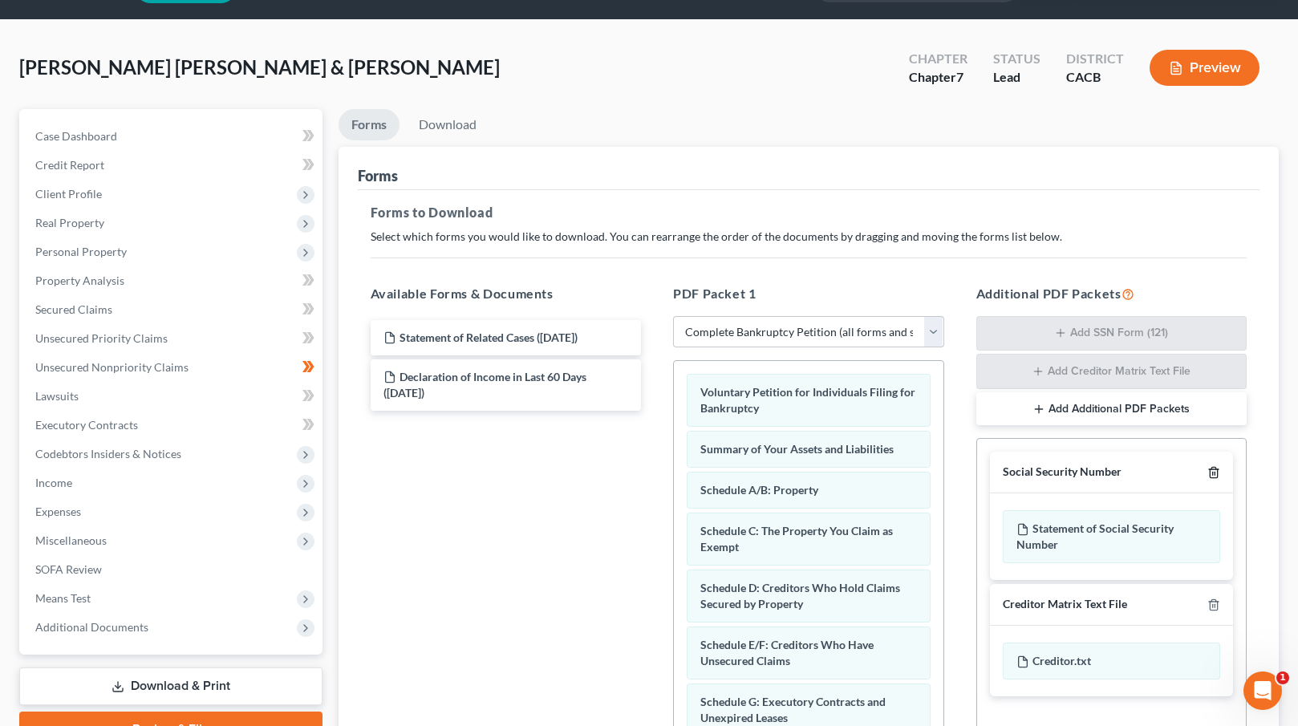
click at [1212, 469] on icon "button" at bounding box center [1214, 472] width 13 height 13
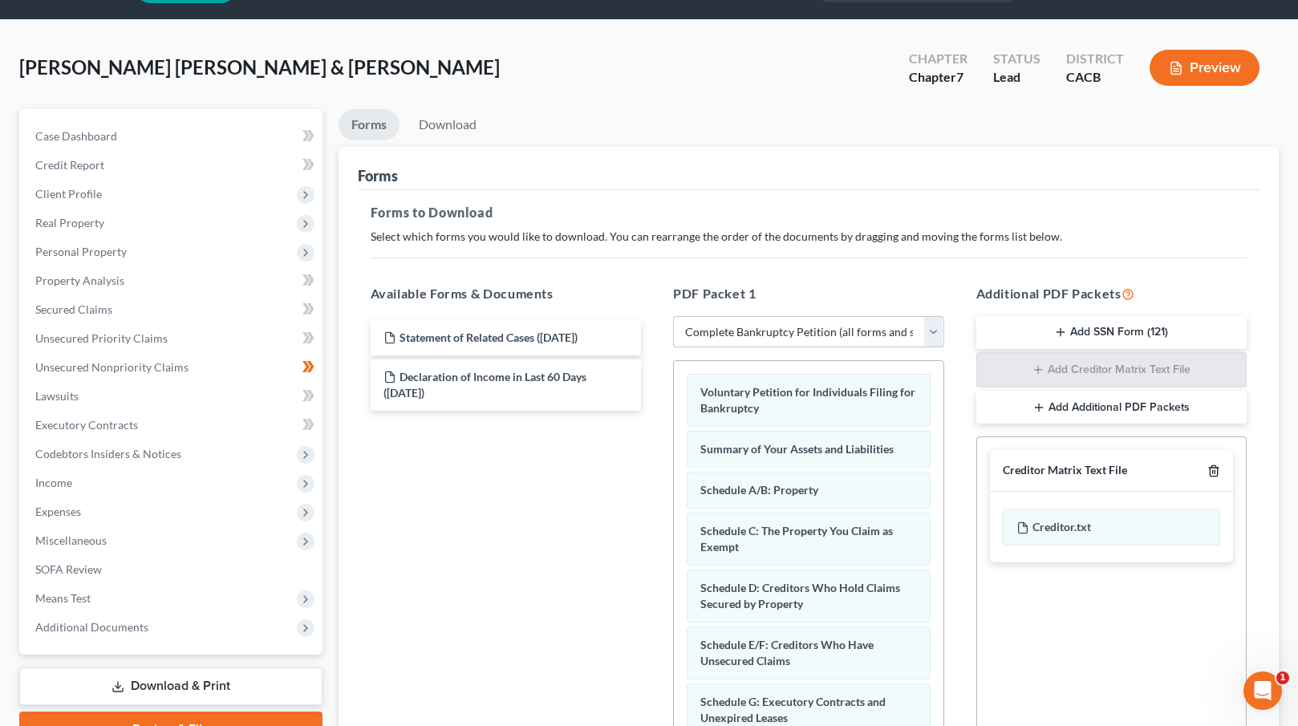
click at [1214, 469] on icon "button" at bounding box center [1214, 471] width 13 height 13
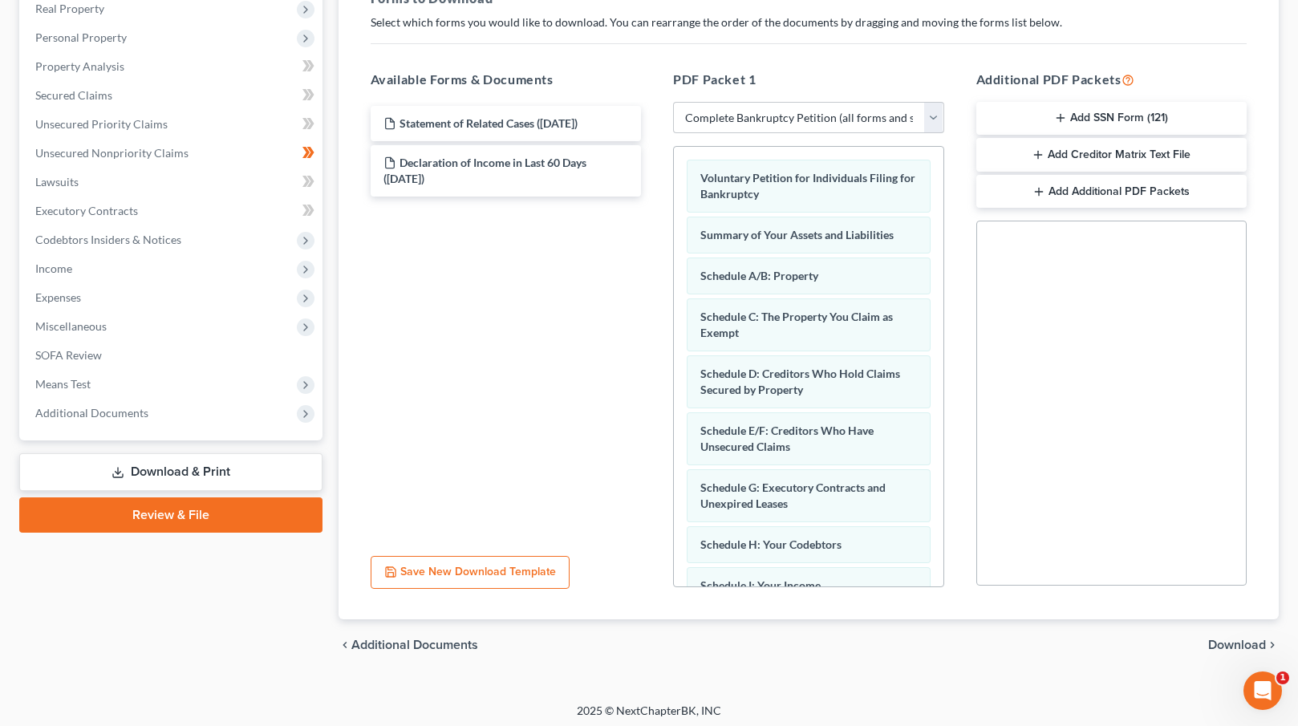
scroll to position [264, 0]
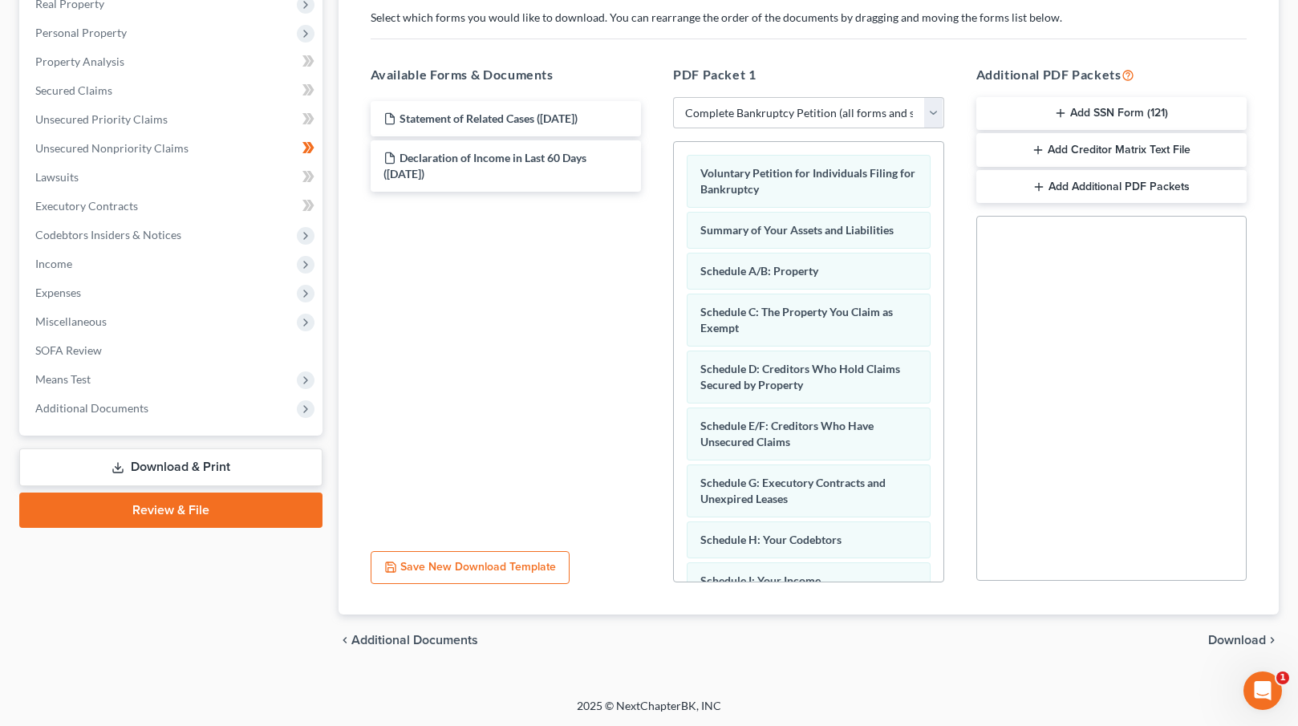
click at [1232, 636] on span "Download" at bounding box center [1237, 640] width 58 height 13
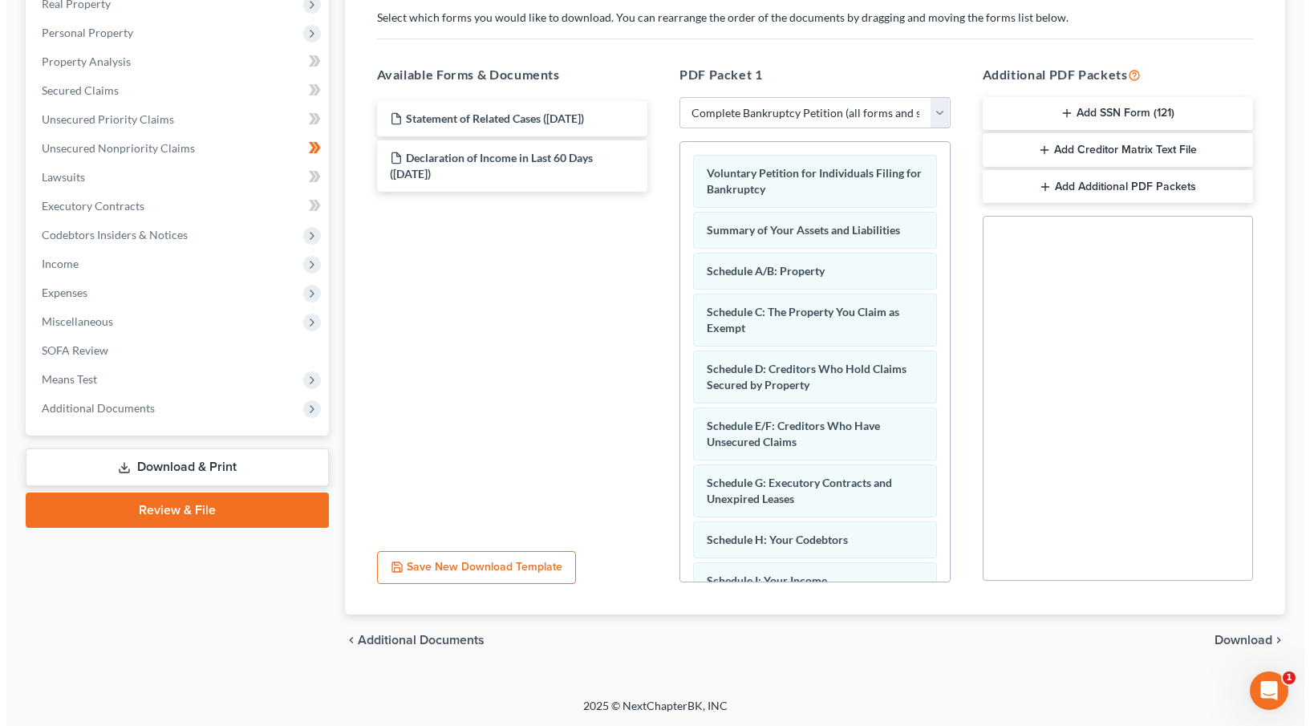
scroll to position [125, 0]
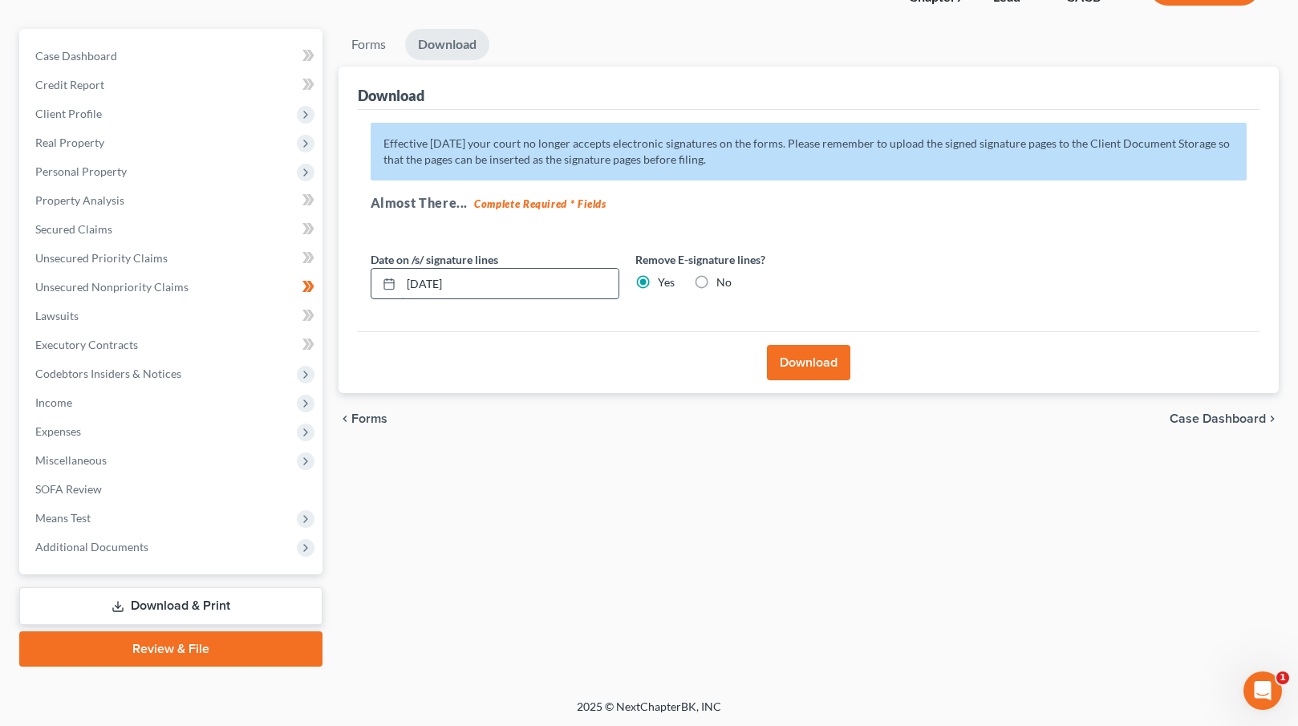
click at [483, 281] on input "[DATE]" at bounding box center [509, 284] width 217 height 30
click at [530, 289] on input "[DATE]" at bounding box center [509, 284] width 217 height 30
click at [388, 284] on icon at bounding box center [389, 284] width 13 height 13
click at [384, 282] on line at bounding box center [389, 282] width 10 height 0
click at [497, 286] on input "[DATE]" at bounding box center [509, 284] width 217 height 30
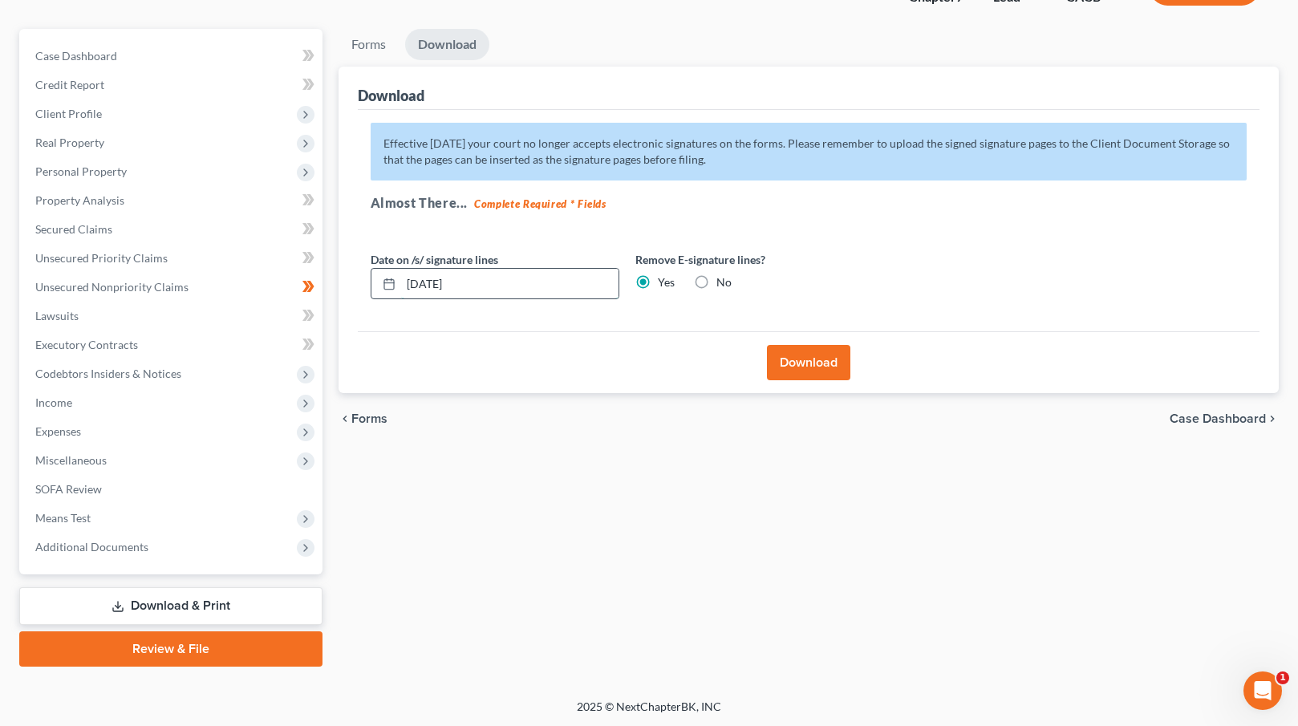
click at [439, 279] on input "[DATE]" at bounding box center [509, 284] width 217 height 30
type input "[DATE]"
click at [810, 368] on button "Download" at bounding box center [808, 362] width 83 height 35
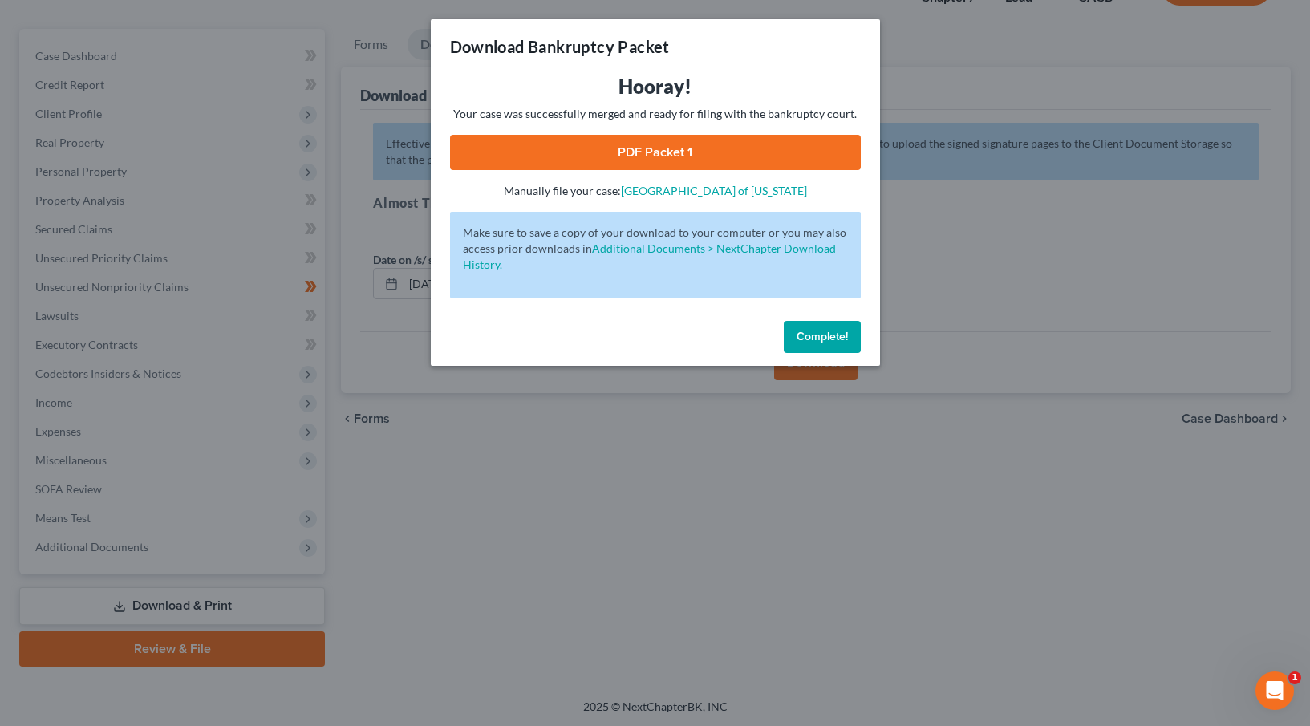
click at [666, 156] on link "PDF Packet 1" at bounding box center [655, 152] width 411 height 35
